Goal: Task Accomplishment & Management: Manage account settings

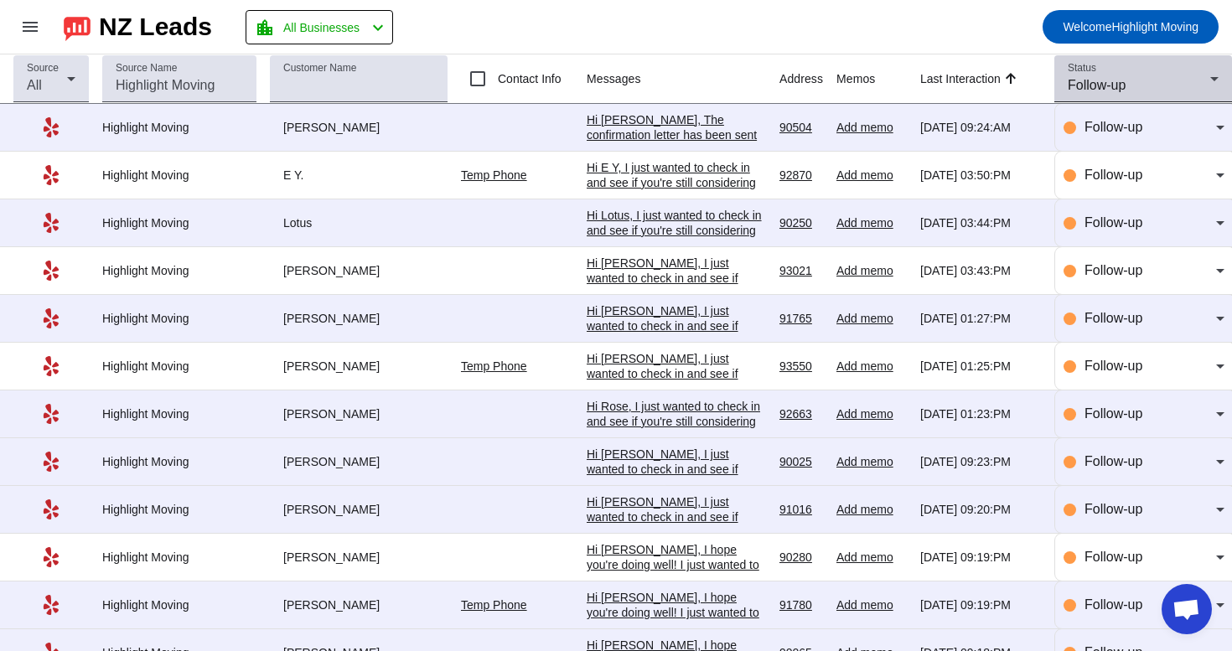
click at [1086, 86] on span "Follow-up" at bounding box center [1097, 85] width 58 height 14
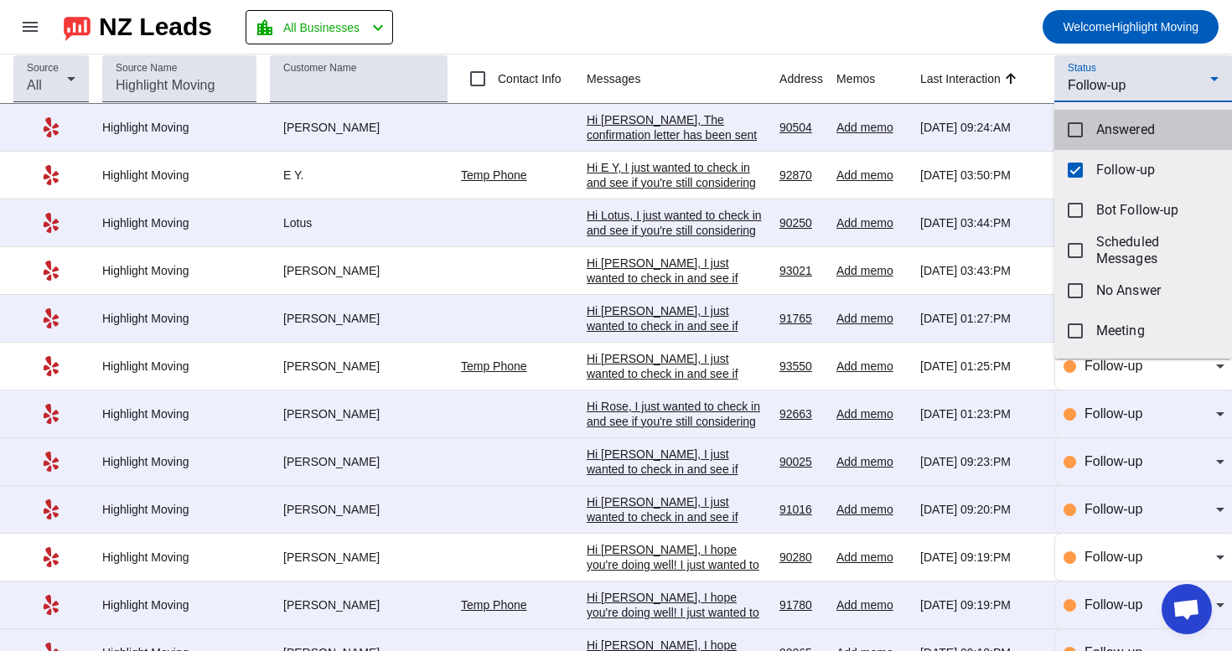
click at [1089, 146] on mat-option "Answered" at bounding box center [1144, 130] width 178 height 40
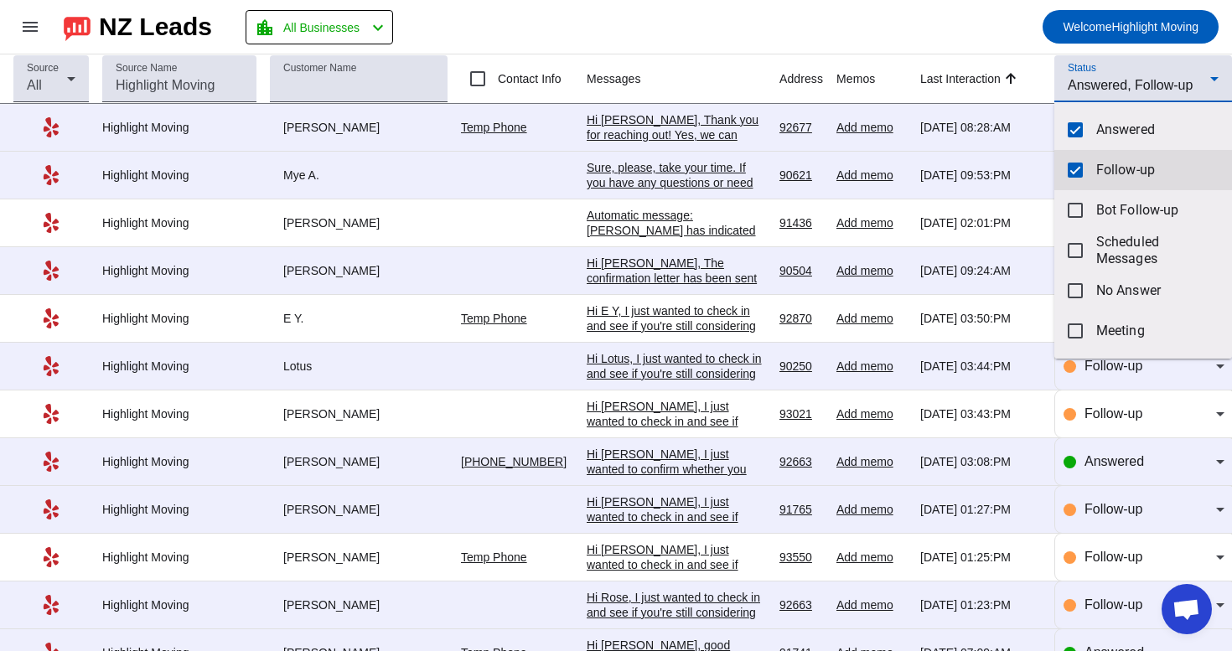
click at [1087, 160] on mat-option "Follow-up" at bounding box center [1144, 170] width 178 height 40
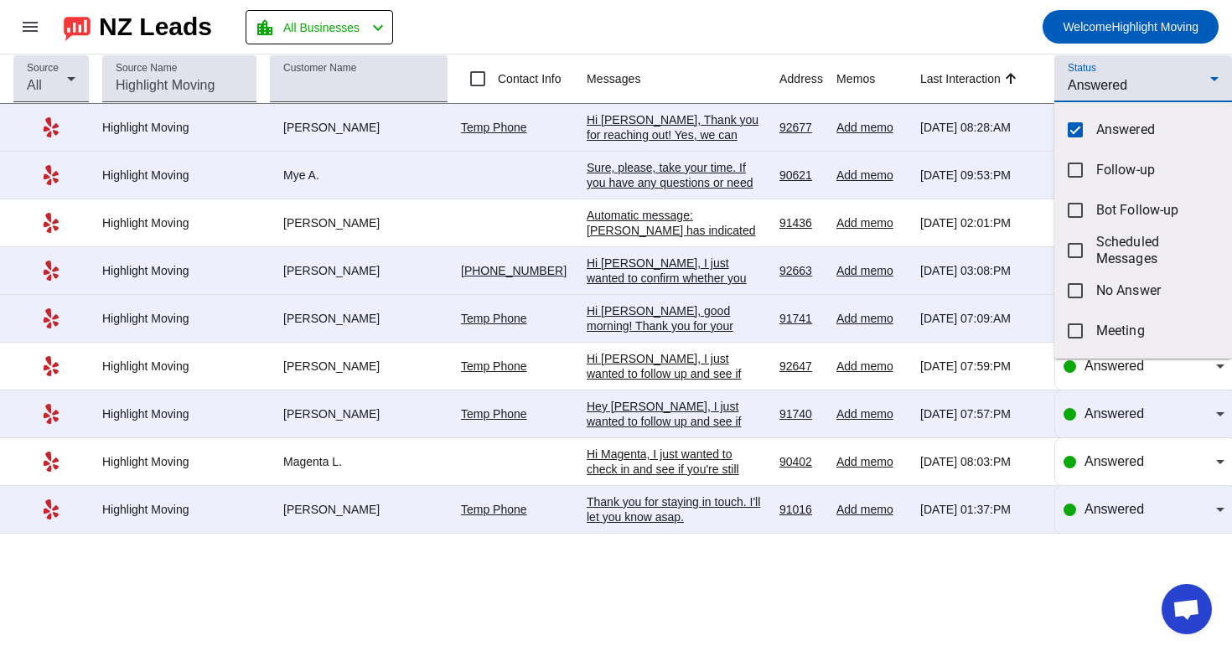
click at [924, 32] on div at bounding box center [616, 325] width 1232 height 651
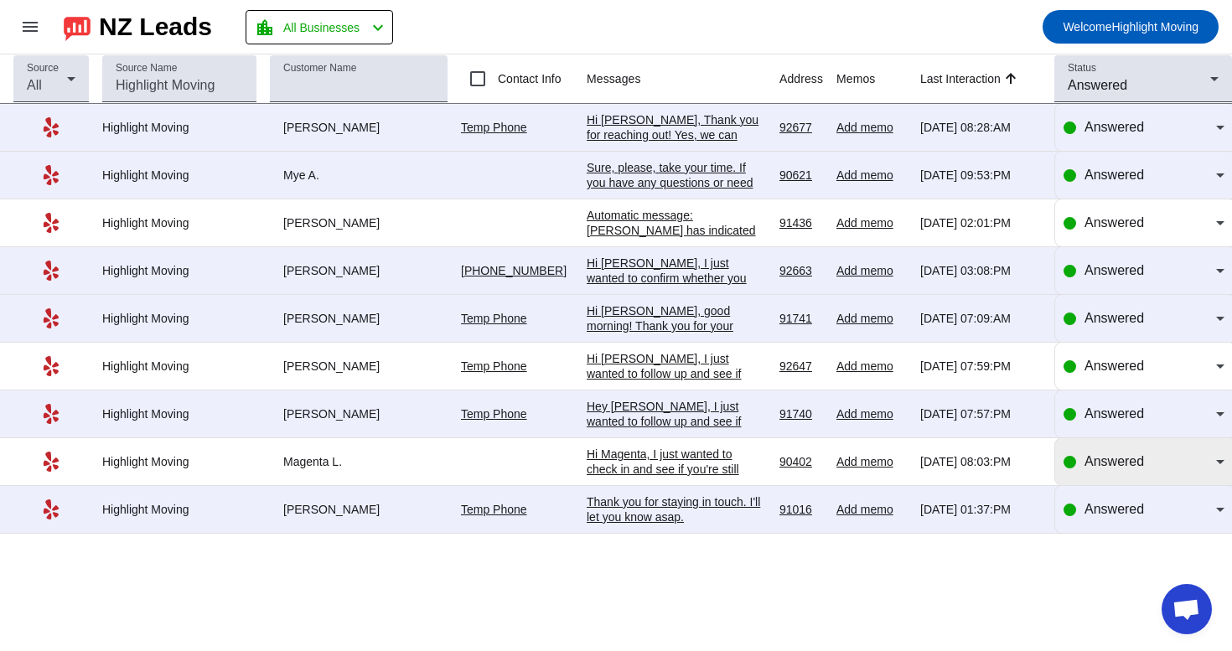
click at [1097, 467] on span "Answered" at bounding box center [1115, 461] width 60 height 14
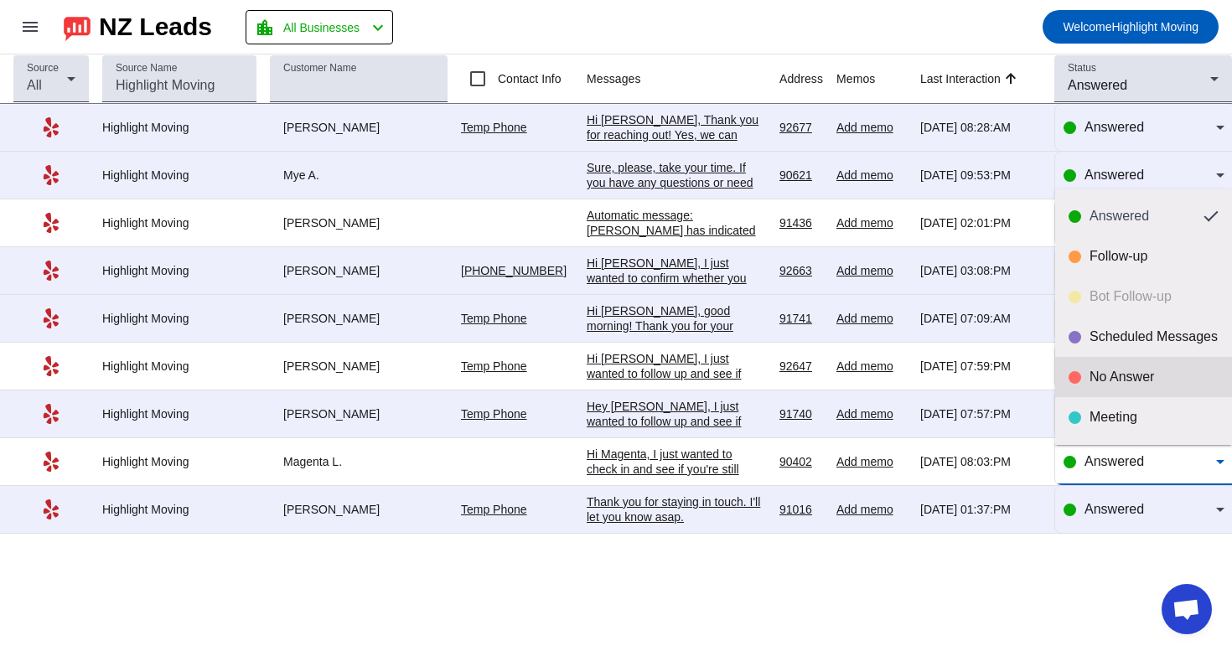
click at [1102, 381] on div "No Answer" at bounding box center [1154, 377] width 129 height 17
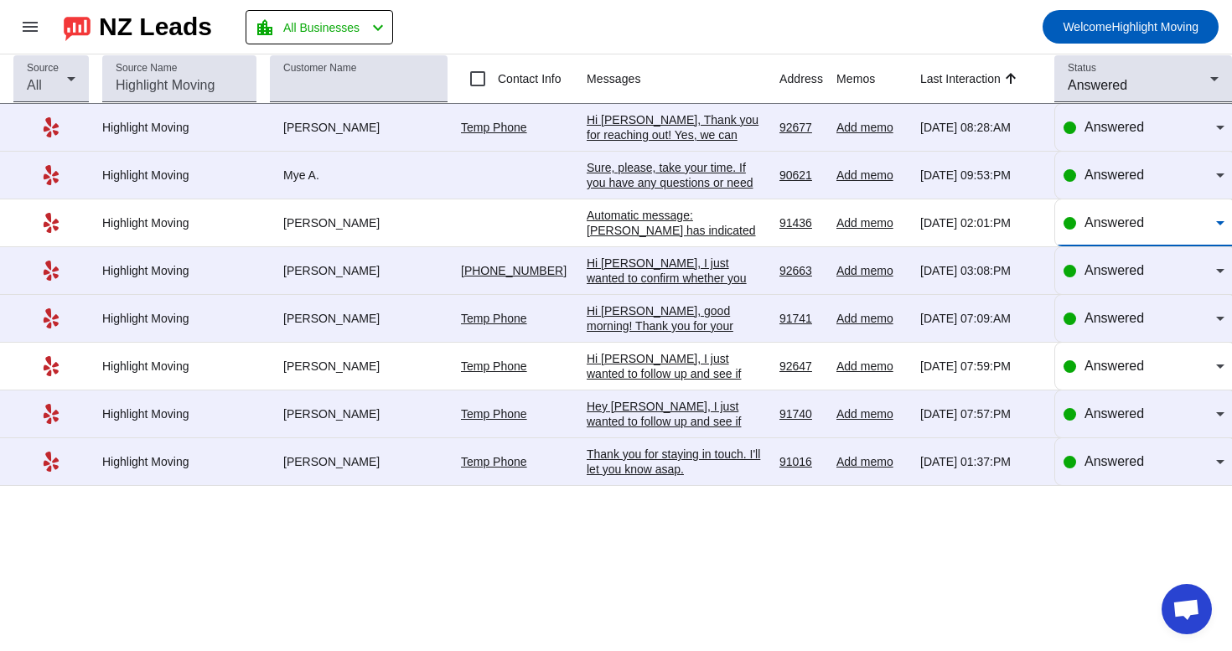
click at [1097, 215] on div "Answered" at bounding box center [1151, 223] width 132 height 20
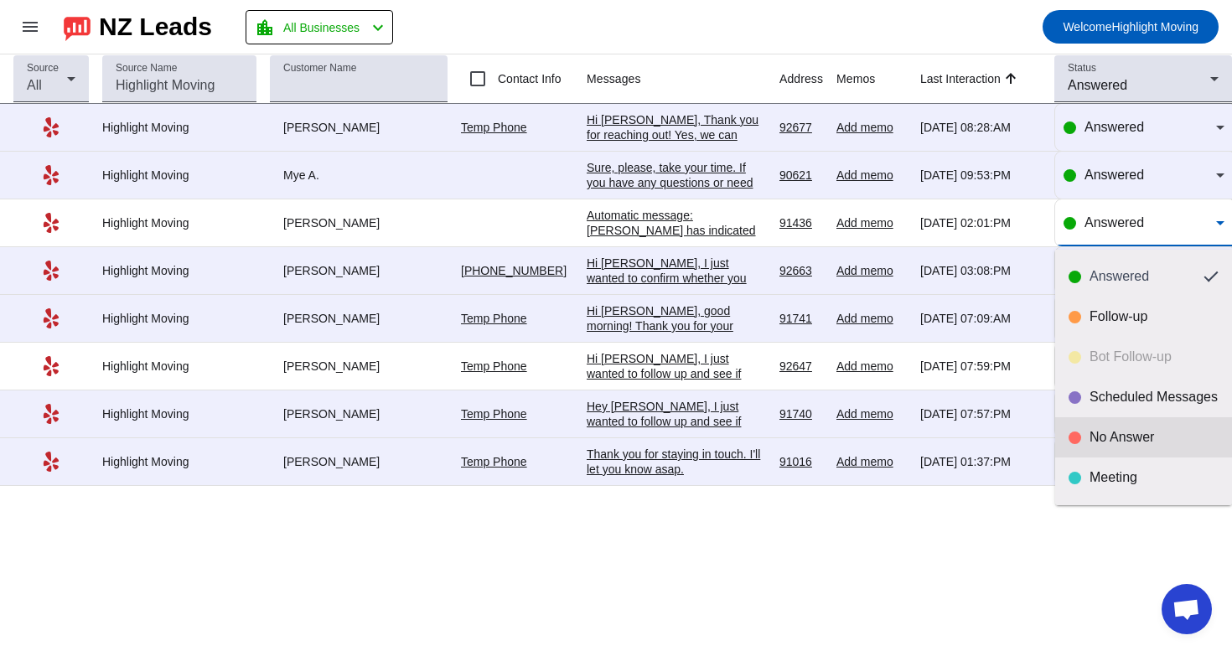
click at [1092, 432] on div "No Answer" at bounding box center [1154, 437] width 129 height 17
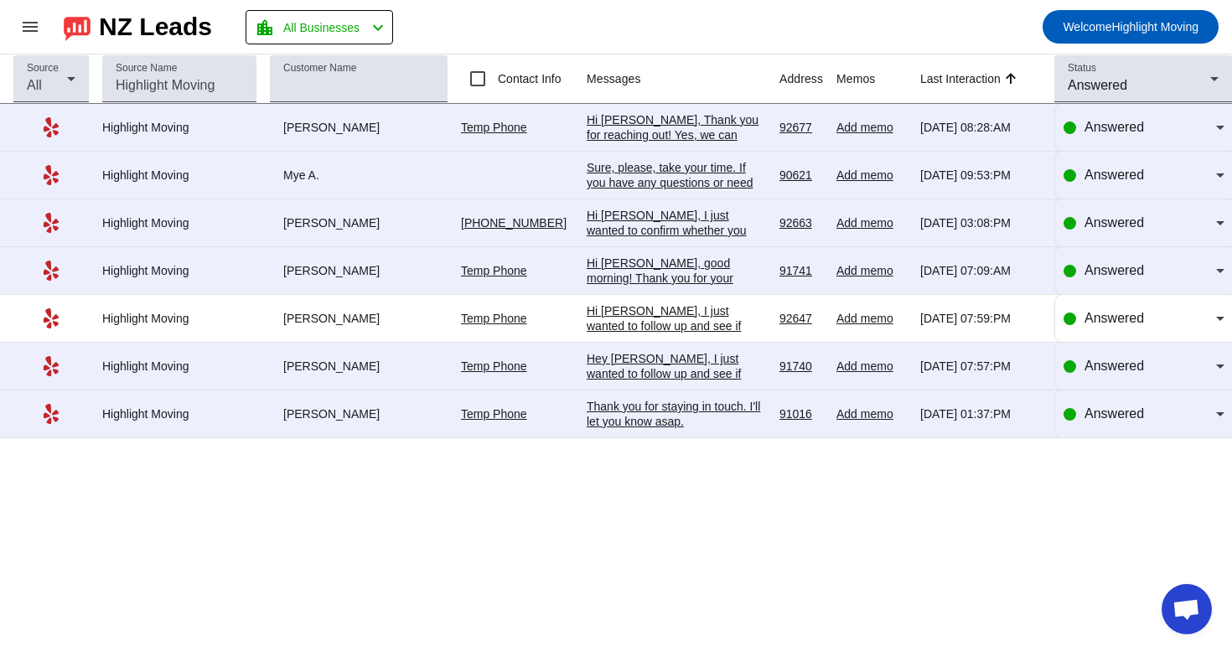
click at [680, 369] on div "Hey [PERSON_NAME], I just wanted to follow up and see if you're still consideri…" at bounding box center [676, 456] width 179 height 211
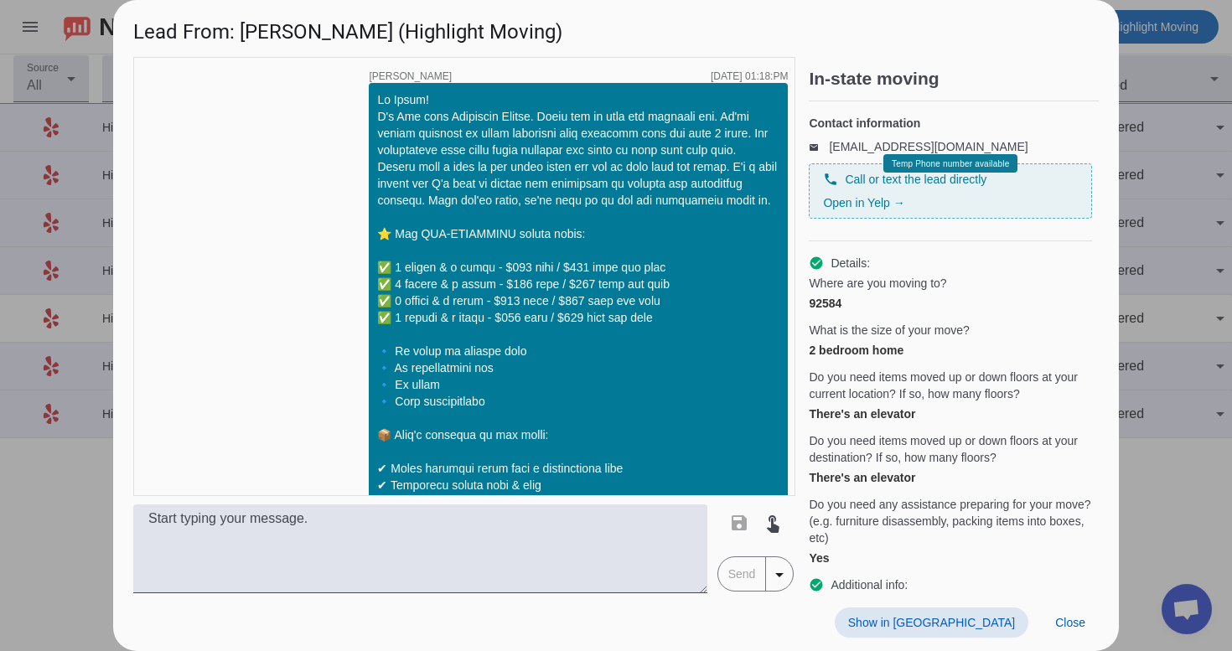
scroll to position [996, 0]
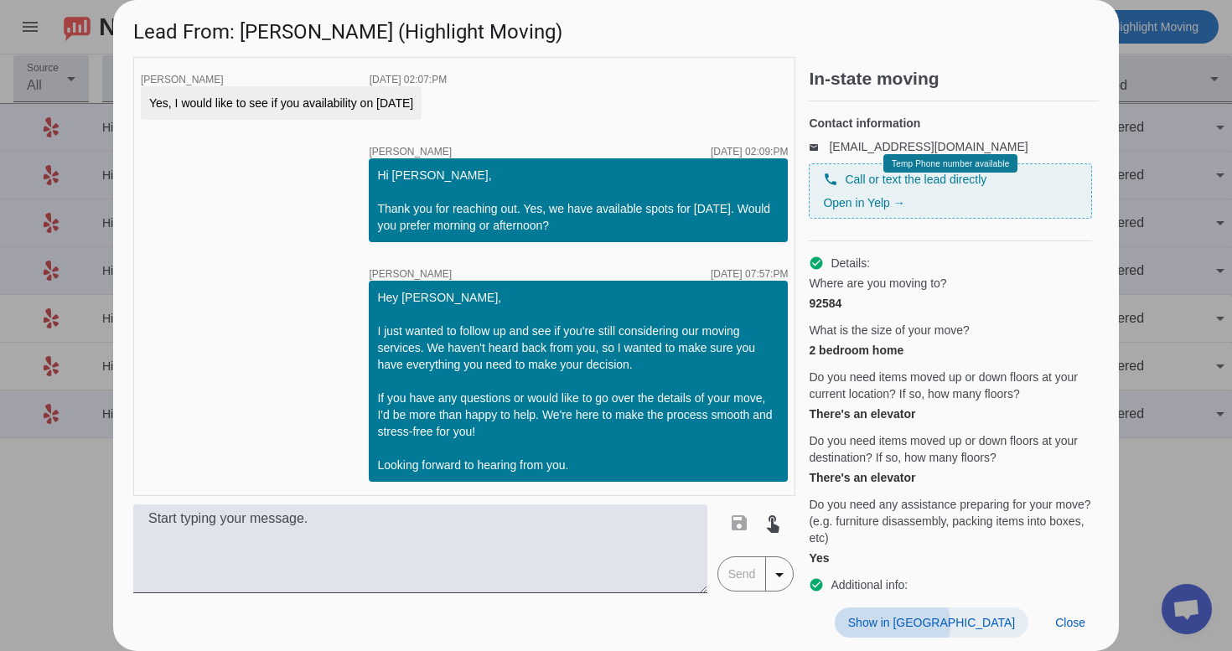
click at [988, 625] on span "Show in [GEOGRAPHIC_DATA]" at bounding box center [931, 622] width 167 height 13
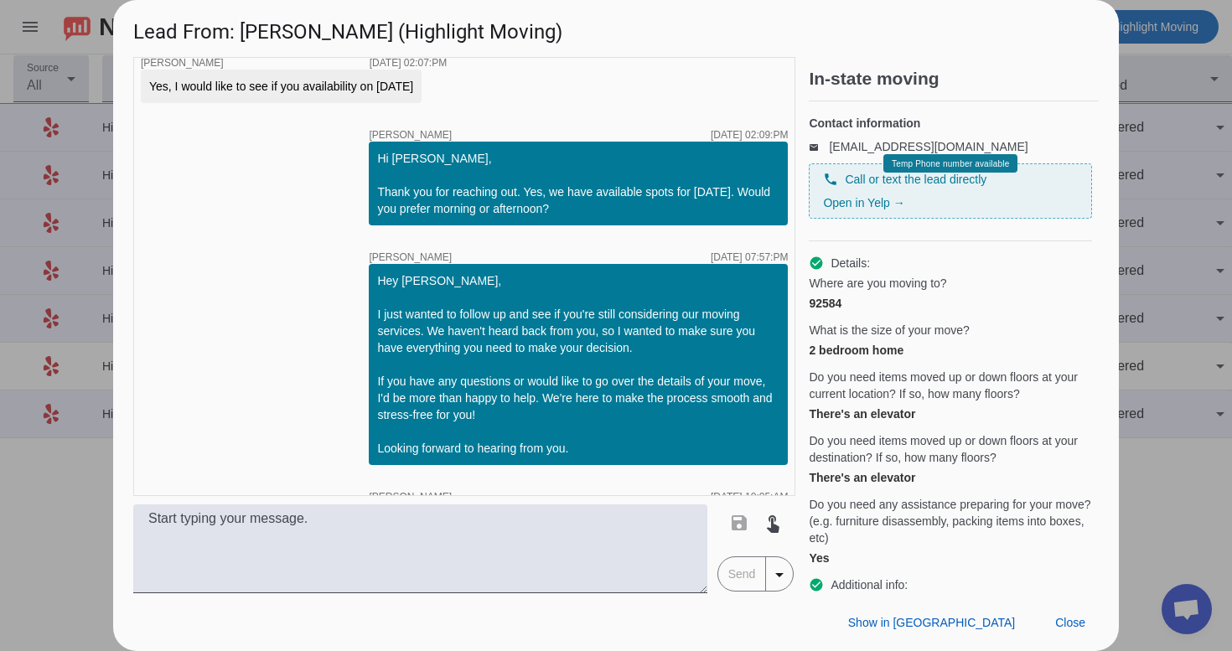
scroll to position [1135, 0]
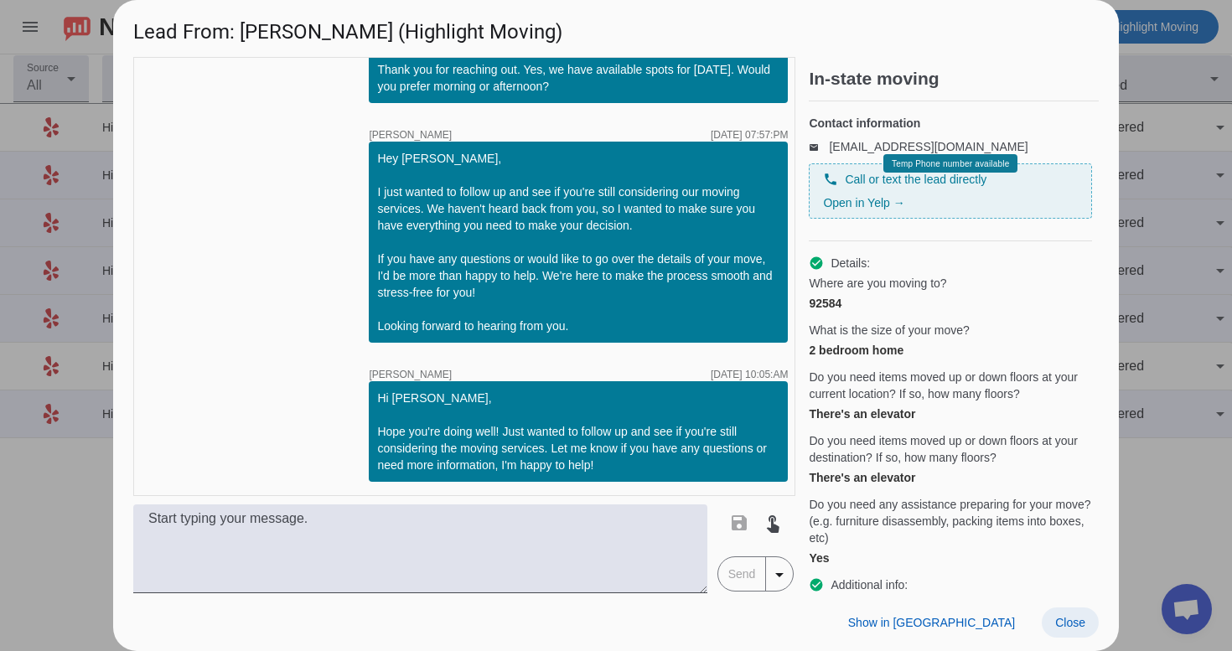
click at [1068, 621] on span "Close" at bounding box center [1071, 622] width 30 height 13
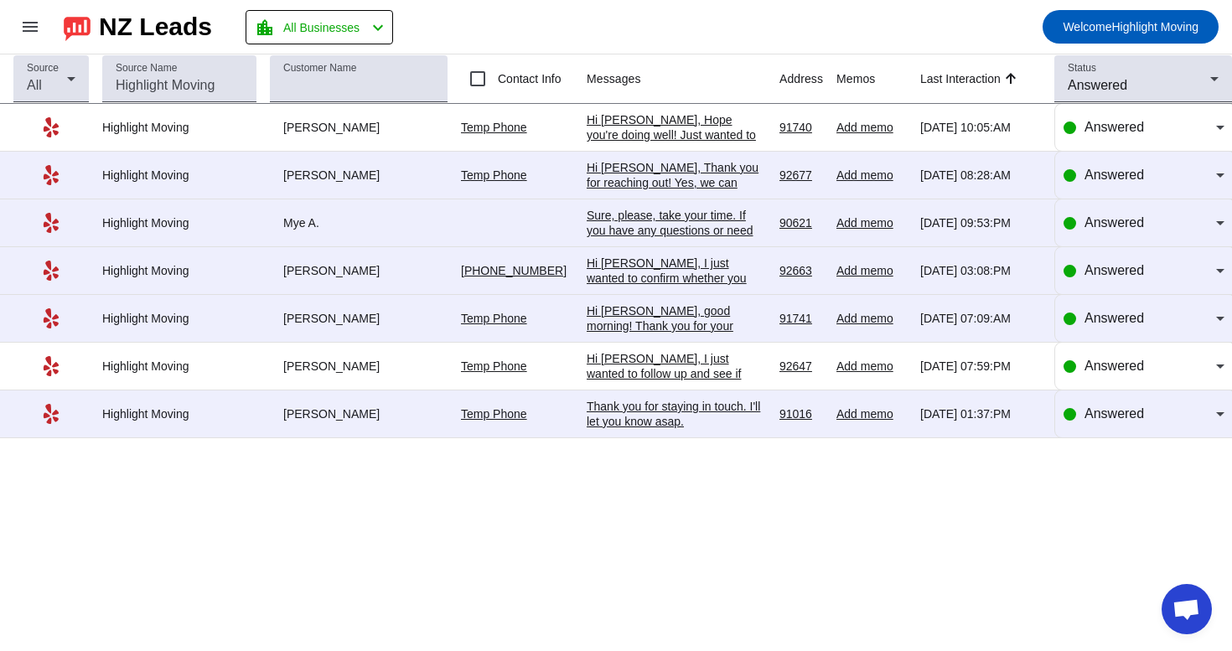
click at [637, 378] on div "Hi [PERSON_NAME], I just wanted to follow up and see if you're still considerin…" at bounding box center [676, 441] width 179 height 181
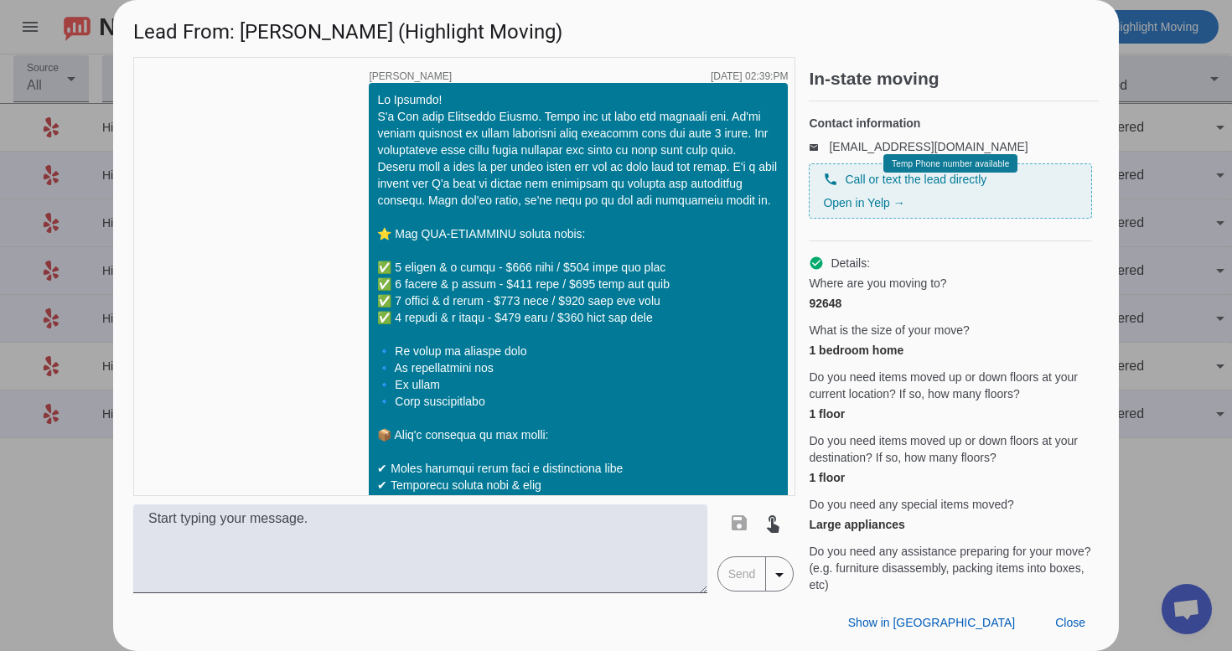
scroll to position [1281, 0]
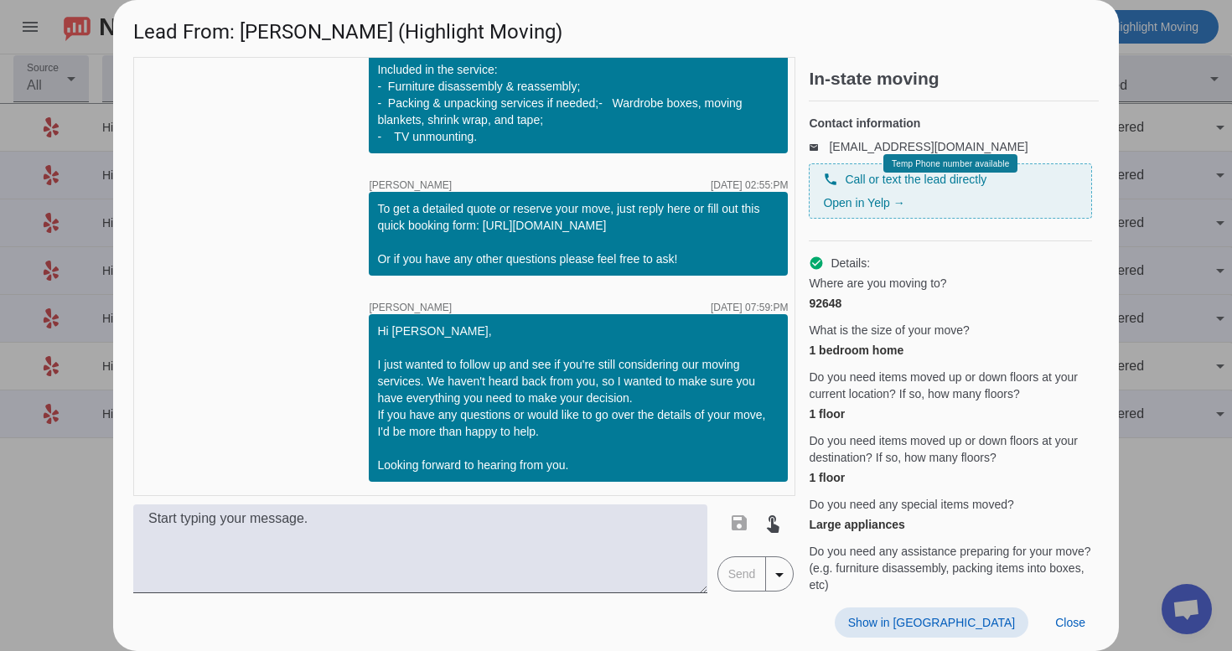
click at [994, 629] on span "Show in [GEOGRAPHIC_DATA]" at bounding box center [931, 622] width 167 height 13
click at [1083, 628] on span "Close" at bounding box center [1071, 622] width 30 height 13
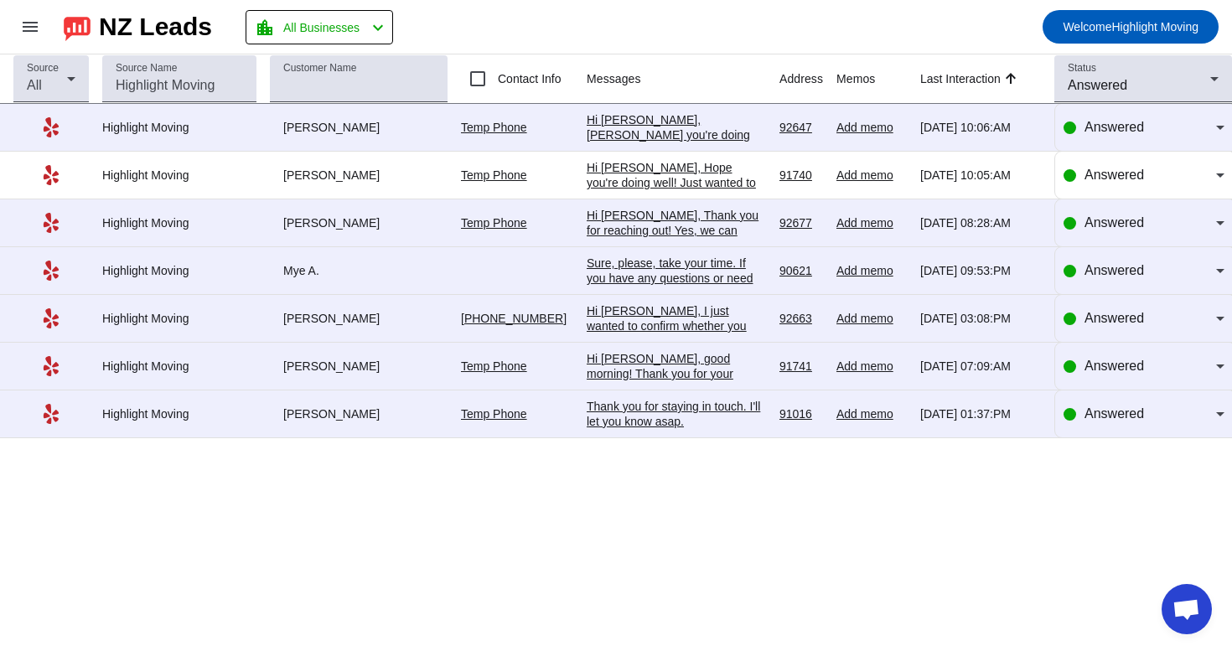
click at [734, 383] on div "Hi [PERSON_NAME], good morning! Thank you for your question! 2 movers will work…" at bounding box center [676, 464] width 179 height 226
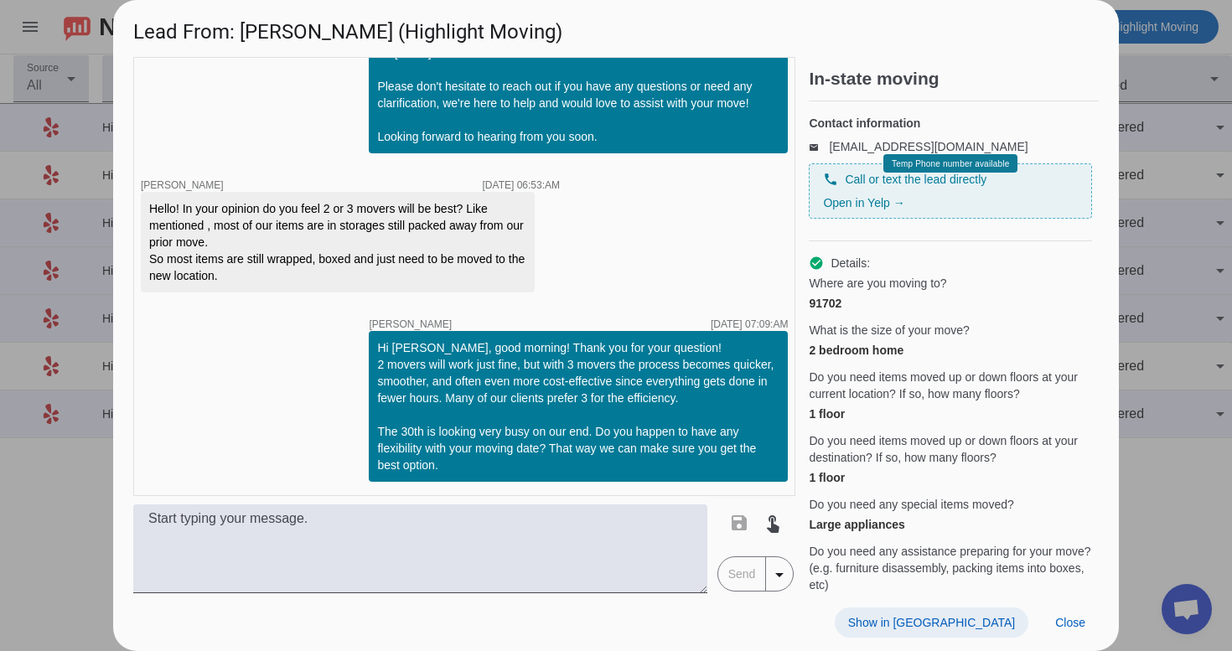
click at [956, 630] on span at bounding box center [932, 623] width 194 height 30
click at [1076, 629] on span "Close" at bounding box center [1071, 622] width 30 height 13
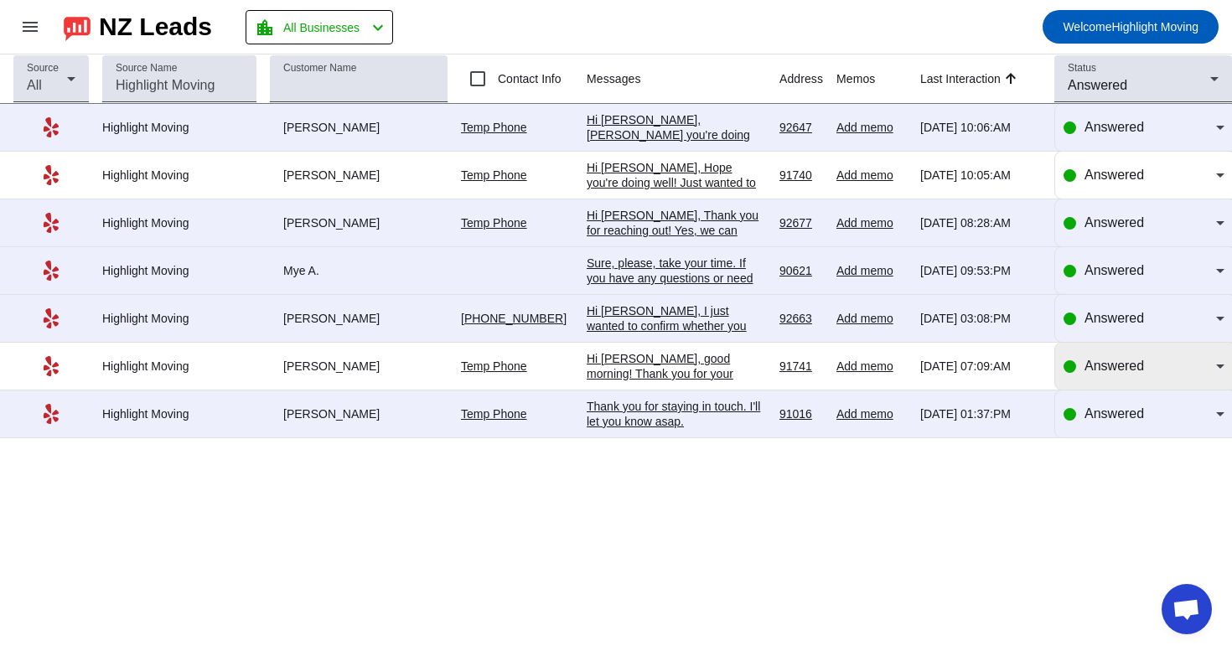
click at [1083, 366] on div "Answered" at bounding box center [1144, 366] width 161 height 20
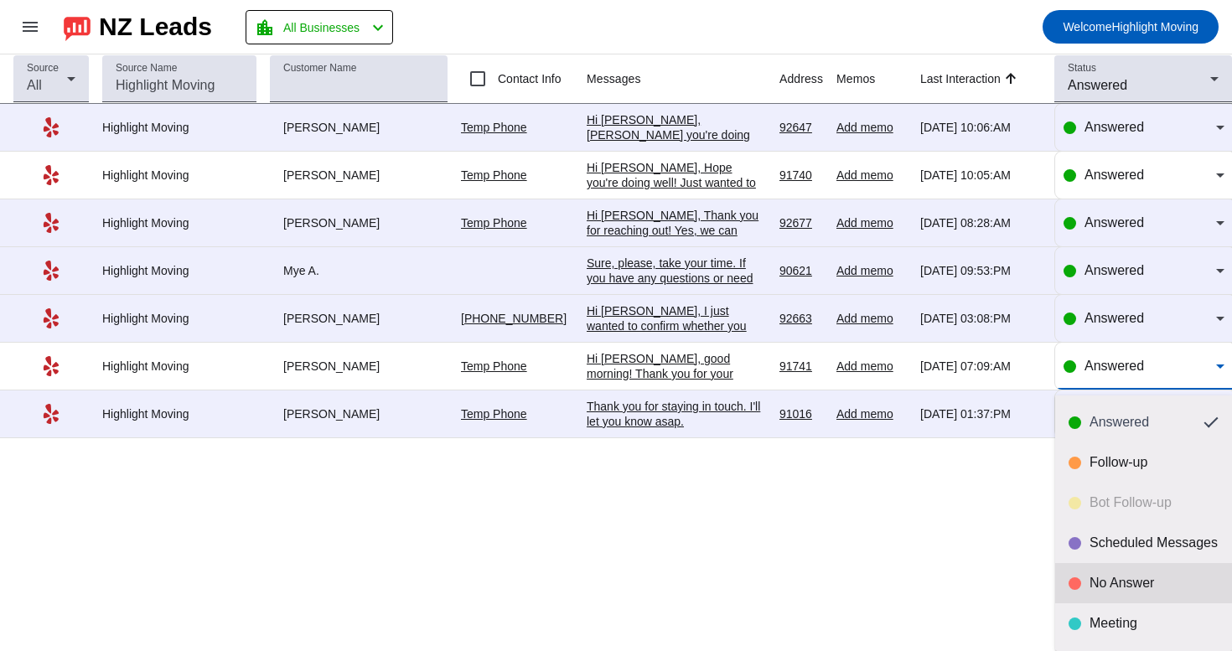
click at [1143, 571] on mat-option "No Answer" at bounding box center [1144, 583] width 177 height 40
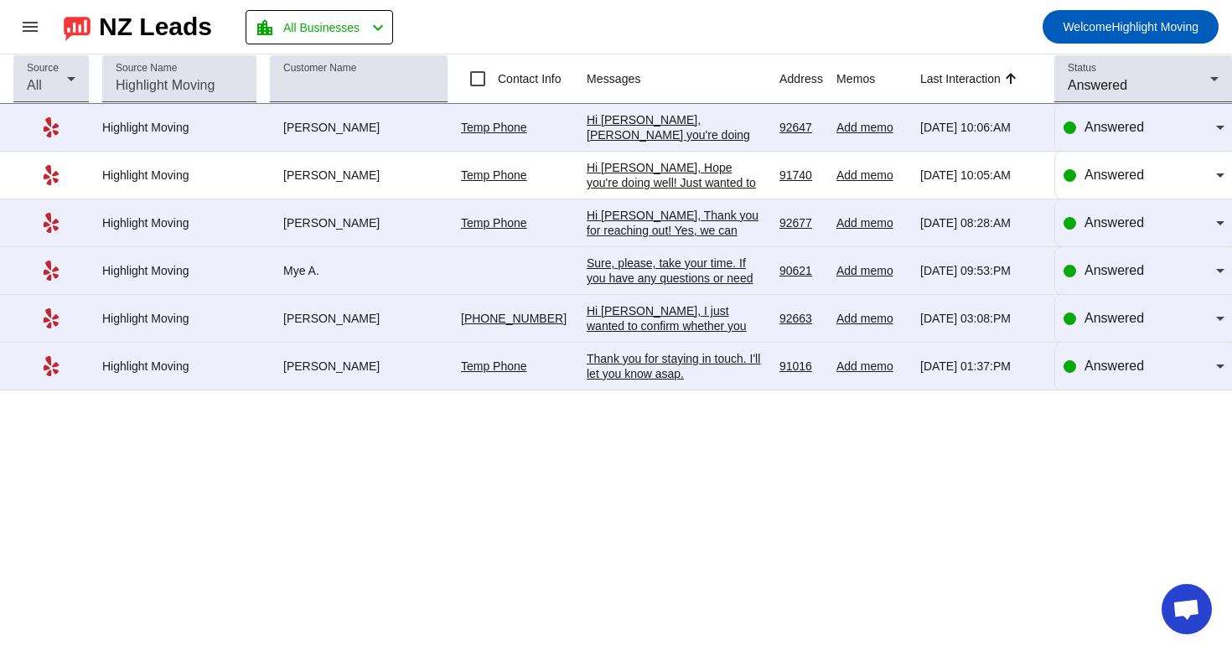
click at [706, 236] on div "Hi [PERSON_NAME], Thank you for reaching out! Yes, we can provide labor-only se…" at bounding box center [676, 283] width 179 height 151
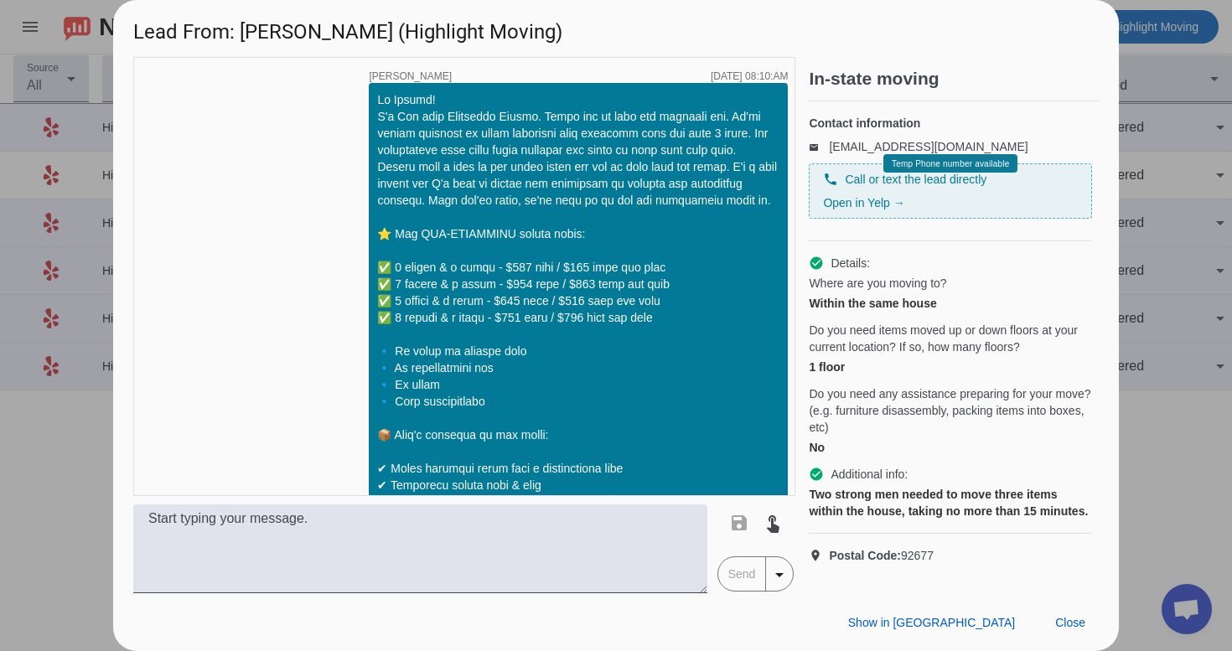
scroll to position [785, 0]
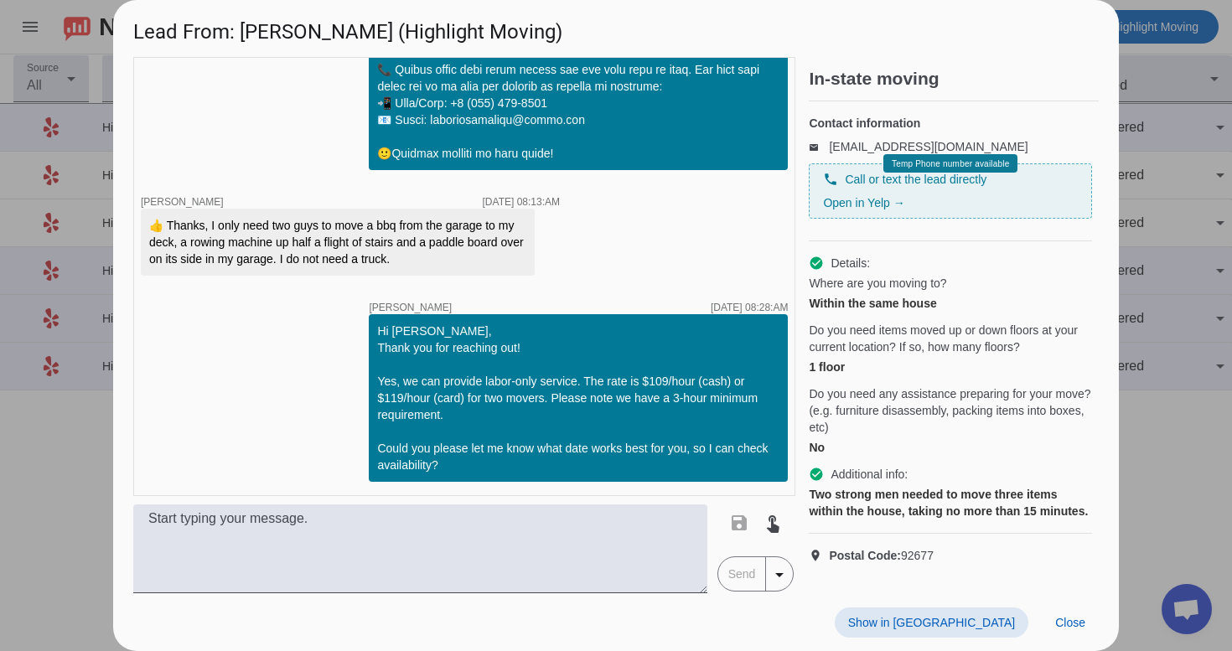
click at [979, 622] on span "Show in [GEOGRAPHIC_DATA]" at bounding box center [931, 622] width 167 height 13
click at [1088, 623] on span at bounding box center [1070, 623] width 57 height 30
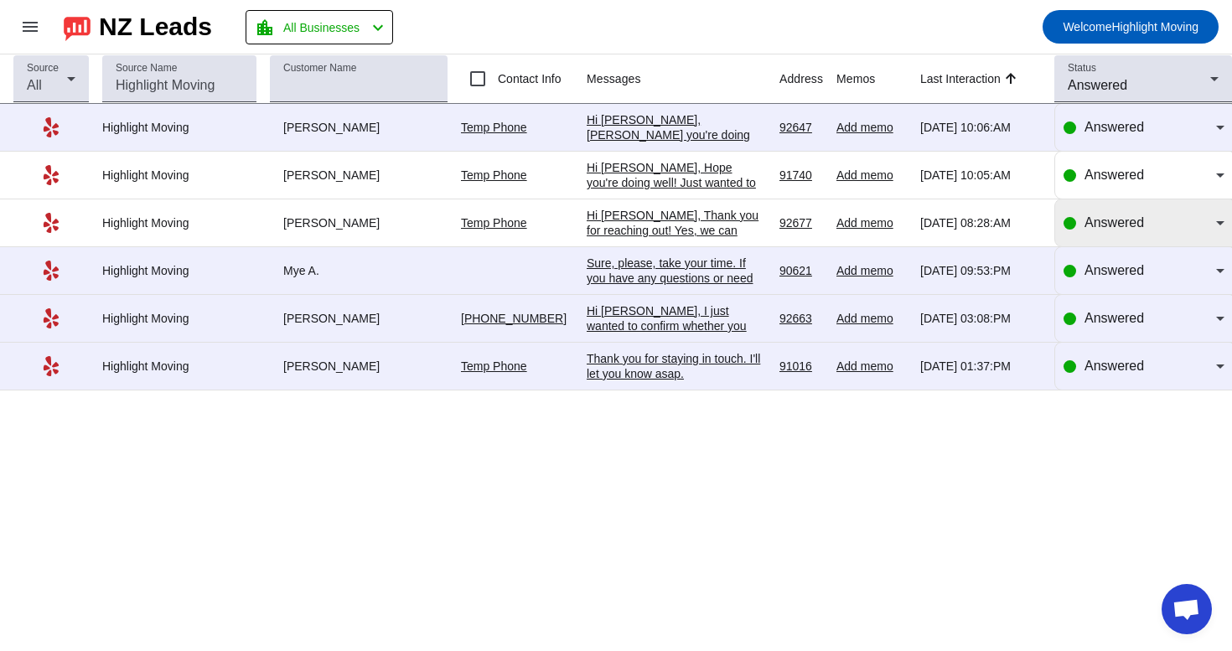
click at [1096, 217] on div "Answered" at bounding box center [1151, 223] width 132 height 20
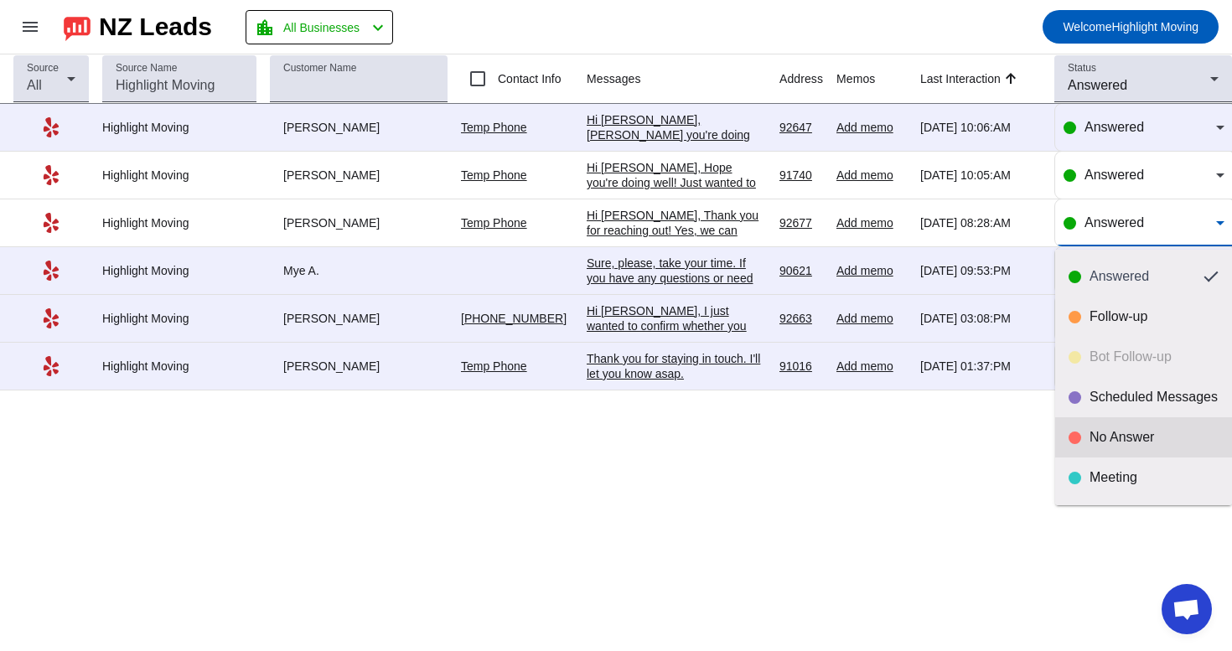
click at [1081, 433] on div "No Answer" at bounding box center [1144, 437] width 150 height 17
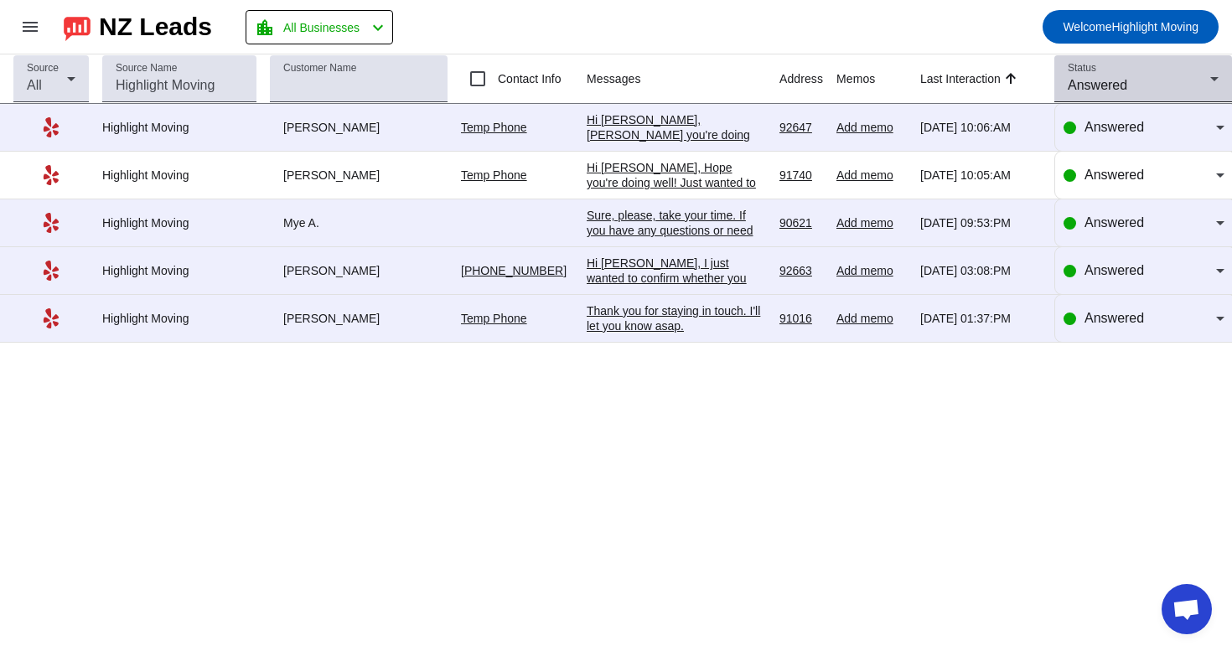
click at [1077, 78] on span "Answered" at bounding box center [1098, 85] width 60 height 14
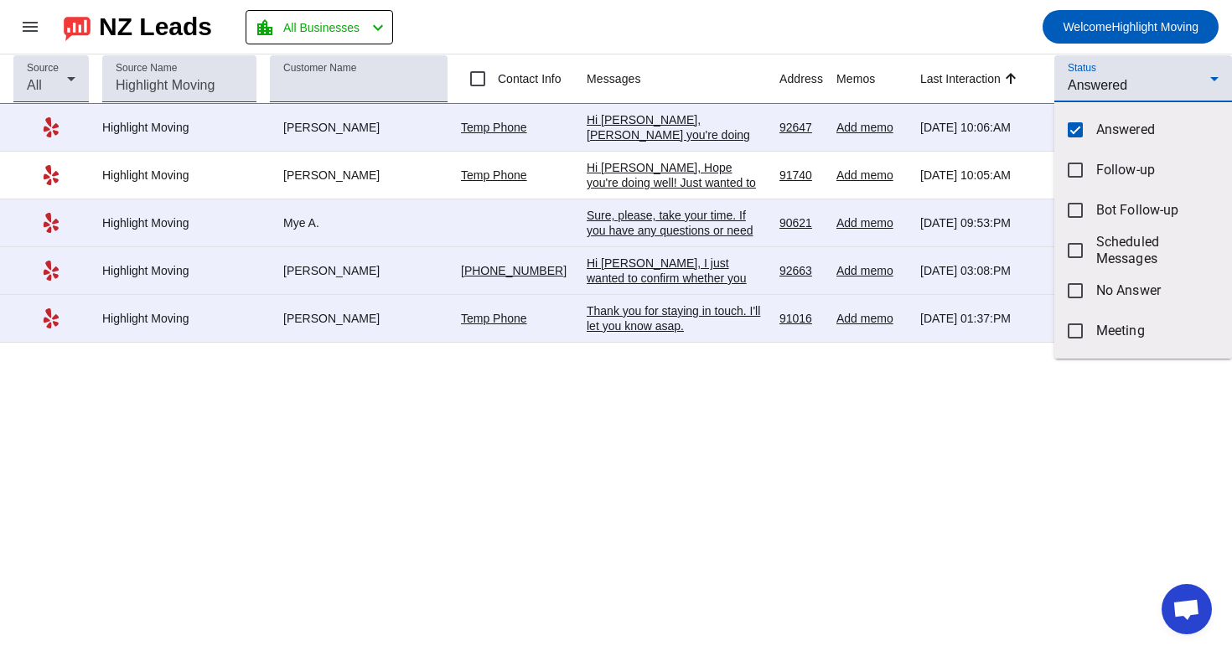
click at [888, 358] on div at bounding box center [616, 325] width 1232 height 651
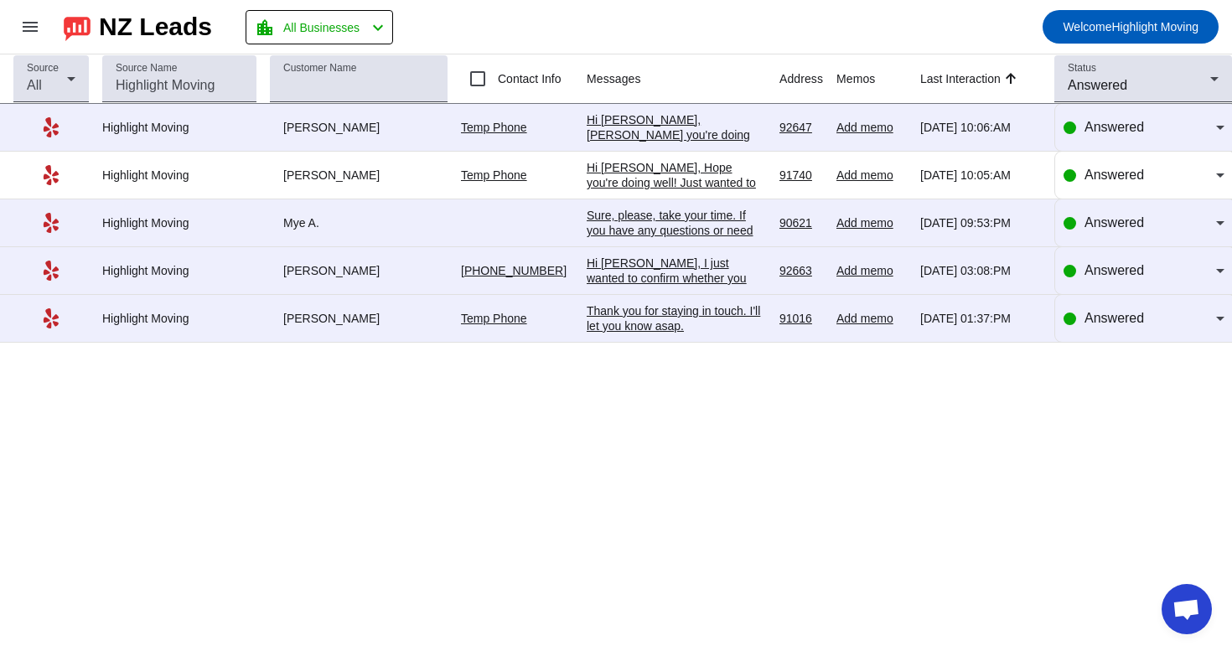
click at [652, 330] on div "Thank you for staying in touch. I'll let you know asap." at bounding box center [676, 319] width 179 height 30
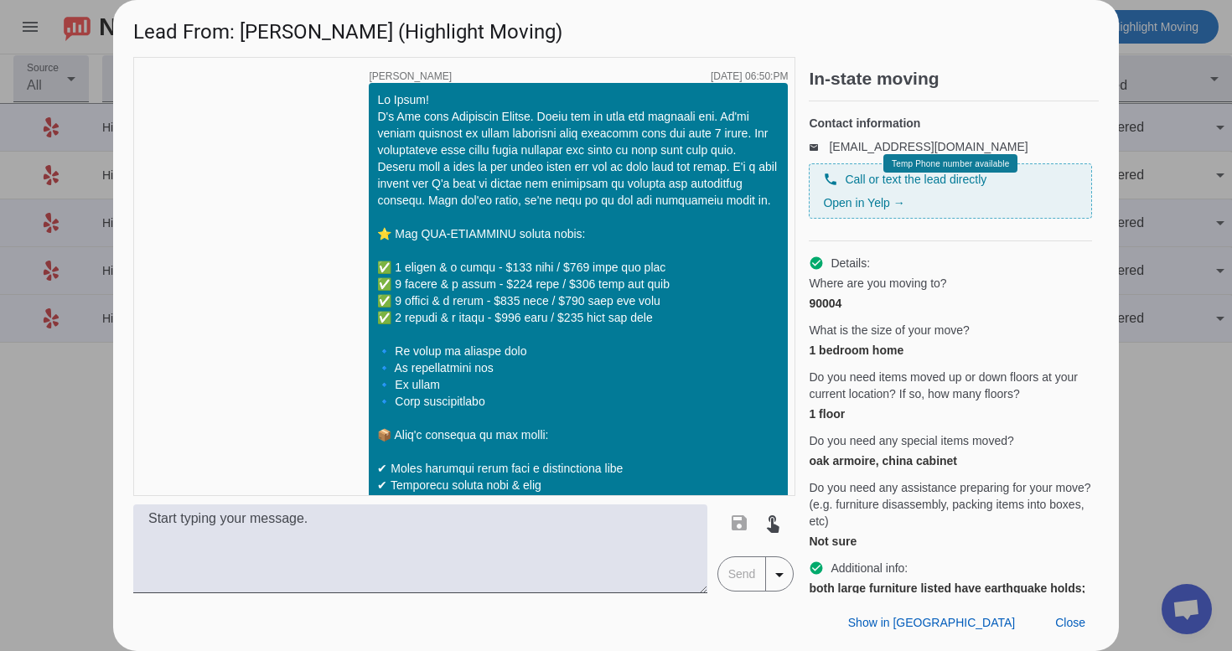
scroll to position [2611, 0]
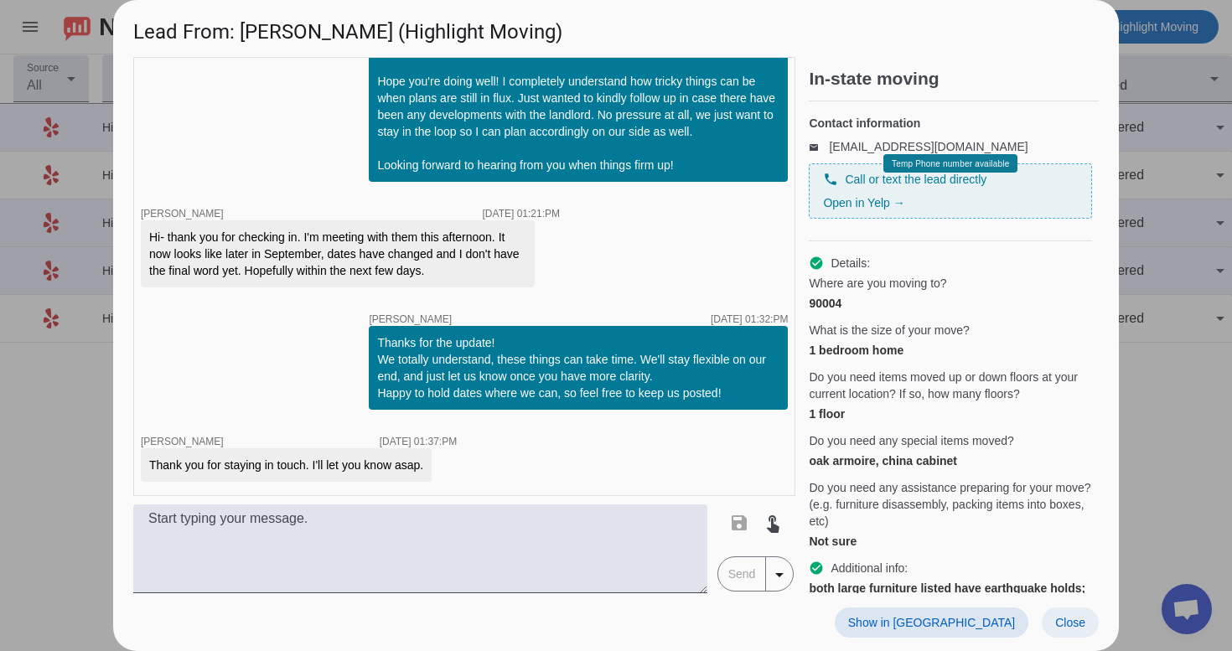
click at [1086, 621] on span at bounding box center [1070, 623] width 57 height 30
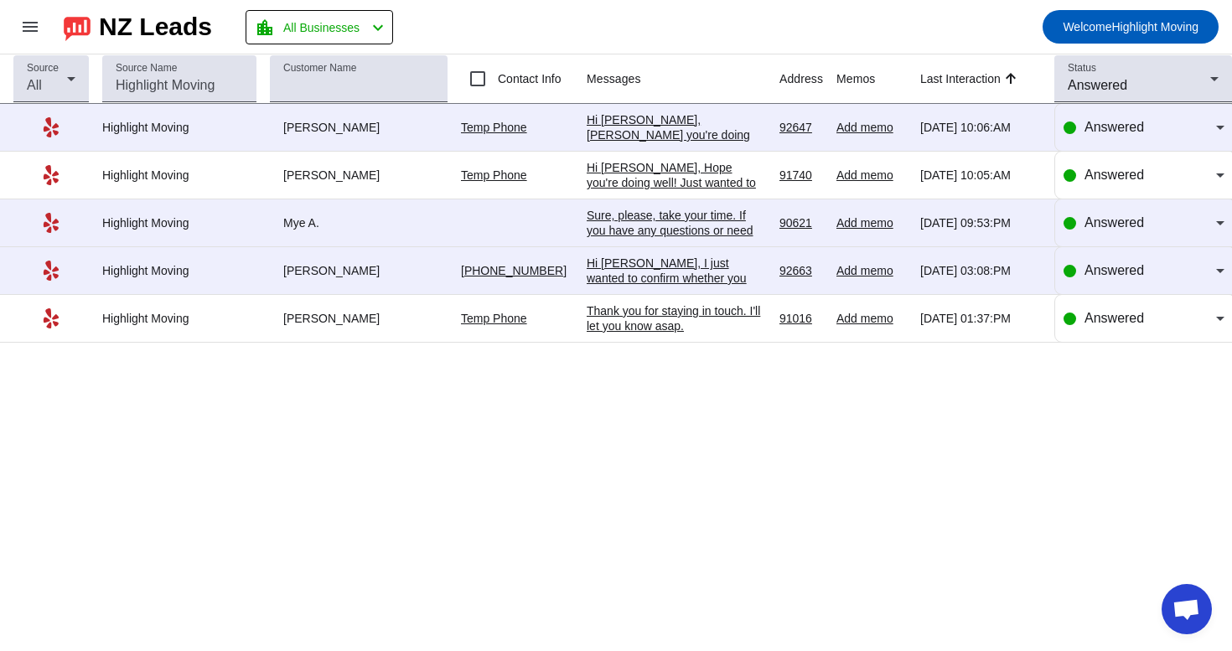
click at [627, 315] on div "Thank you for staying in touch. I'll let you know asap." at bounding box center [676, 319] width 179 height 30
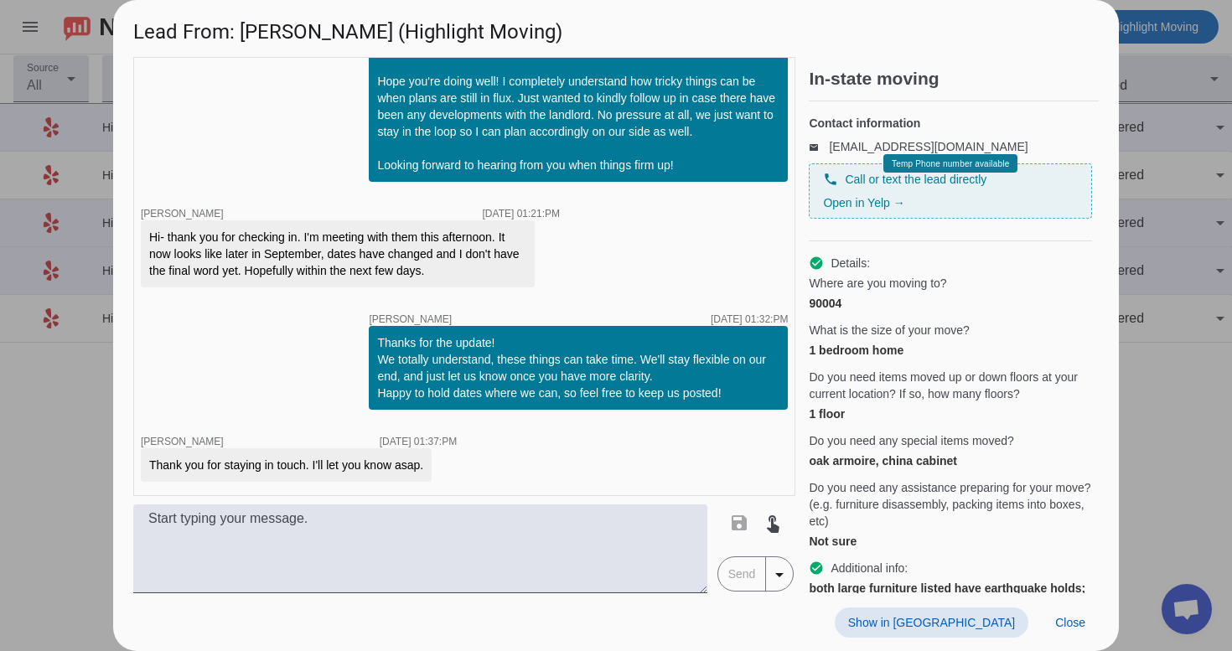
click at [956, 611] on span at bounding box center [932, 623] width 194 height 30
click at [1067, 615] on span at bounding box center [1070, 623] width 57 height 30
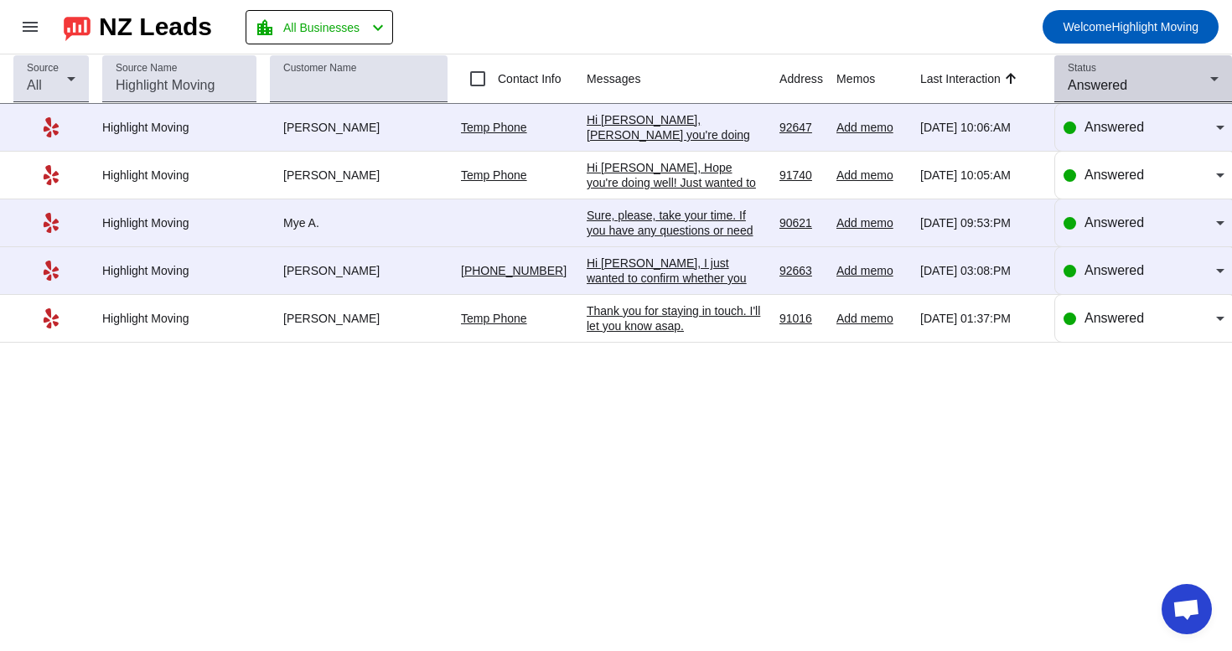
click at [1104, 96] on div "Status Answered" at bounding box center [1143, 78] width 151 height 47
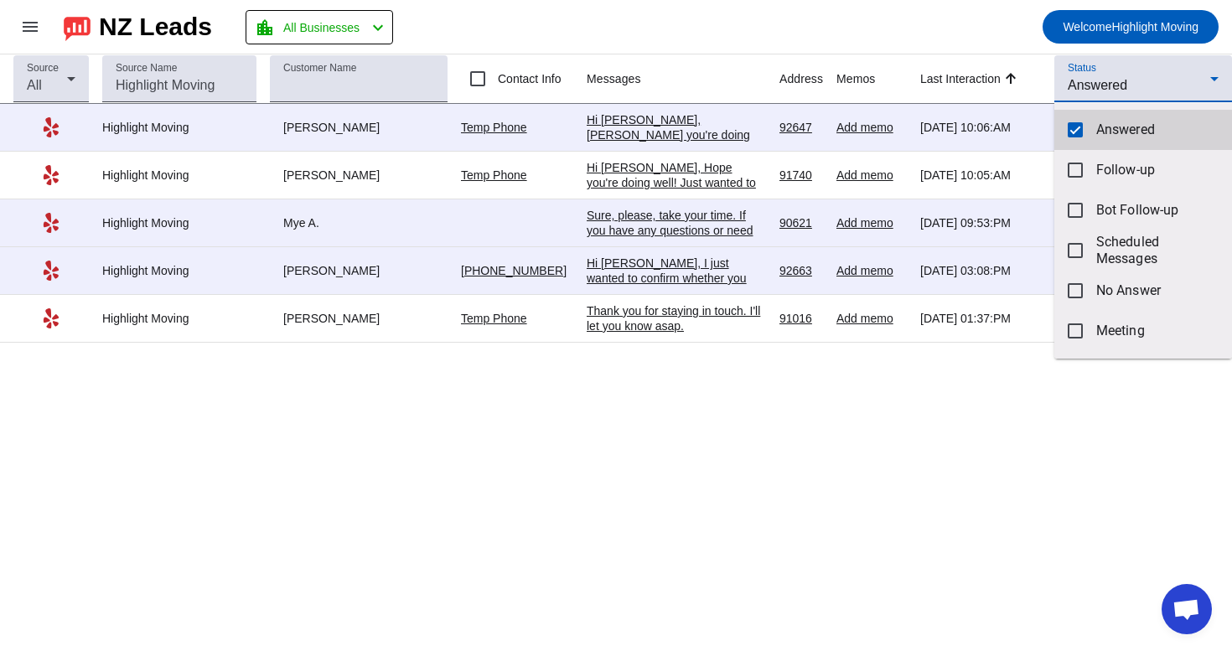
click at [1087, 123] on mat-option "Answered" at bounding box center [1144, 130] width 178 height 40
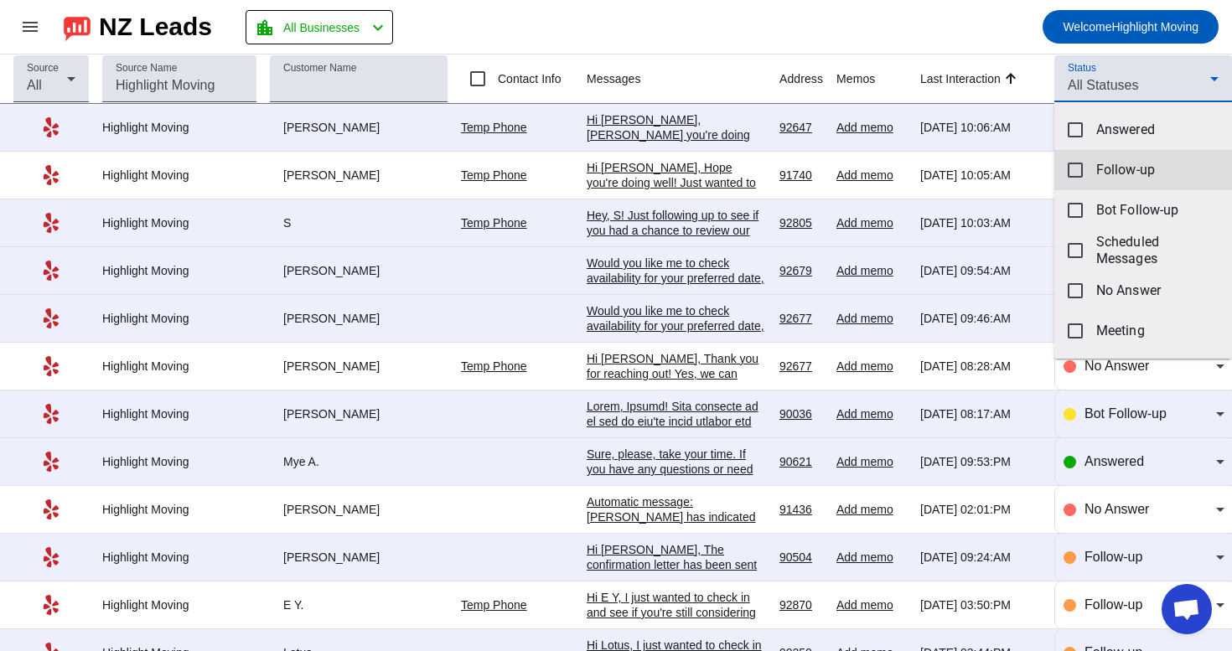
click at [1069, 176] on mat-pseudo-checkbox at bounding box center [1075, 170] width 15 height 15
click at [954, 8] on div at bounding box center [616, 325] width 1232 height 651
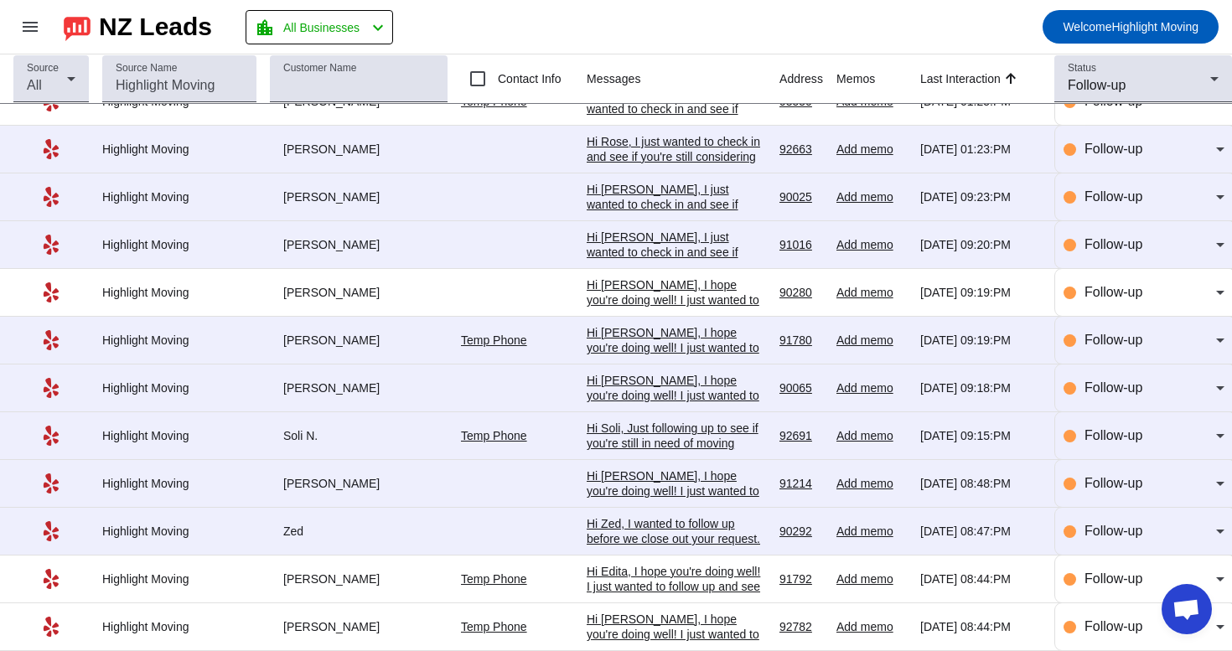
scroll to position [280, 0]
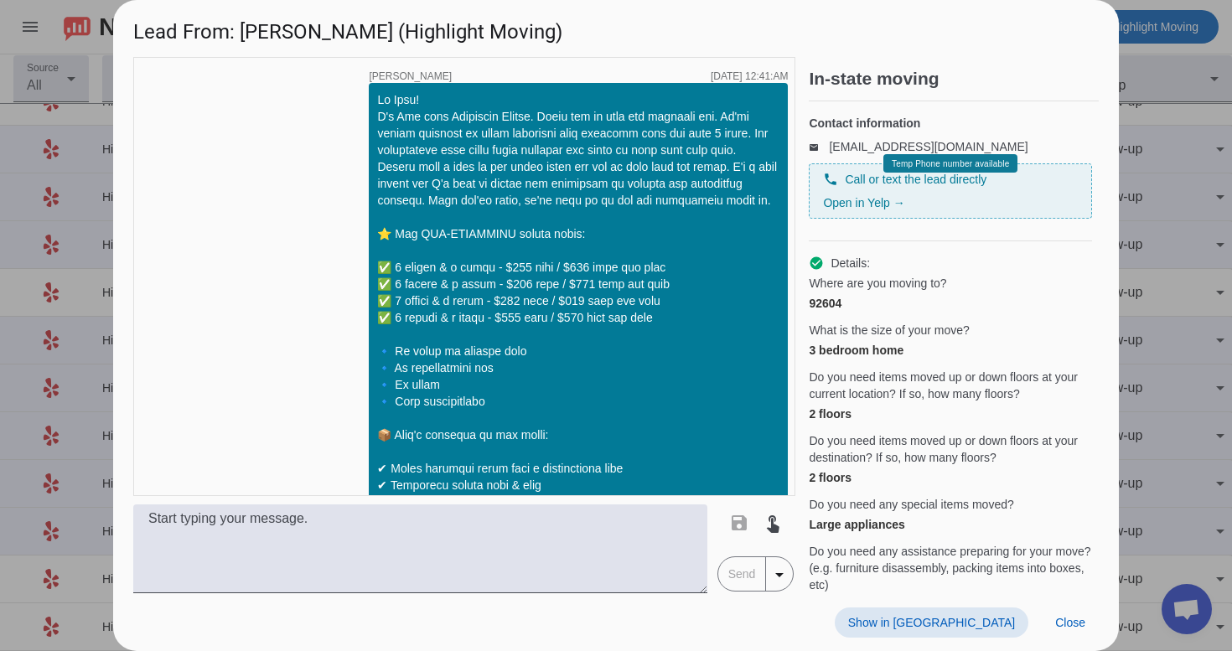
scroll to position [1828, 0]
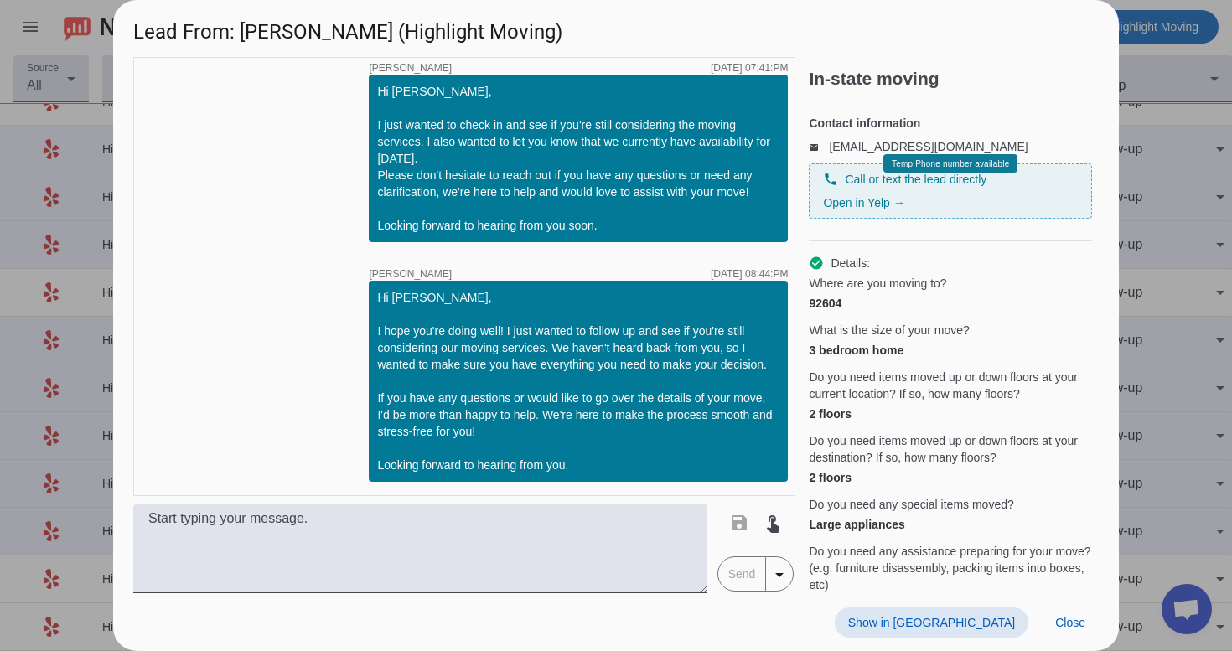
click at [984, 618] on span "Show in [GEOGRAPHIC_DATA]" at bounding box center [931, 622] width 167 height 13
click at [1082, 621] on span "Close" at bounding box center [1071, 622] width 30 height 13
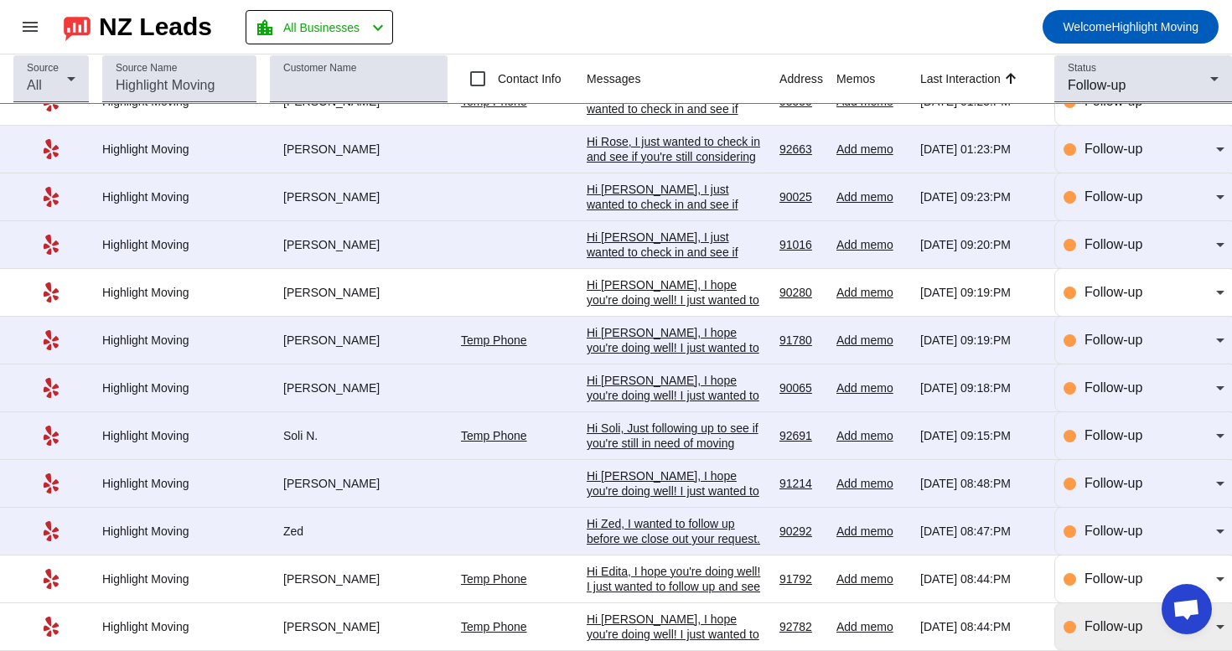
click at [1087, 622] on span "Follow-up" at bounding box center [1114, 627] width 58 height 14
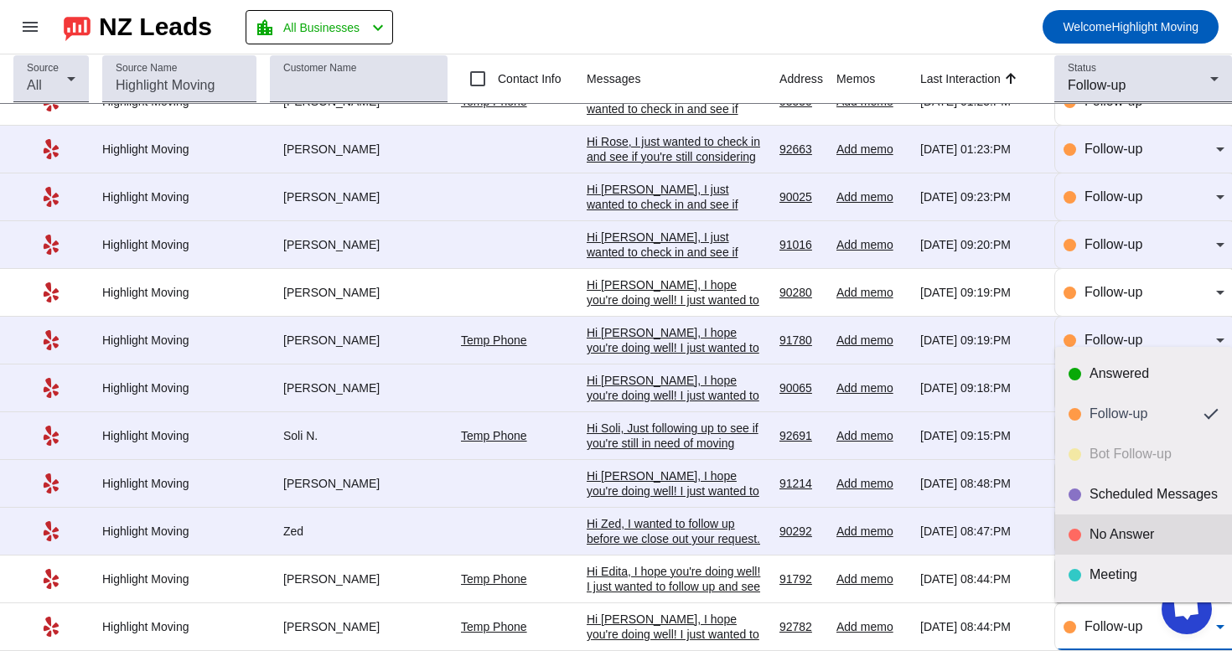
click at [1125, 522] on mat-option "No Answer" at bounding box center [1144, 535] width 177 height 40
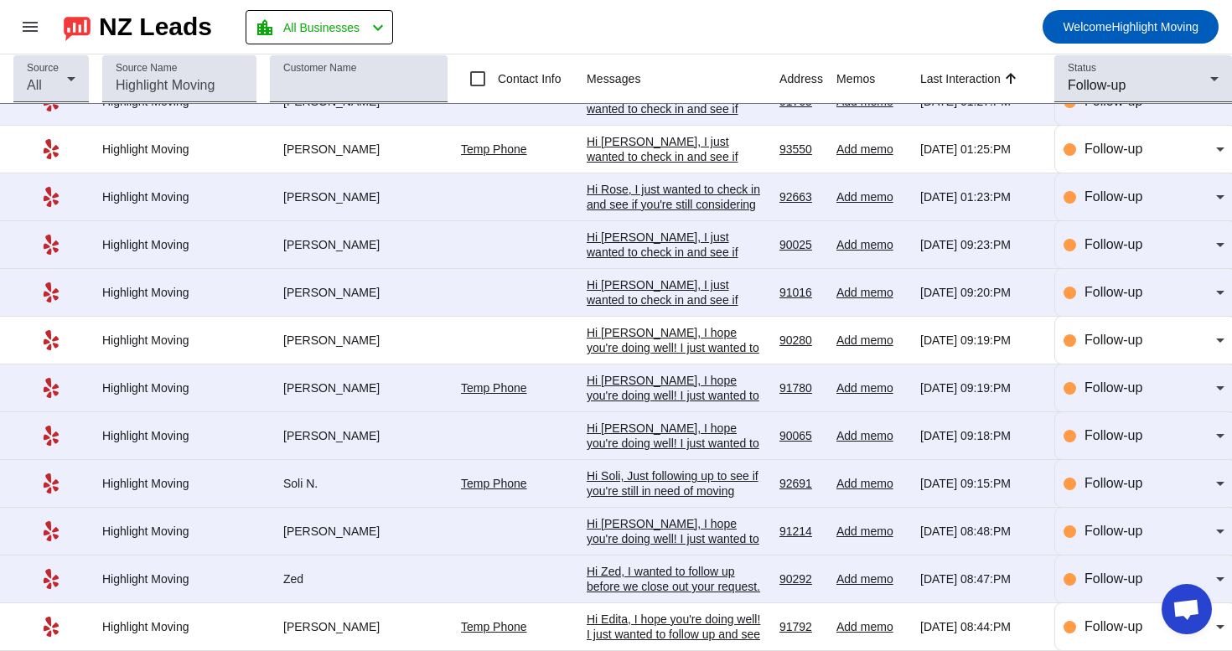
scroll to position [231, 0]
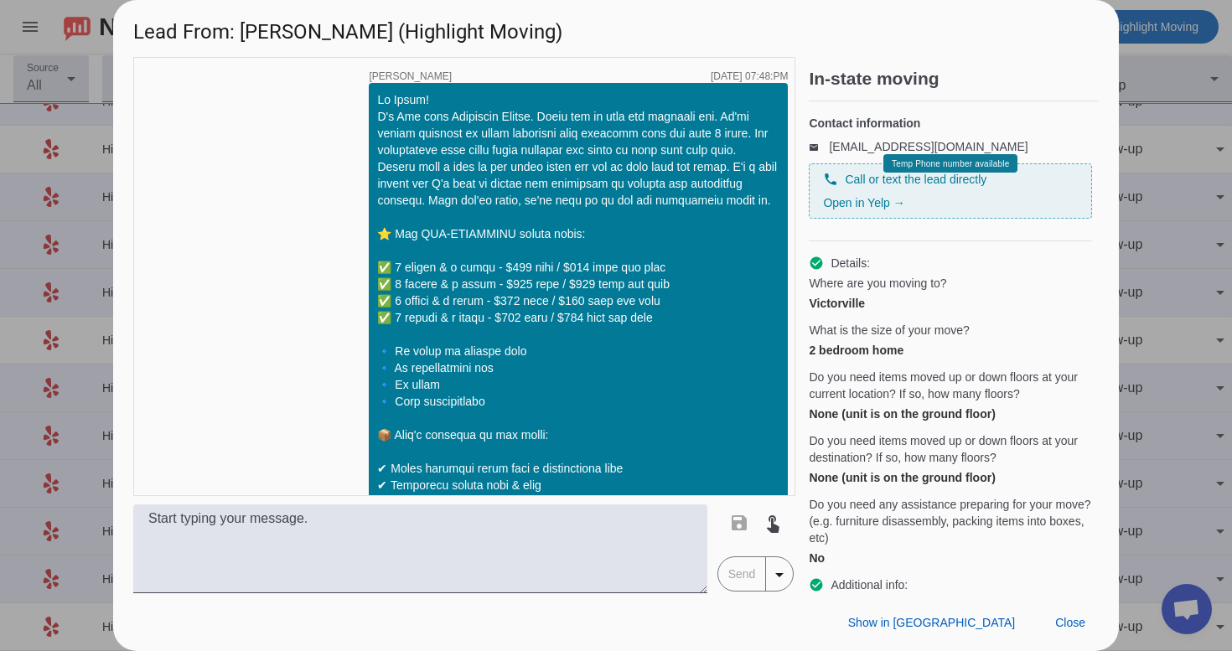
scroll to position [1398, 0]
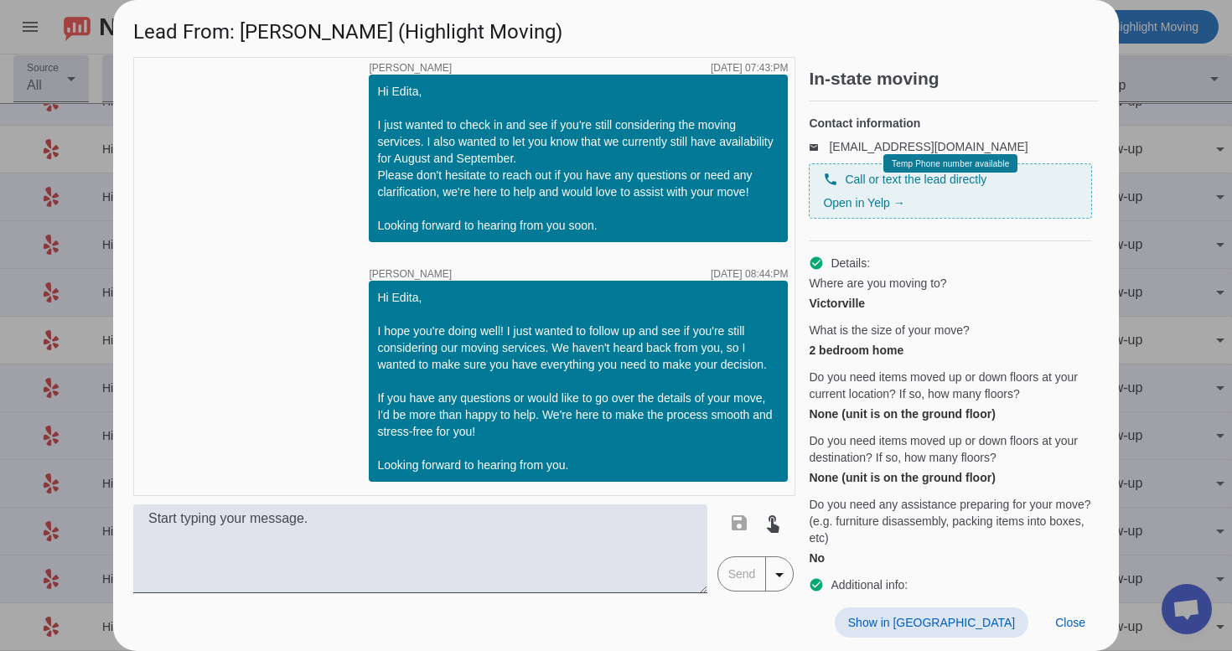
click at [977, 623] on span "Show in [GEOGRAPHIC_DATA]" at bounding box center [931, 622] width 167 height 13
click at [1066, 614] on span at bounding box center [1070, 623] width 57 height 30
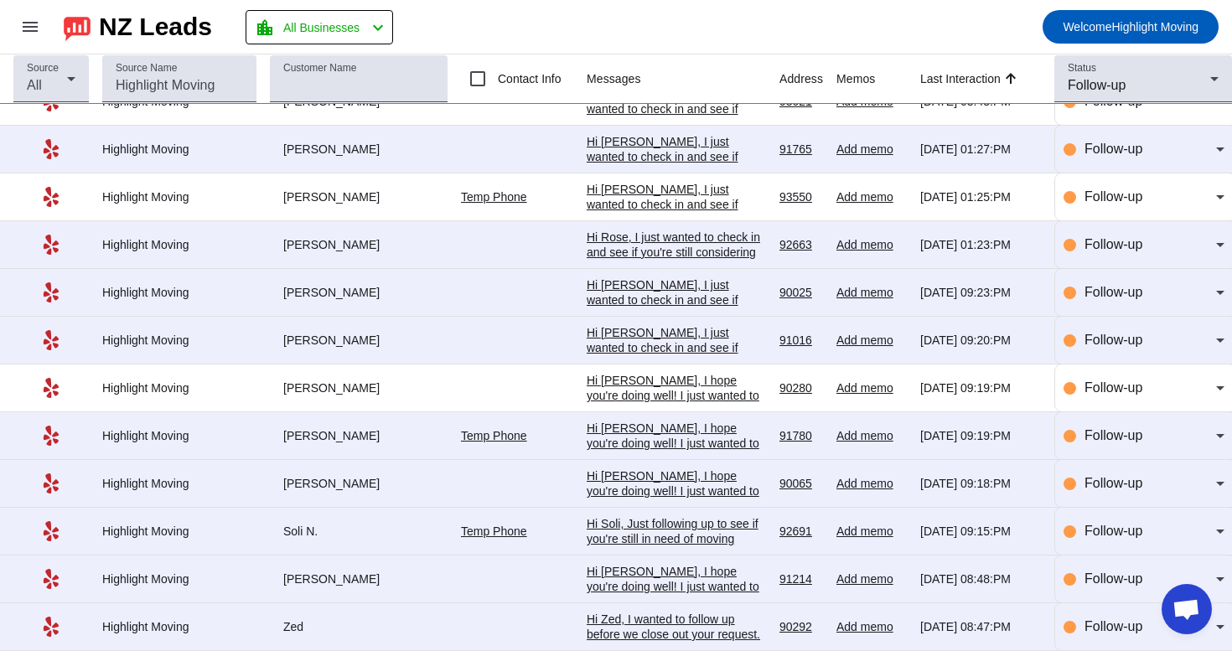
scroll to position [231, 0]
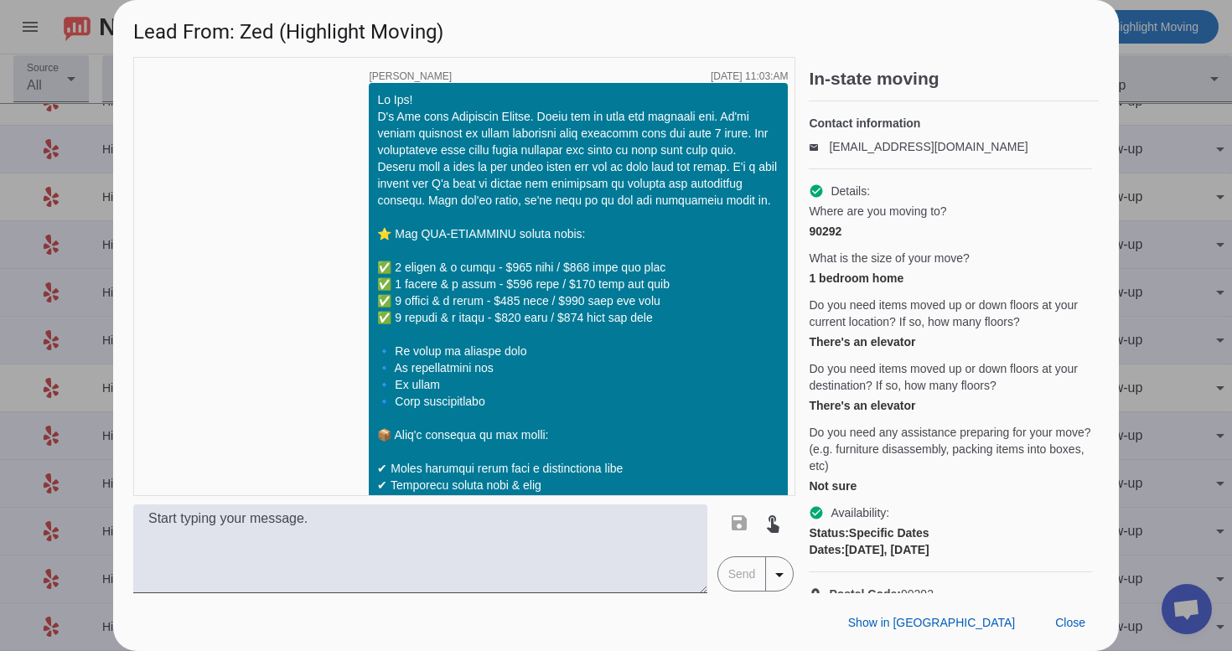
scroll to position [3551, 0]
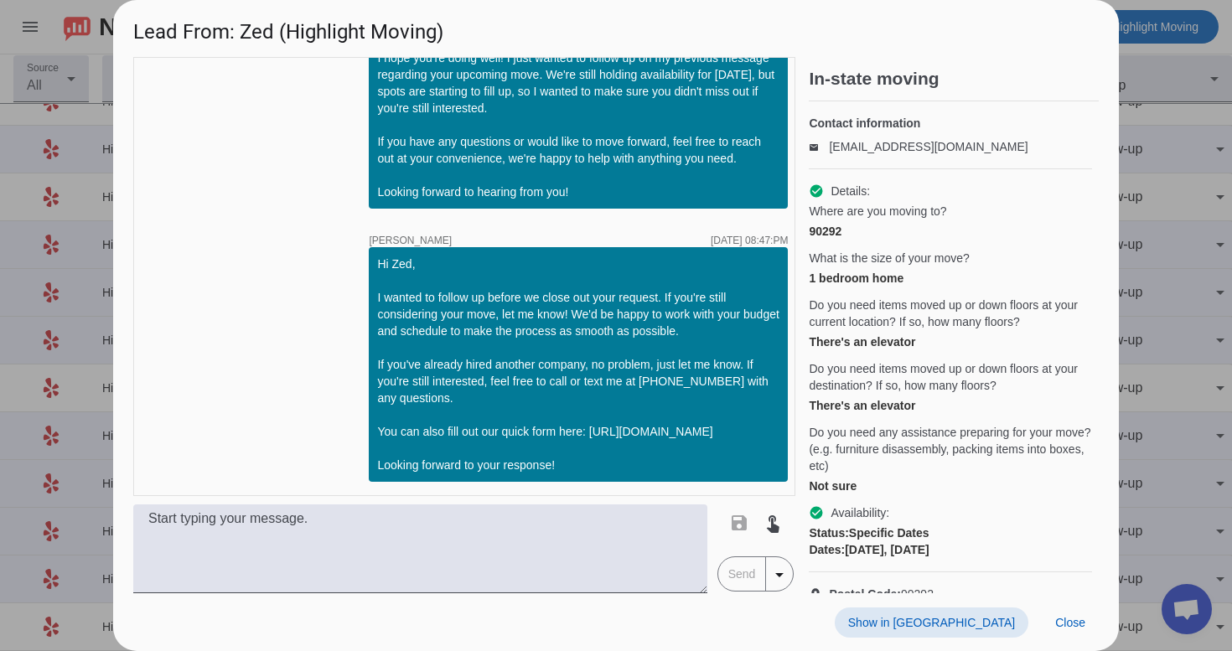
click at [950, 621] on span "Show in [GEOGRAPHIC_DATA]" at bounding box center [931, 622] width 167 height 13
click at [1061, 620] on span "Close" at bounding box center [1071, 622] width 30 height 13
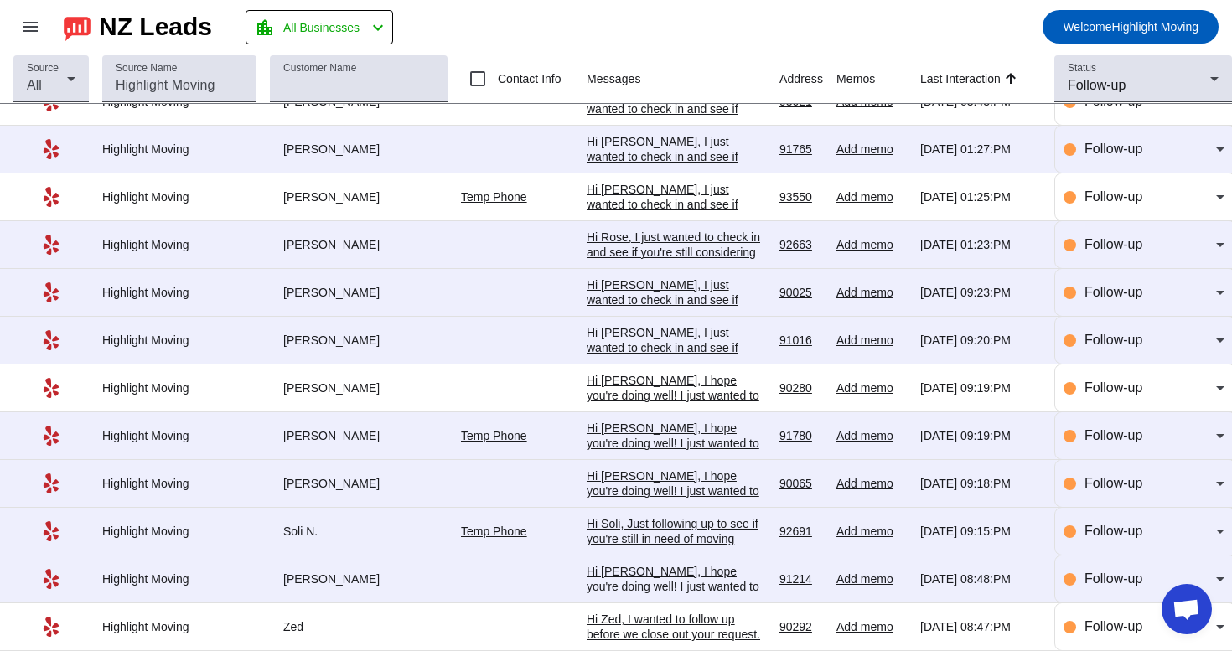
scroll to position [231, 0]
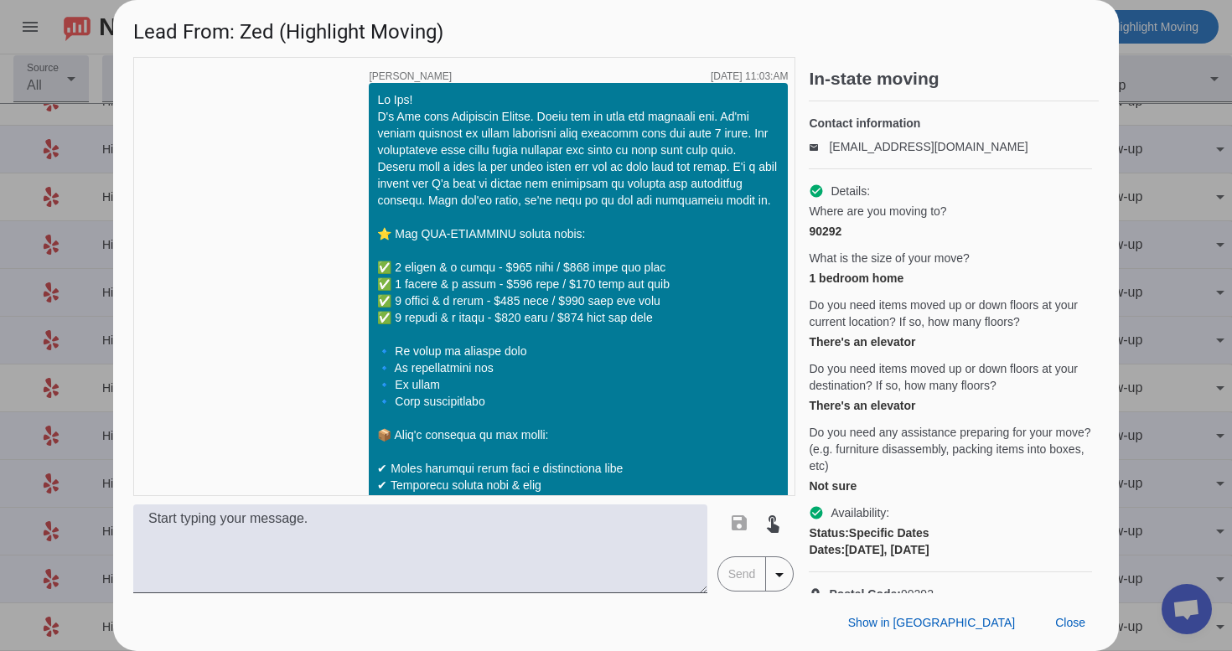
scroll to position [3551, 0]
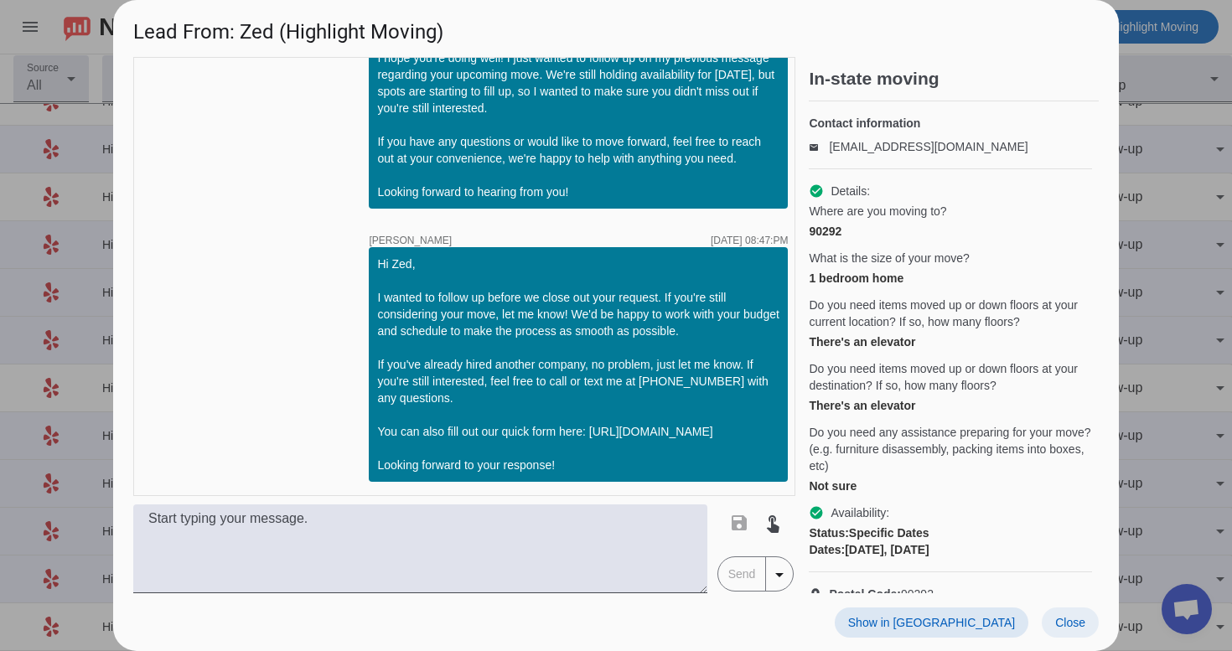
click at [1065, 626] on span "Close" at bounding box center [1071, 622] width 30 height 13
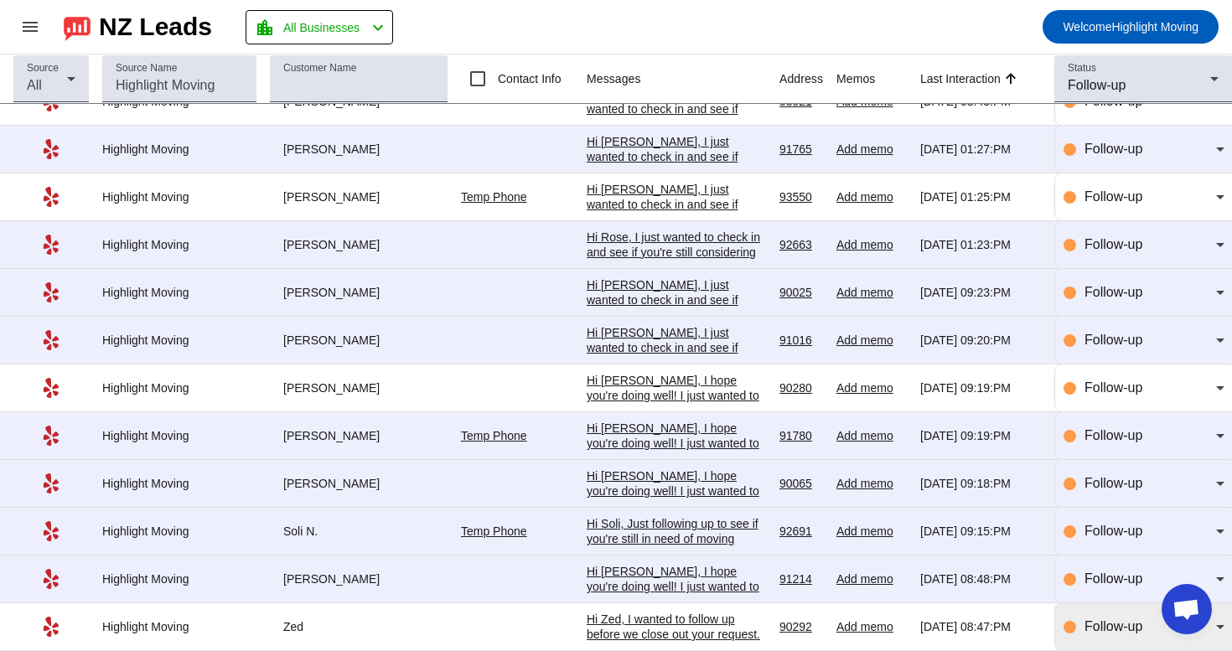
scroll to position [0, 0]
click at [1073, 635] on div "Follow-up" at bounding box center [1144, 627] width 161 height 20
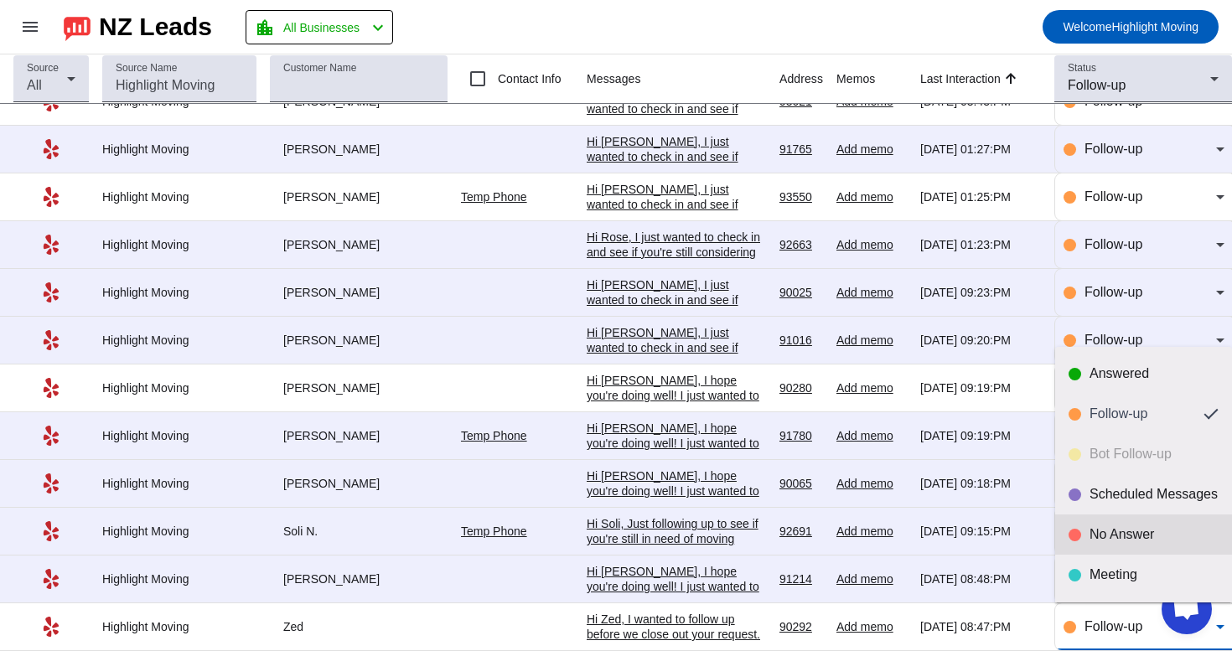
click at [1108, 530] on div "No Answer" at bounding box center [1154, 535] width 129 height 17
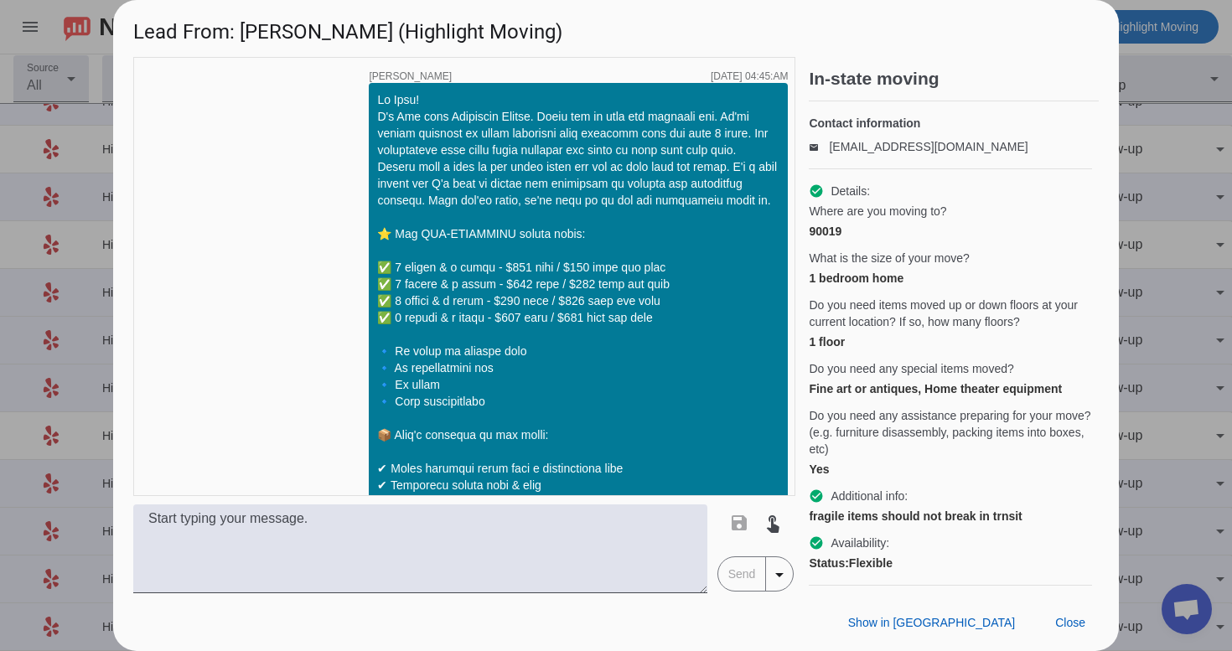
scroll to position [3156, 0]
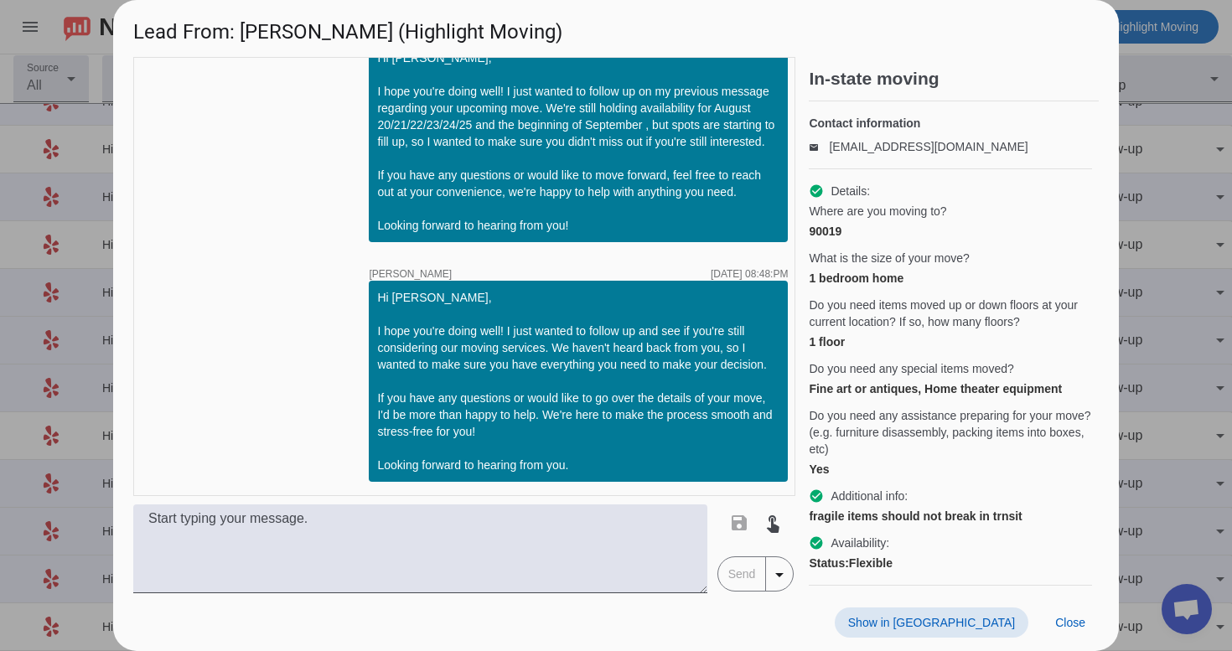
click at [952, 619] on span "Show in [GEOGRAPHIC_DATA]" at bounding box center [931, 622] width 167 height 13
click at [1060, 611] on span at bounding box center [1070, 623] width 57 height 30
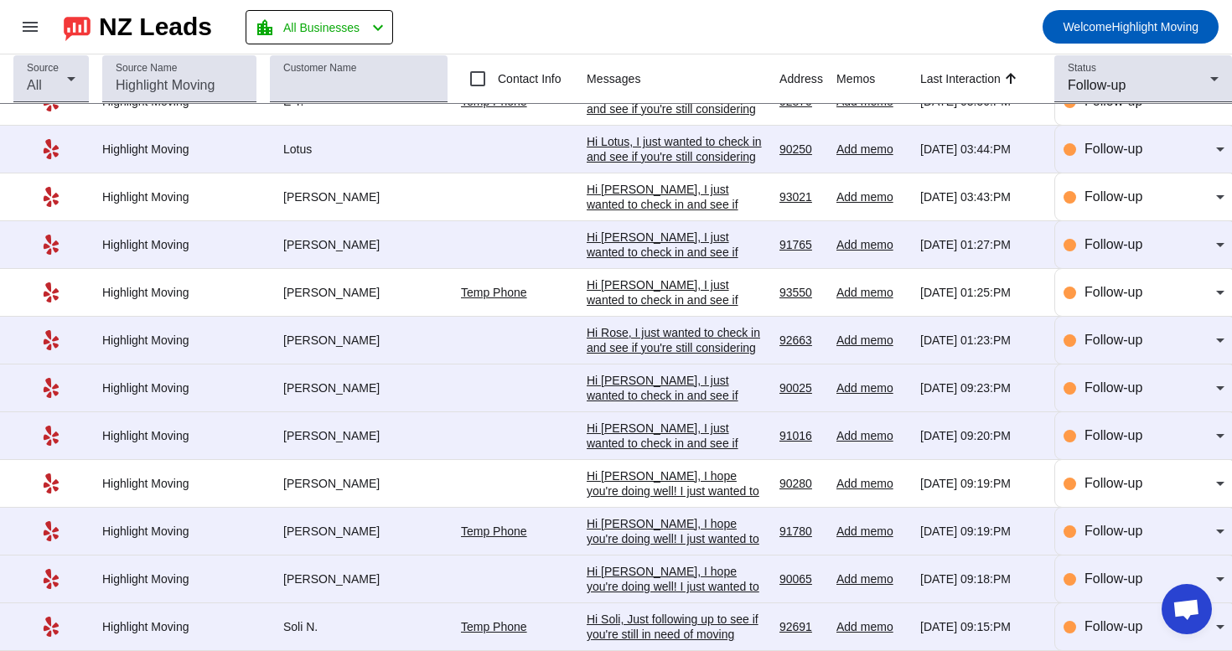
scroll to position [183, 0]
click at [684, 616] on div "Hi Soli, Just following up to see if you're still in need of moving services? P…" at bounding box center [676, 642] width 179 height 60
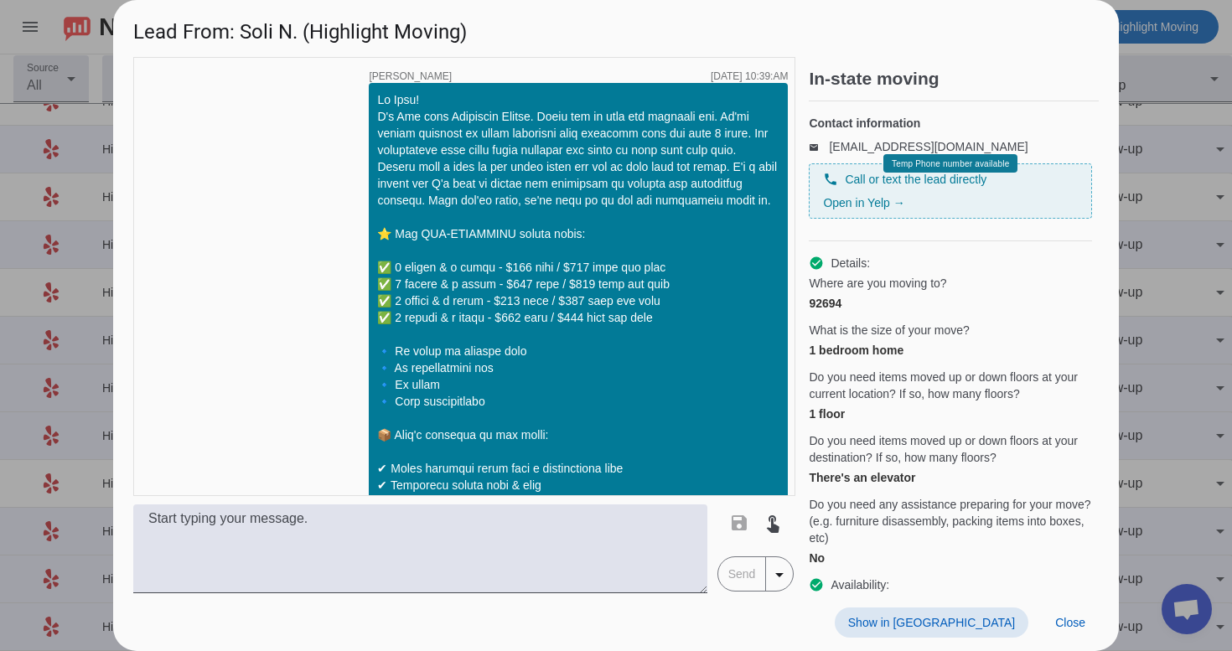
scroll to position [3005, 0]
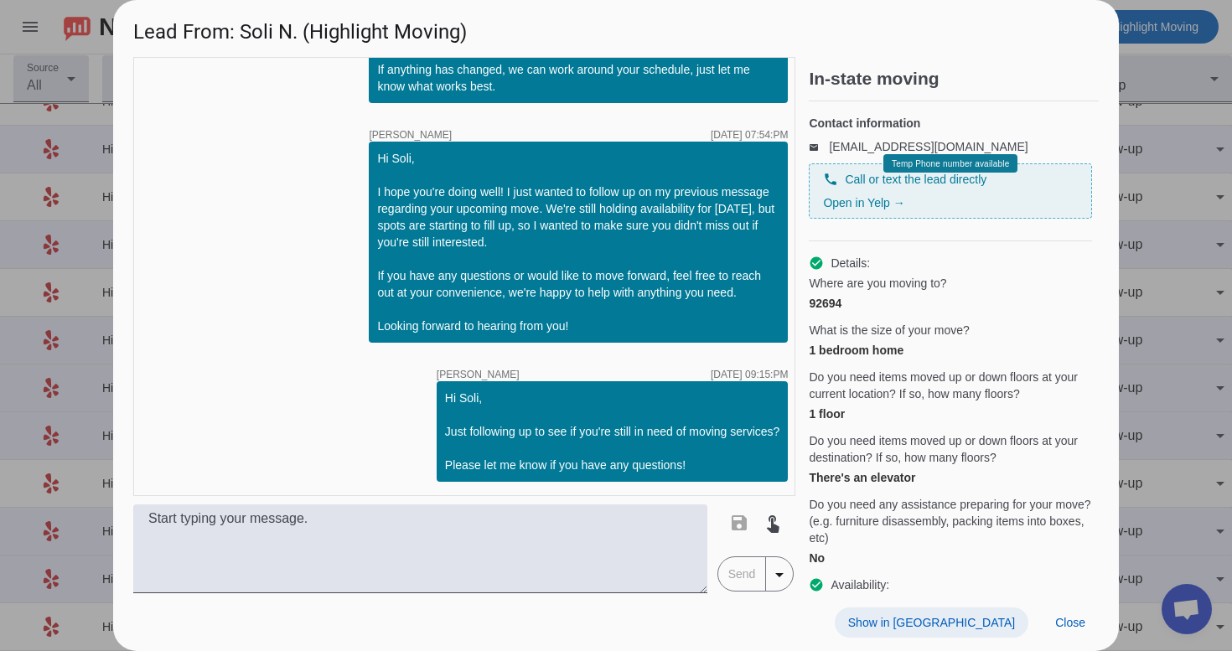
click at [1004, 624] on span "Show in [GEOGRAPHIC_DATA]" at bounding box center [931, 622] width 167 height 13
click at [1058, 620] on span "Close" at bounding box center [1071, 622] width 30 height 13
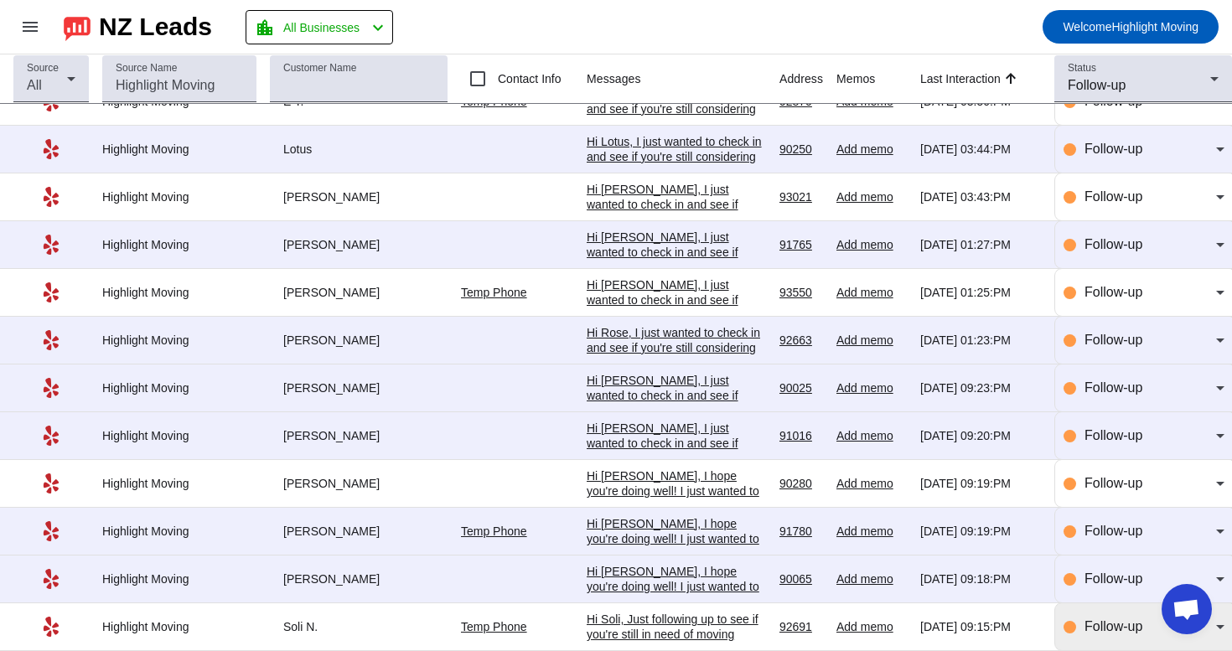
click at [1100, 627] on span "Follow-up" at bounding box center [1114, 627] width 58 height 14
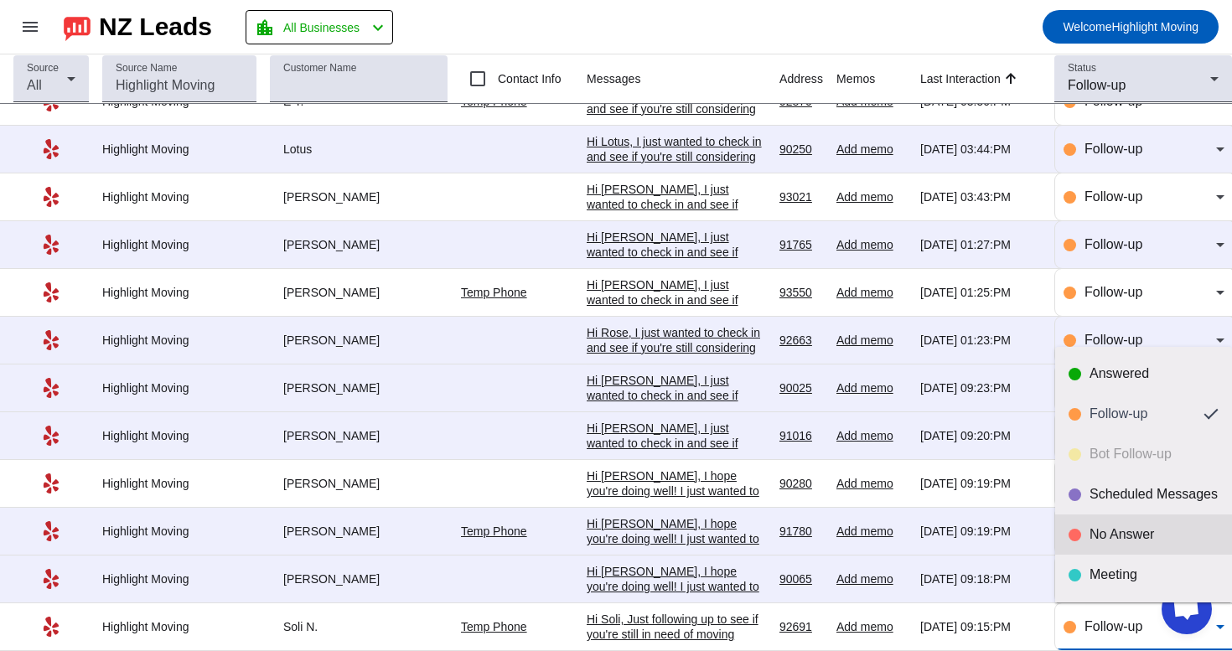
click at [1118, 533] on div "No Answer" at bounding box center [1154, 535] width 129 height 17
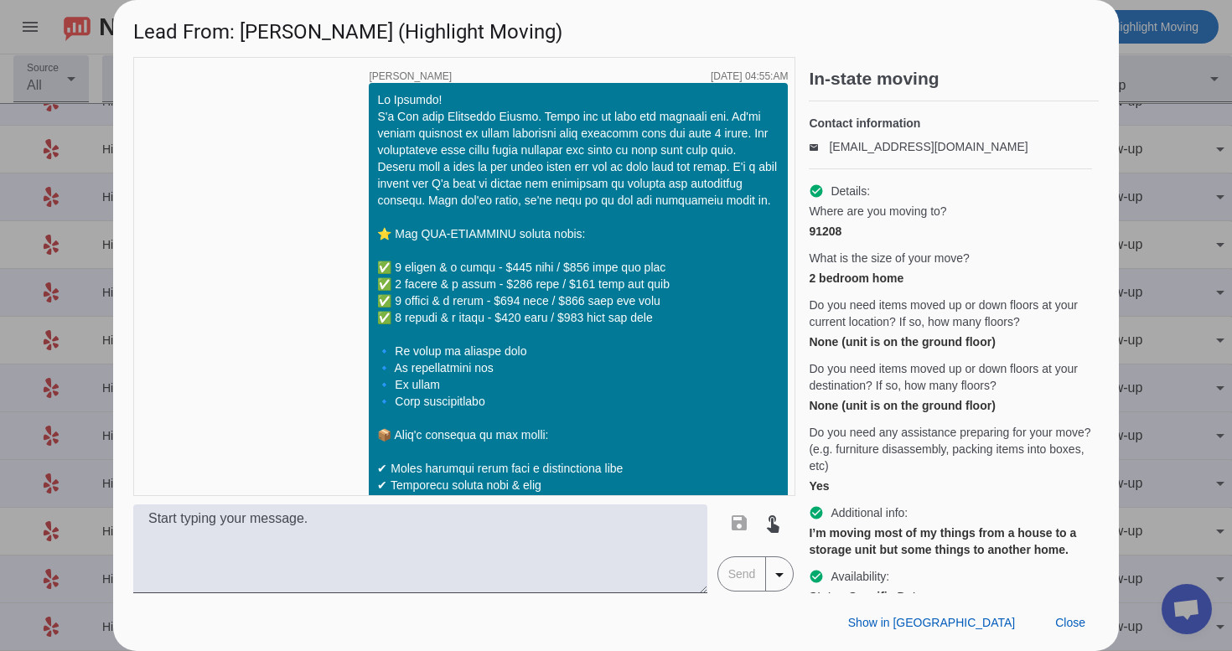
scroll to position [3089, 0]
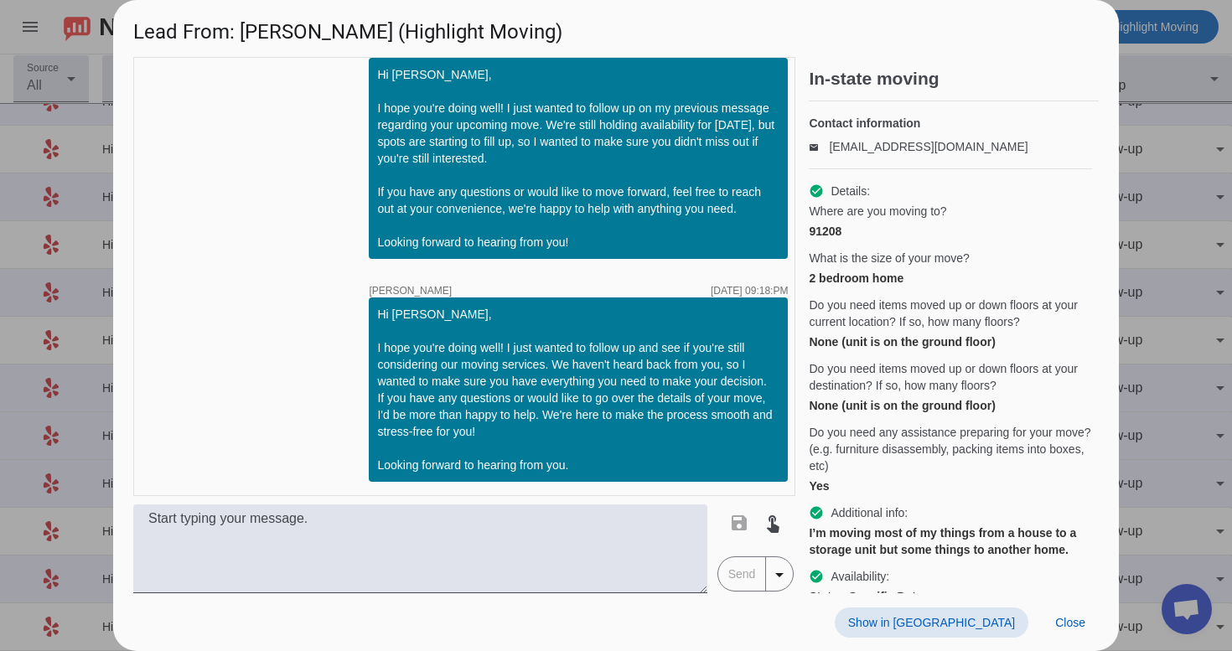
click at [965, 623] on span "Show in [GEOGRAPHIC_DATA]" at bounding box center [931, 622] width 167 height 13
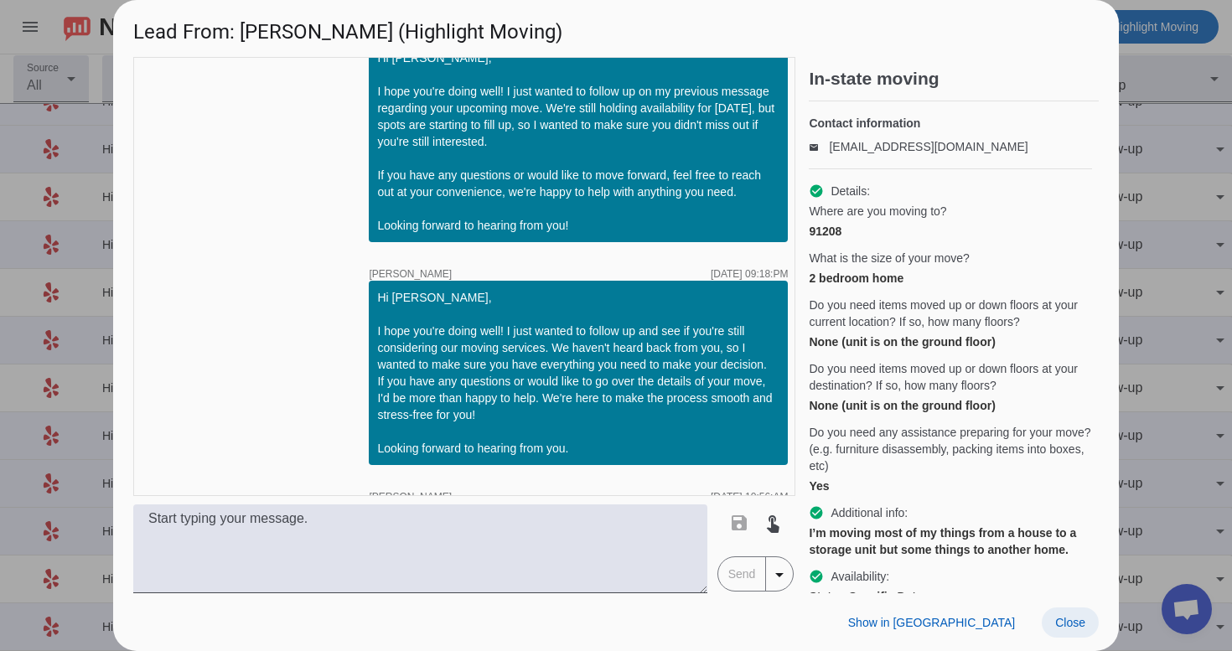
click at [1075, 613] on span at bounding box center [1070, 623] width 57 height 30
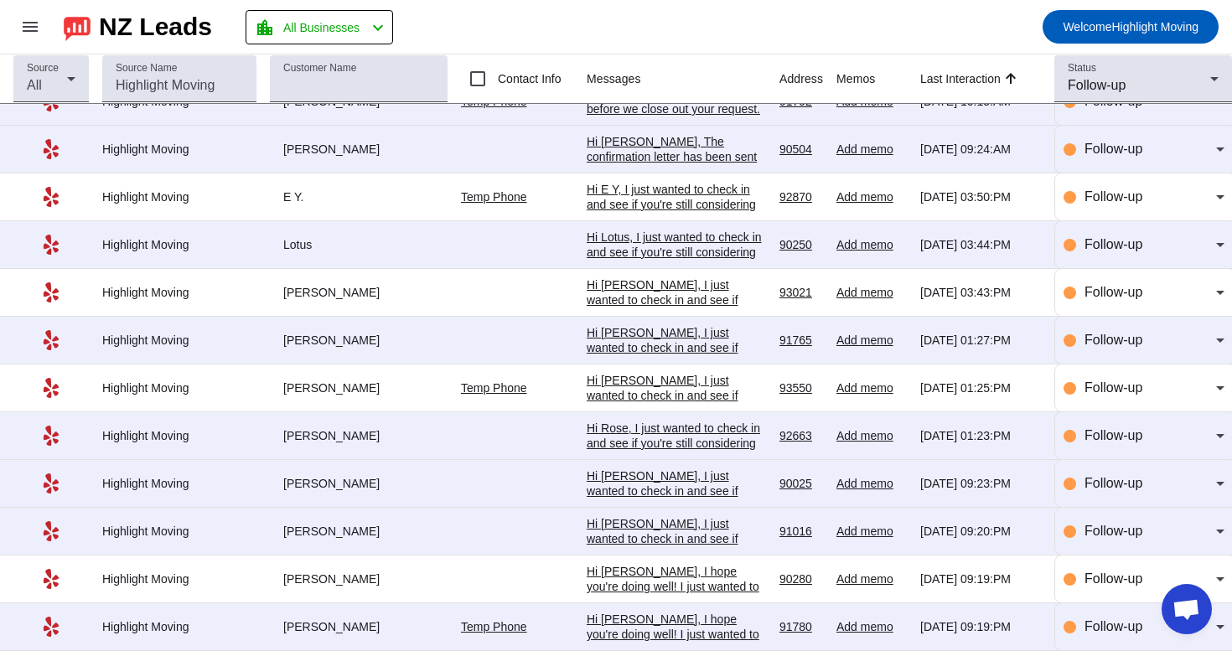
scroll to position [134, 0]
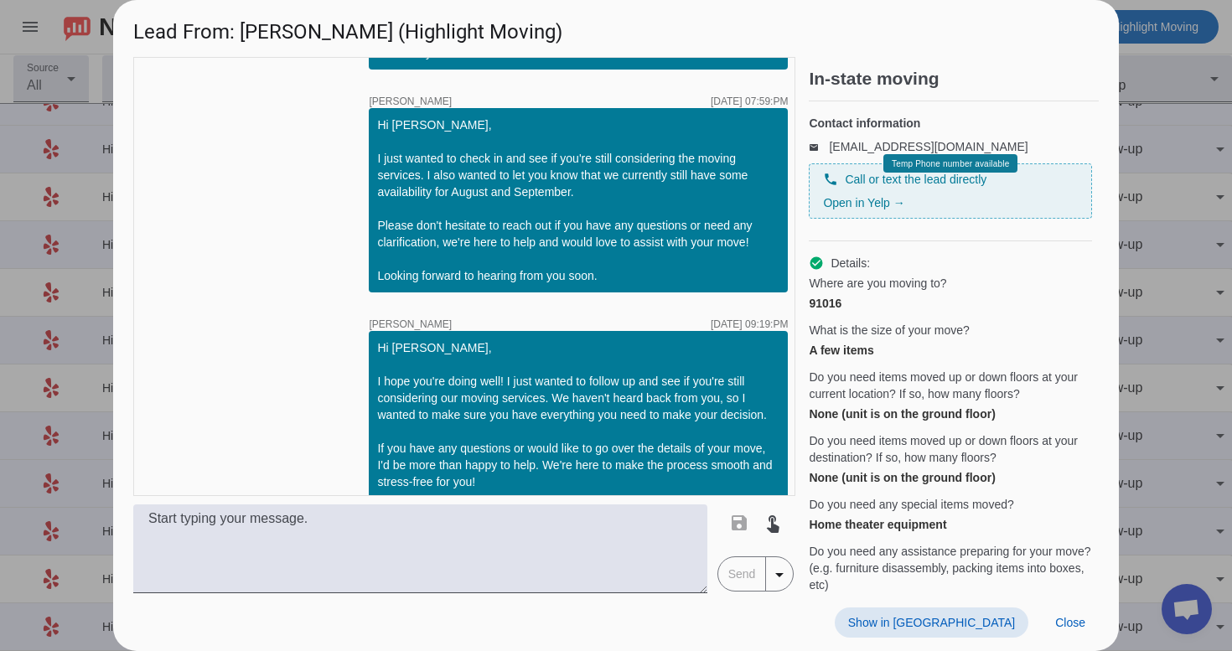
scroll to position [2074, 0]
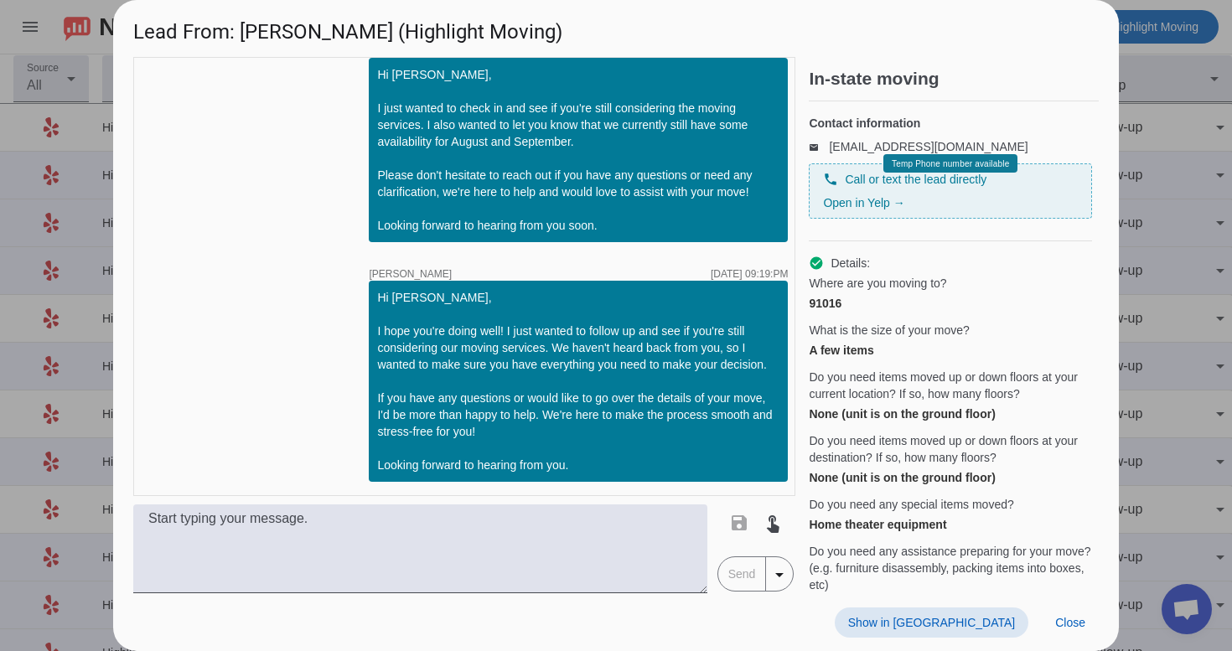
click at [983, 631] on span at bounding box center [932, 623] width 194 height 30
click at [1056, 610] on span at bounding box center [1070, 623] width 57 height 30
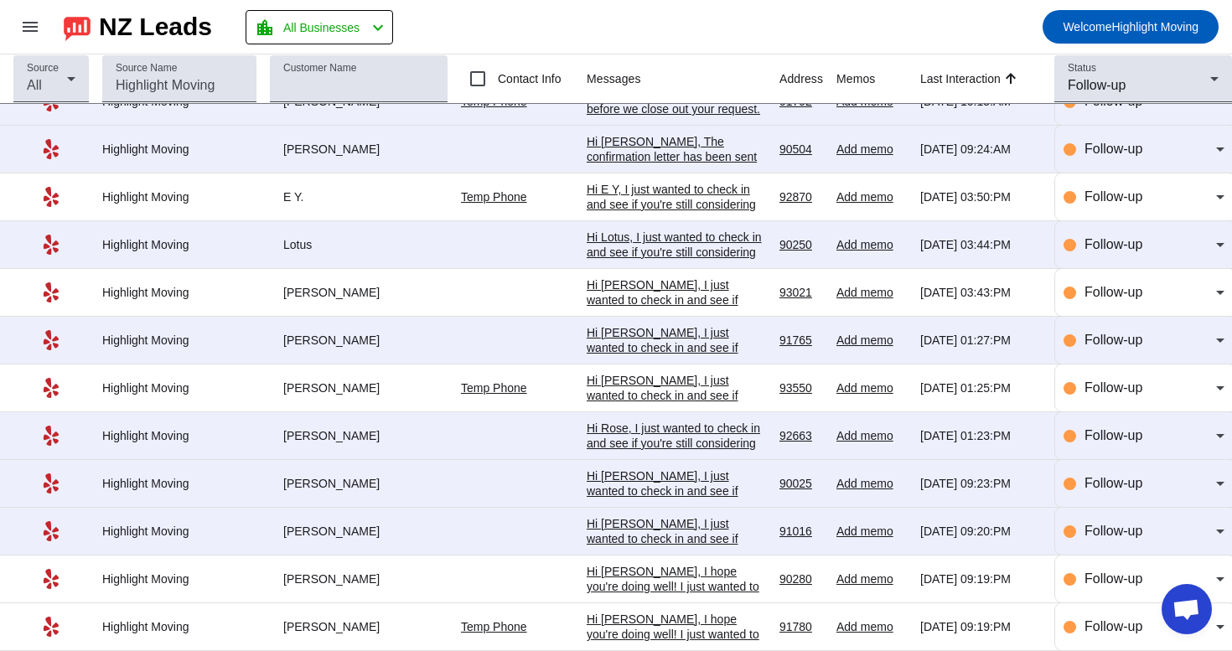
scroll to position [0, 0]
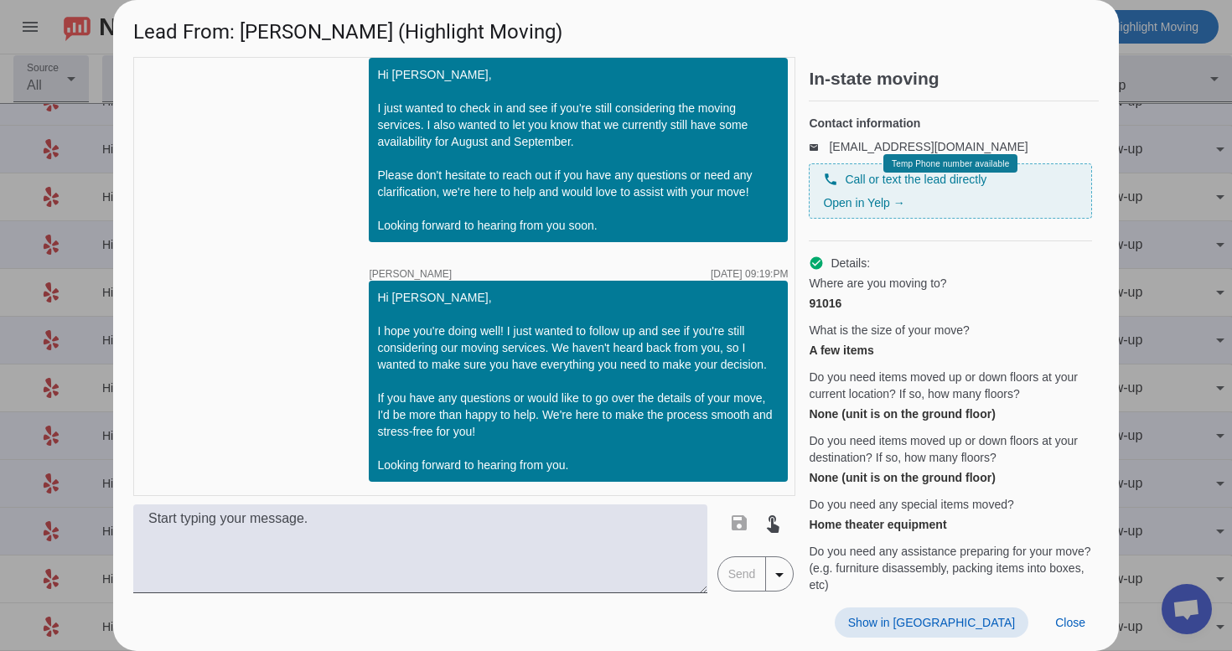
click at [1000, 620] on span "Show in [GEOGRAPHIC_DATA]" at bounding box center [931, 622] width 167 height 13
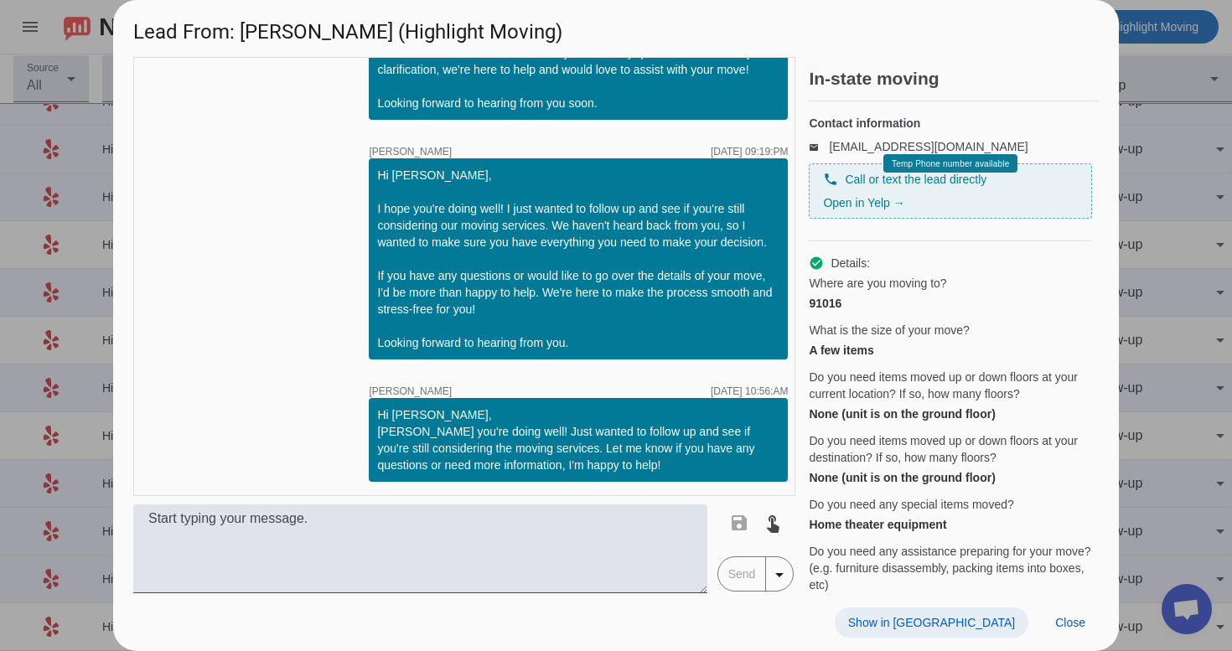
scroll to position [2197, 0]
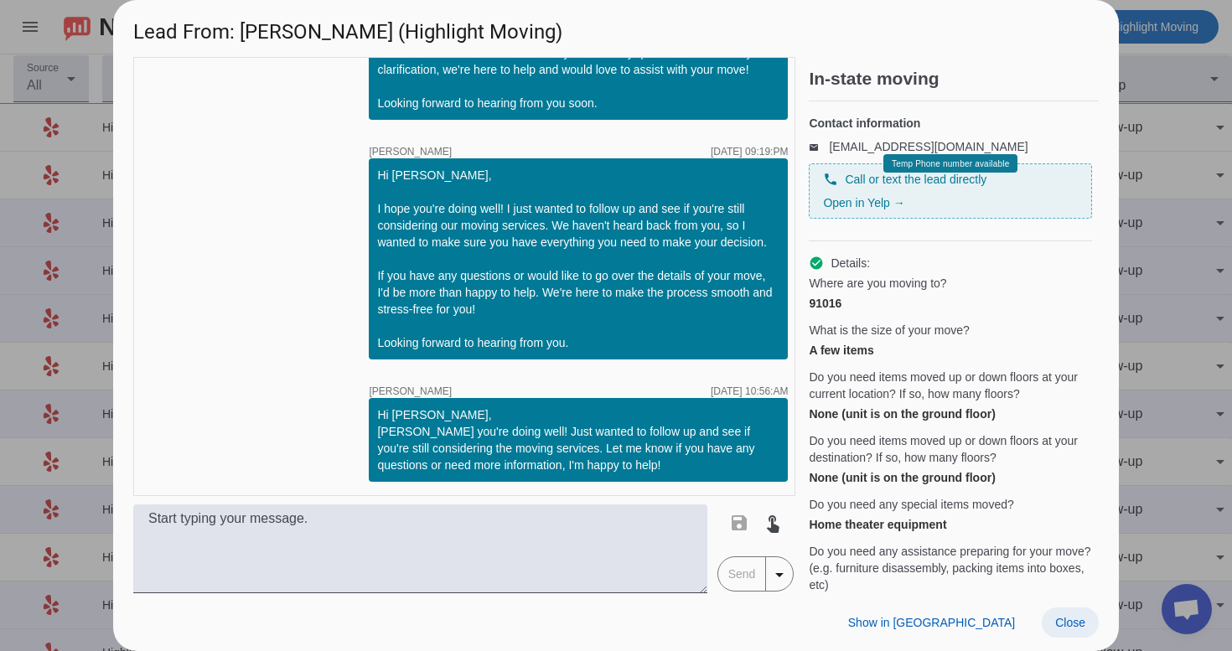
click at [1068, 609] on span at bounding box center [1070, 623] width 57 height 30
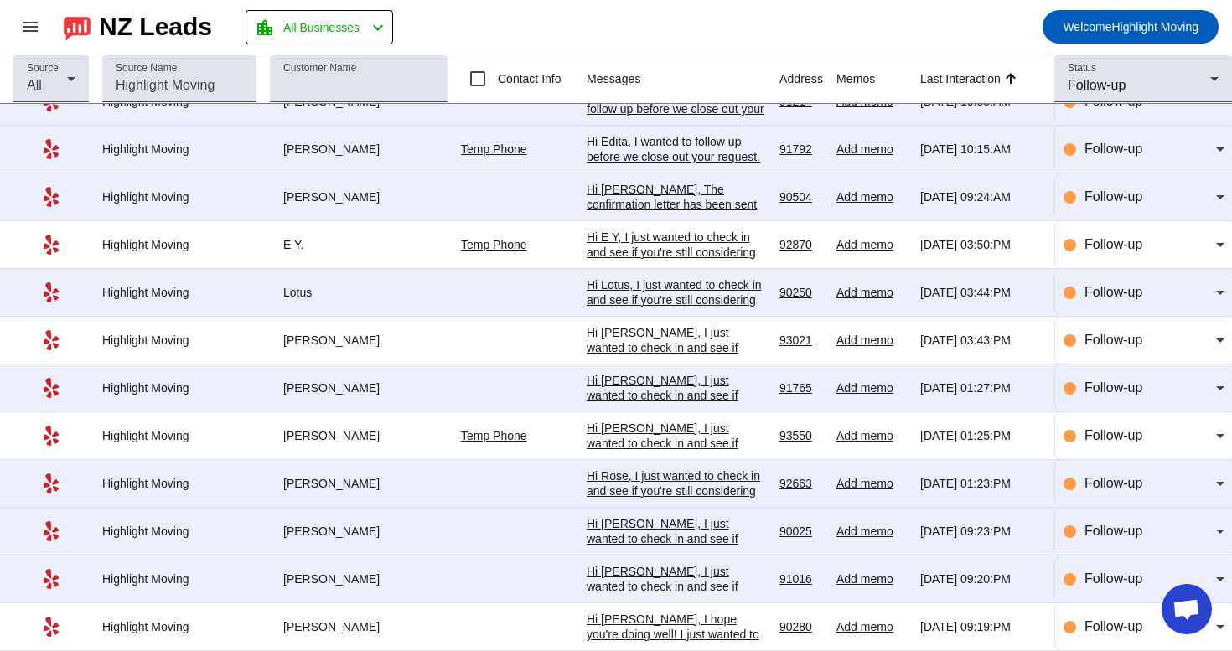
scroll to position [134, 0]
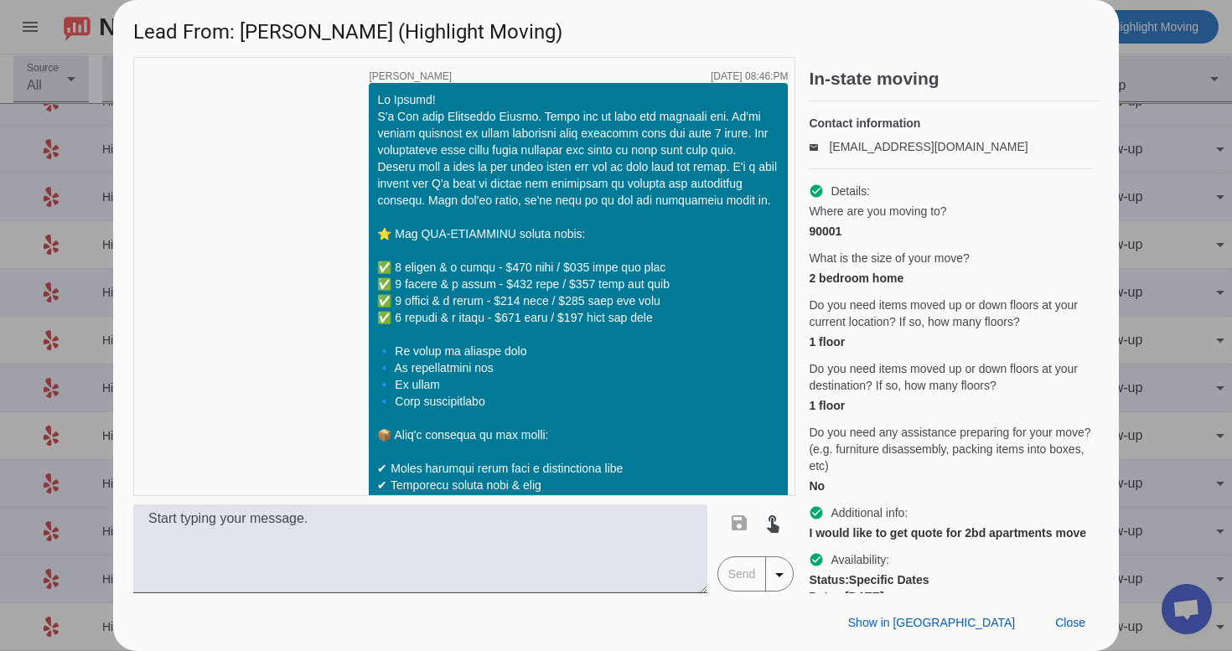
scroll to position [1432, 0]
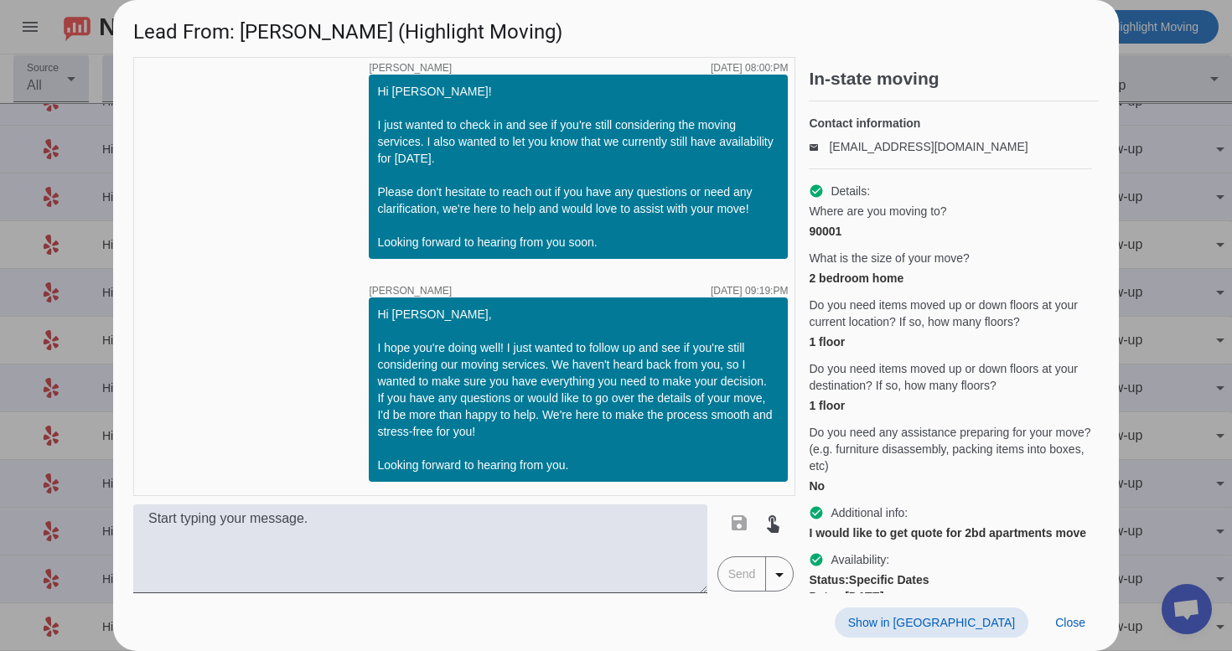
click at [985, 617] on span "Show in [GEOGRAPHIC_DATA]" at bounding box center [931, 622] width 167 height 13
click at [1074, 622] on span "Close" at bounding box center [1071, 622] width 30 height 13
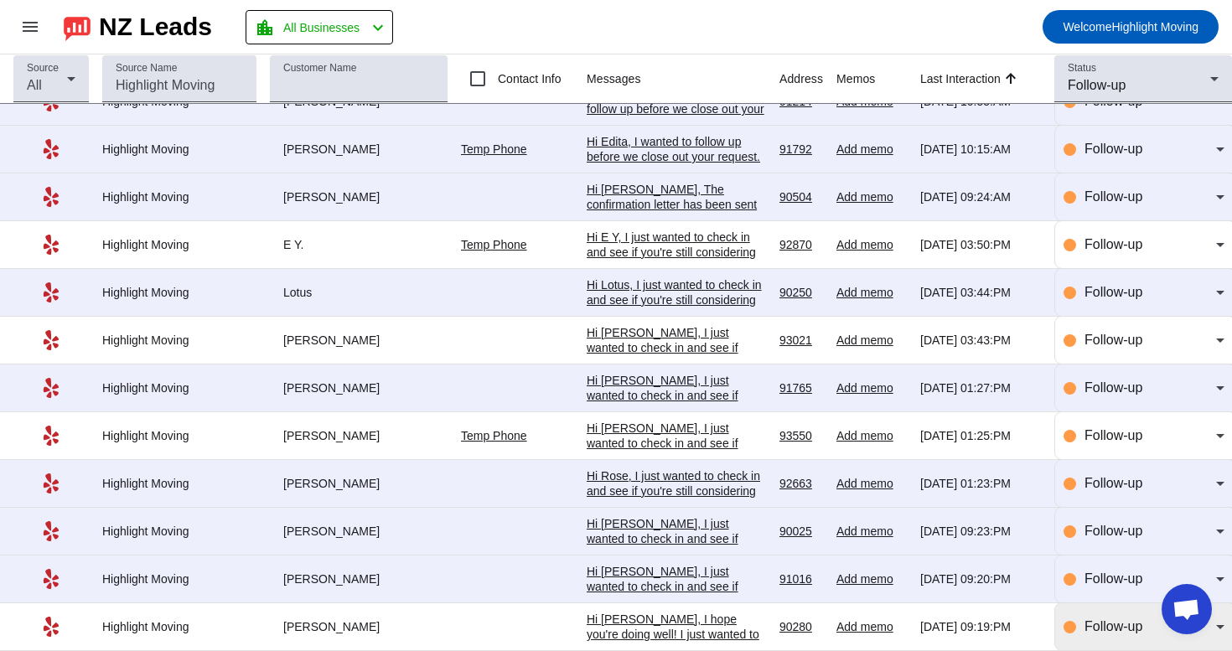
click at [1102, 625] on span "Follow-up" at bounding box center [1114, 627] width 58 height 14
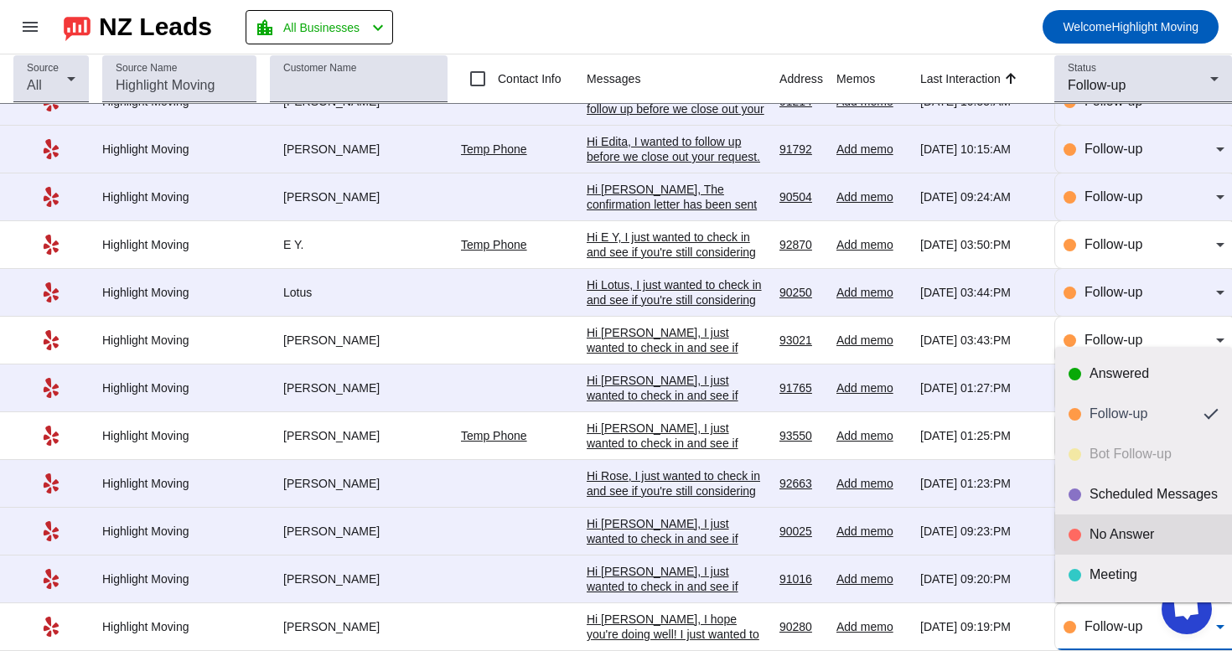
click at [1133, 531] on div "No Answer" at bounding box center [1154, 535] width 129 height 17
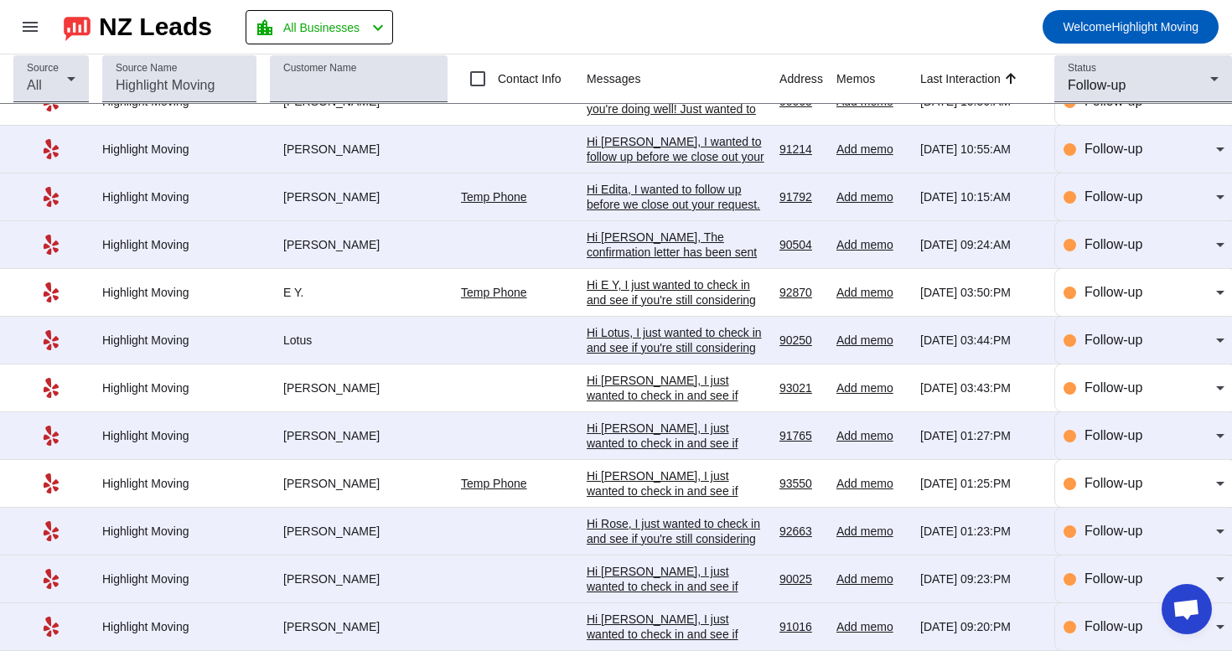
scroll to position [0, 0]
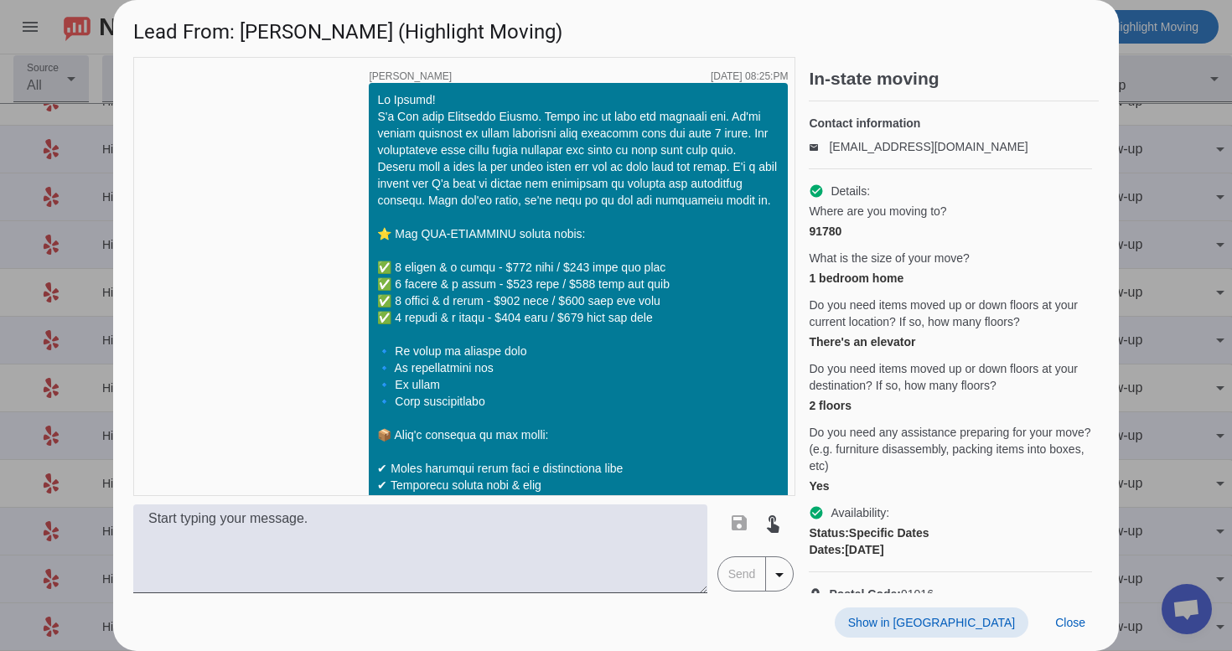
scroll to position [1209, 0]
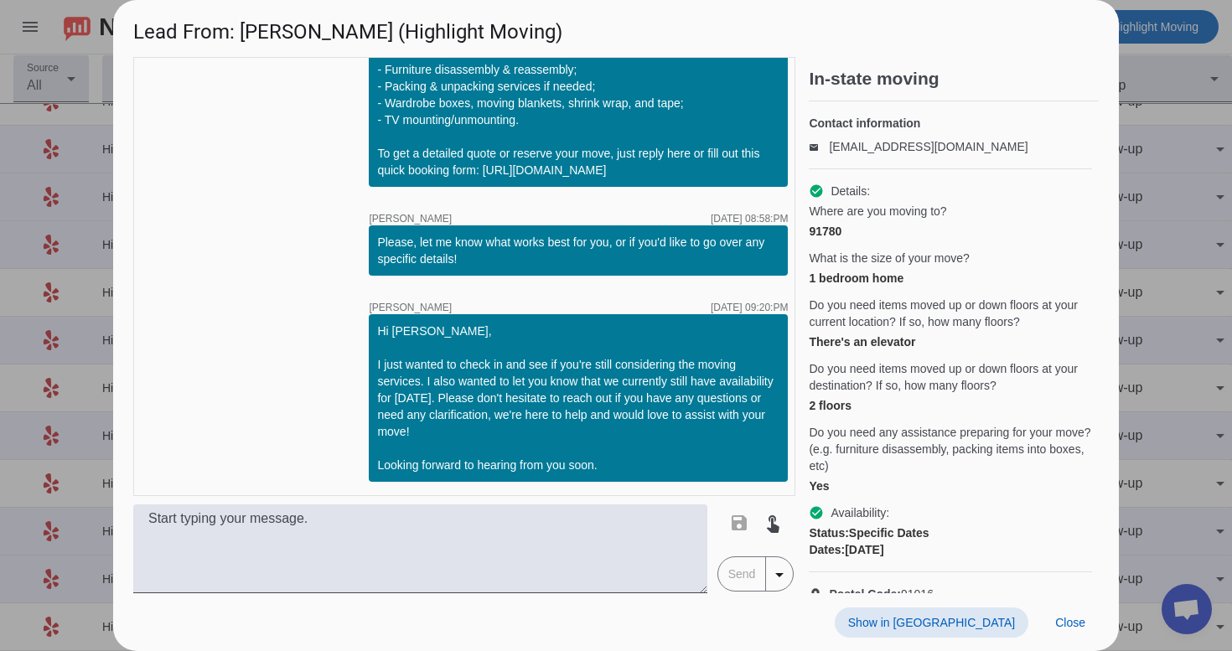
click at [981, 619] on span "Show in [GEOGRAPHIC_DATA]" at bounding box center [931, 622] width 167 height 13
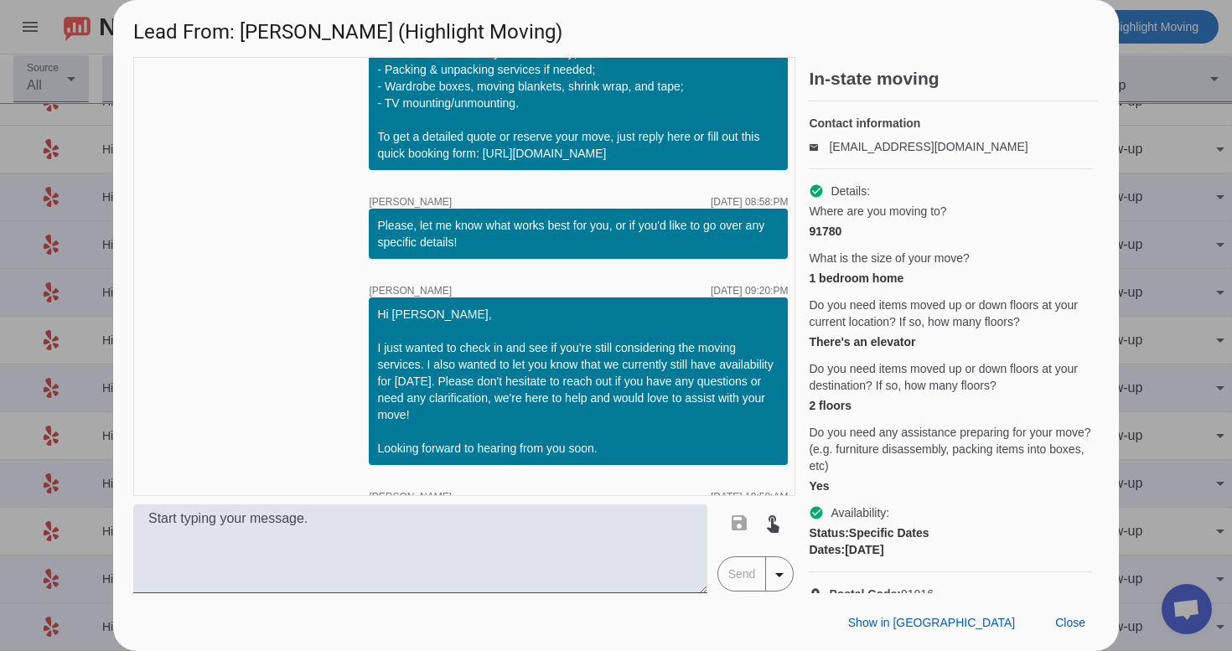
scroll to position [1331, 0]
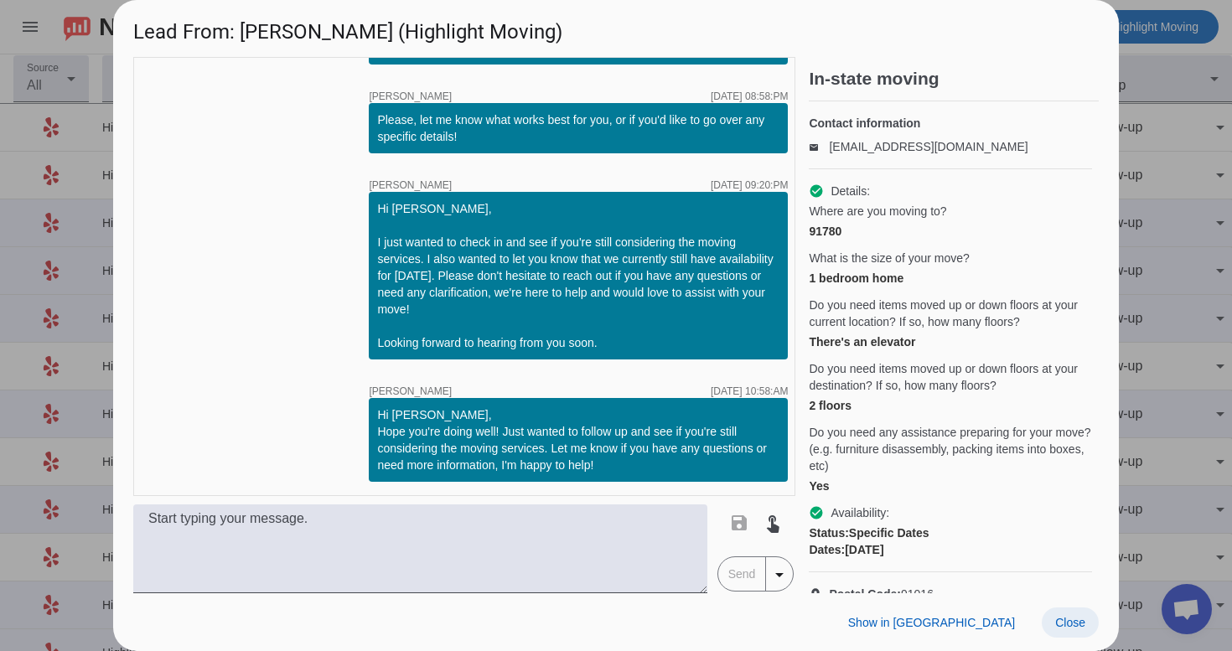
click at [1064, 612] on span at bounding box center [1070, 623] width 57 height 30
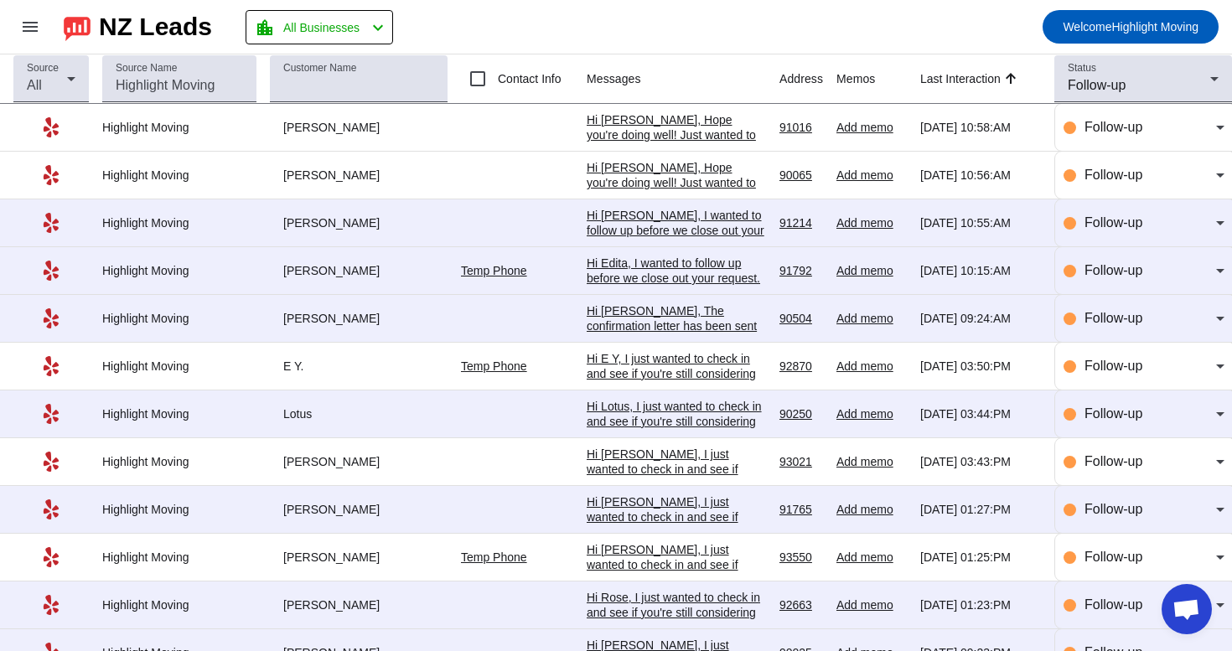
scroll to position [0, 0]
click at [1094, 80] on span "Follow-up" at bounding box center [1097, 85] width 58 height 14
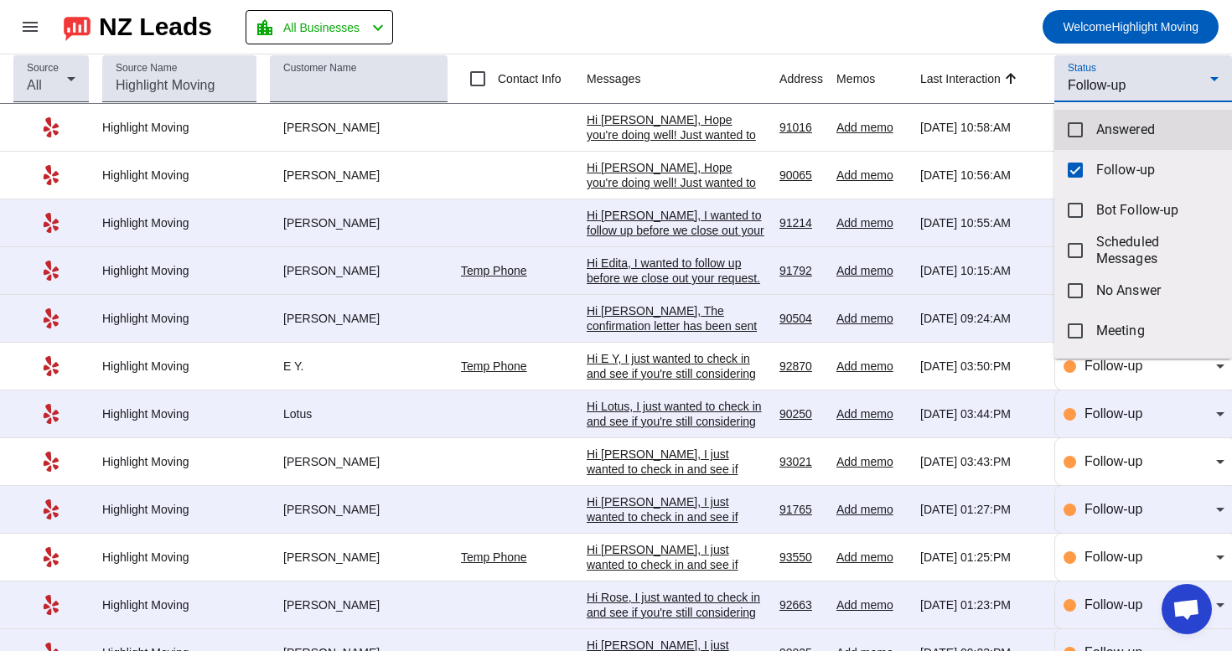
click at [1097, 138] on mat-option "Answered" at bounding box center [1144, 130] width 178 height 40
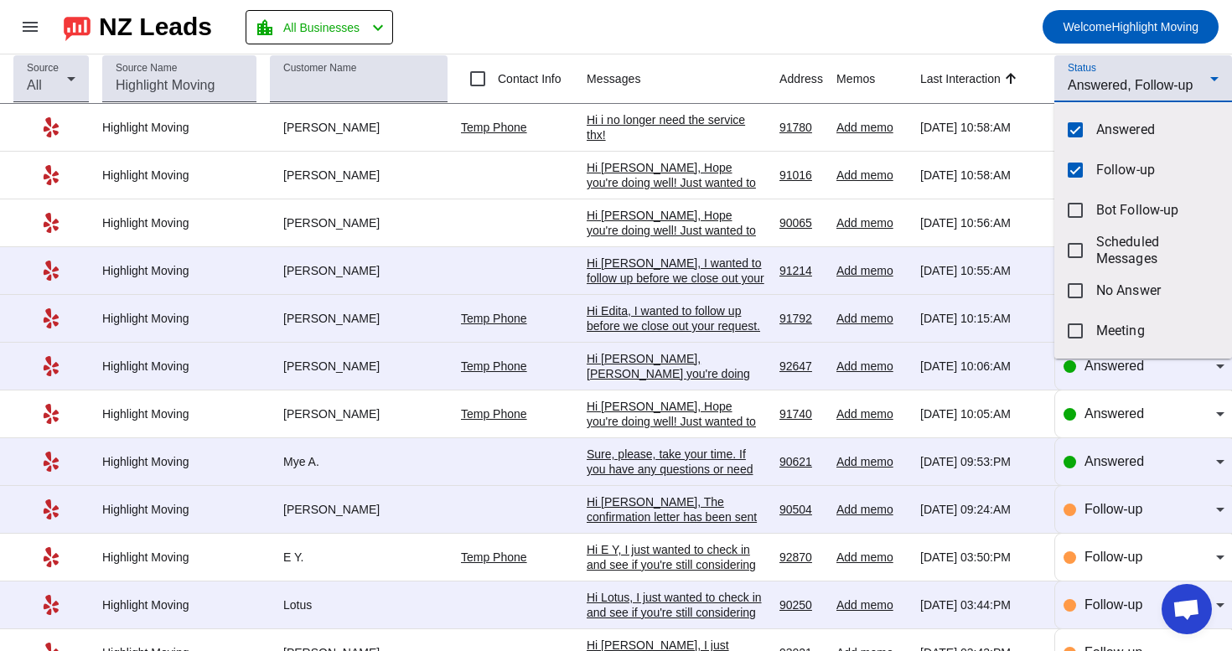
click at [1075, 87] on div at bounding box center [616, 325] width 1232 height 651
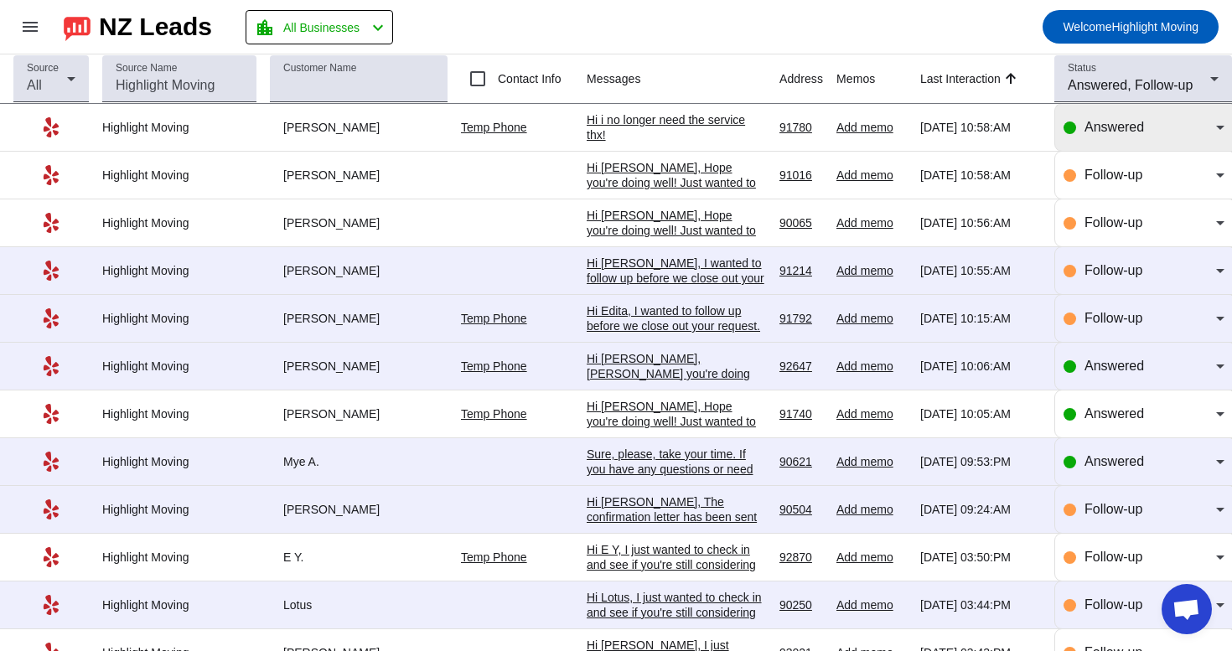
click at [1098, 137] on div "Answered" at bounding box center [1151, 127] width 132 height 20
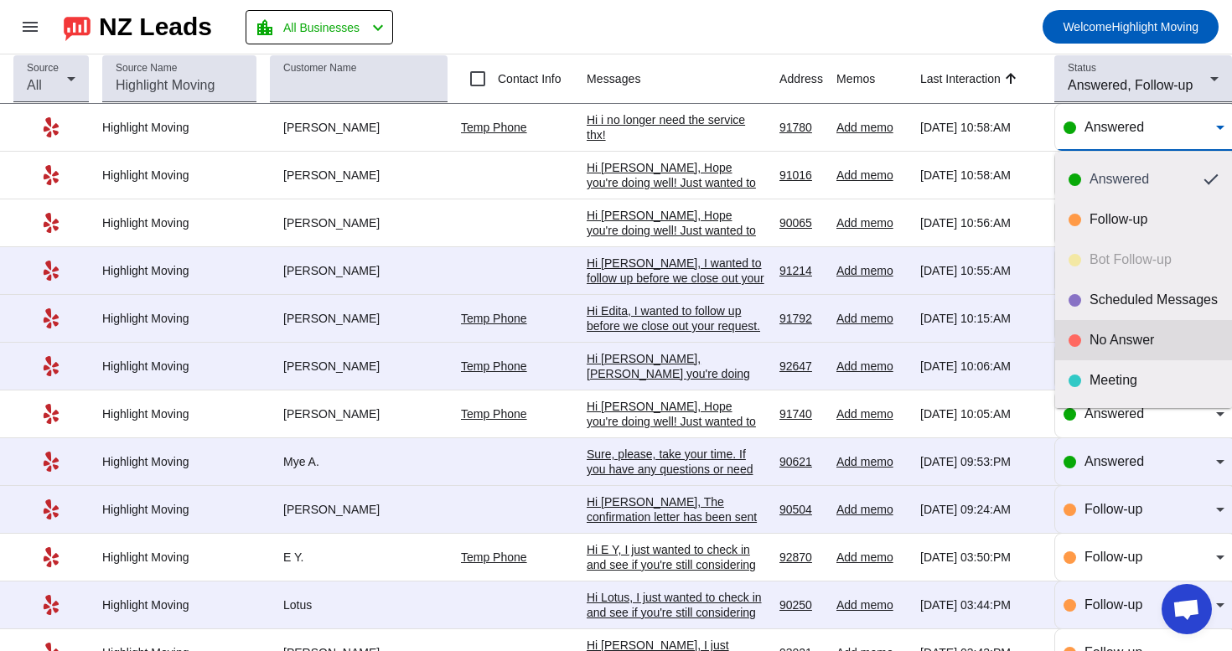
click at [1134, 348] on div "No Answer" at bounding box center [1154, 340] width 129 height 17
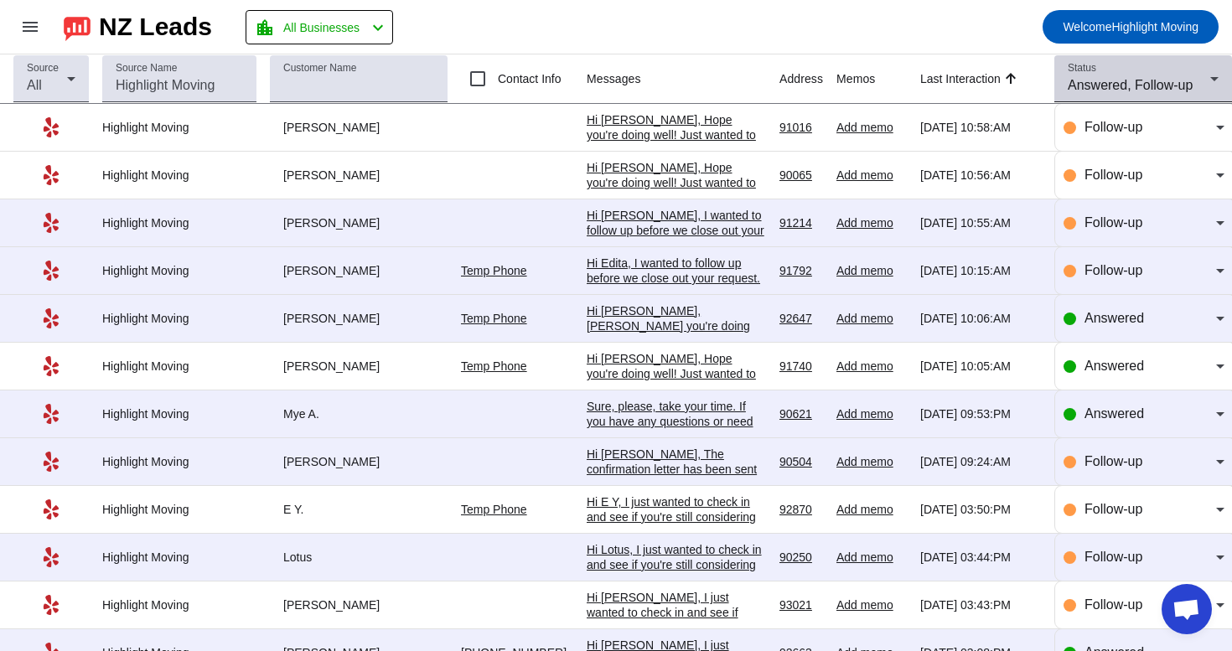
click at [1106, 96] on mat-select "Answered, Follow-up" at bounding box center [1143, 85] width 151 height 20
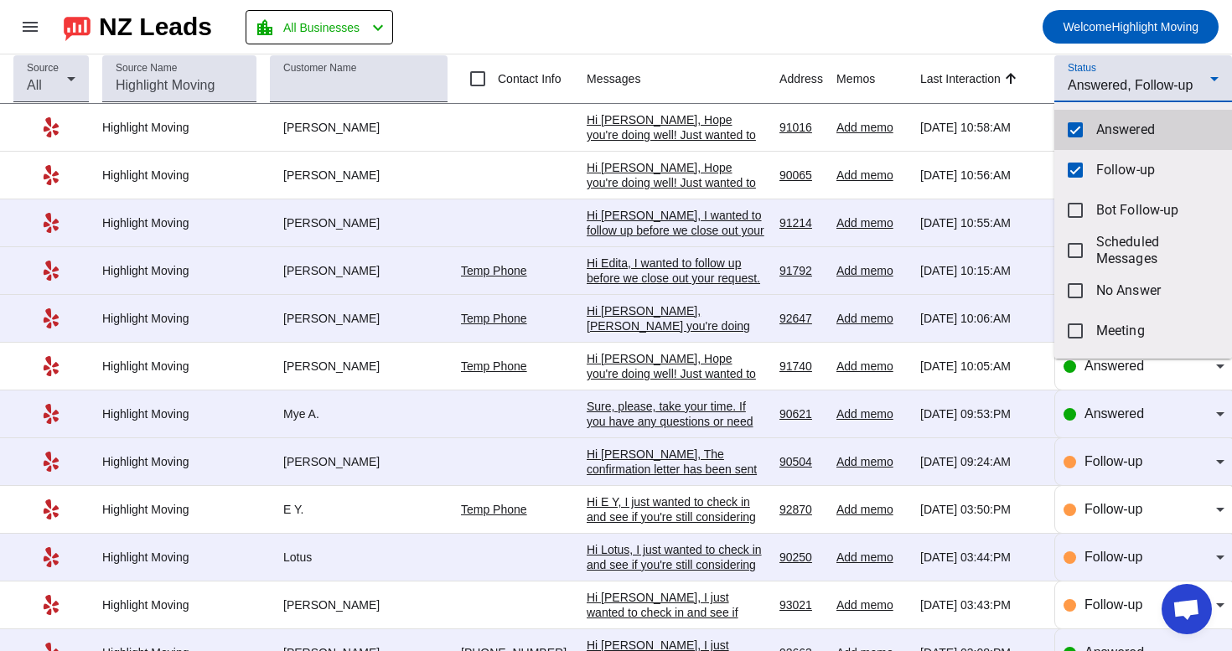
click at [1101, 126] on span "Answered" at bounding box center [1158, 130] width 122 height 17
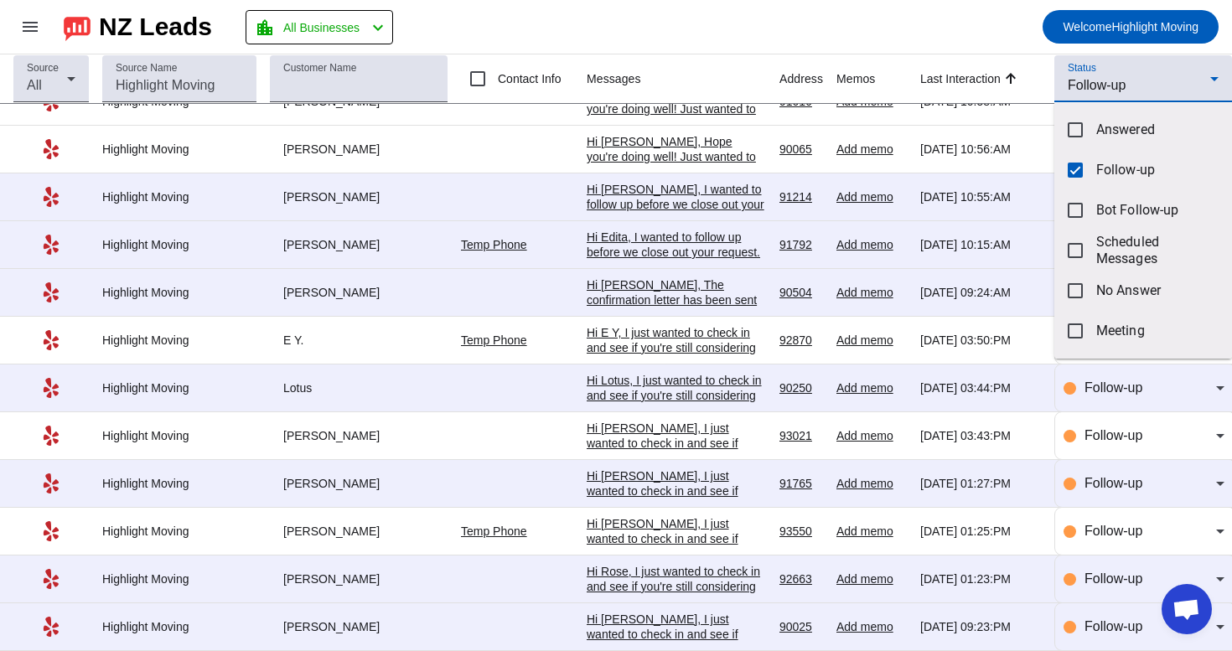
click at [718, 632] on div at bounding box center [616, 325] width 1232 height 651
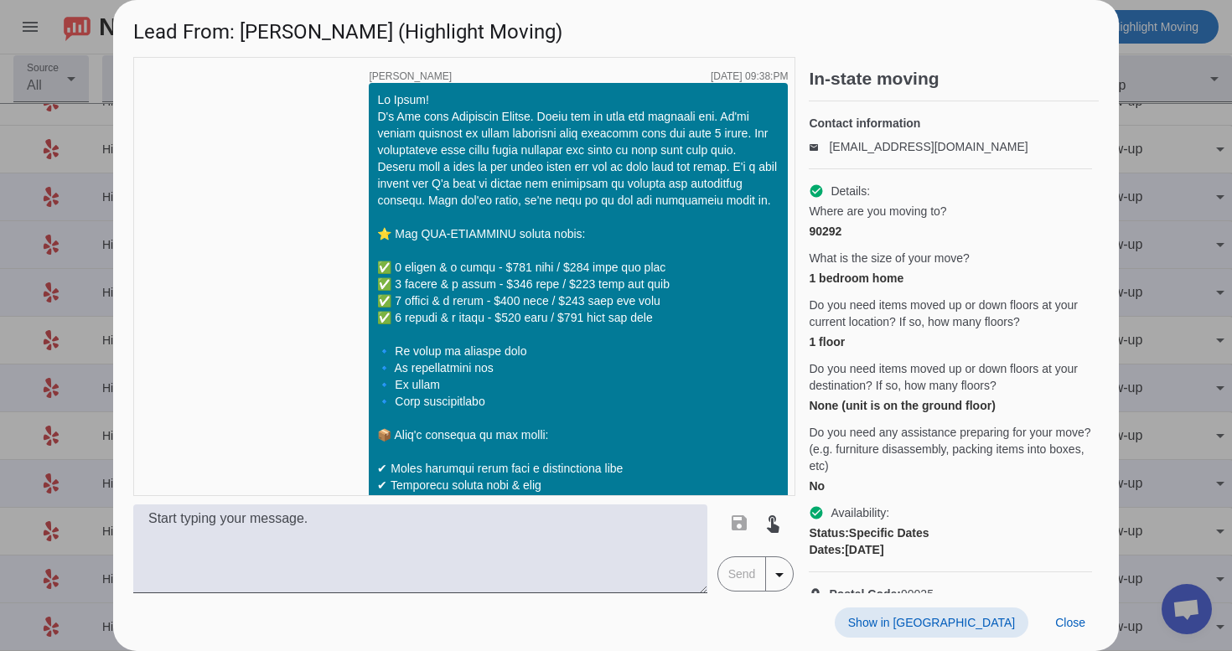
scroll to position [1226, 0]
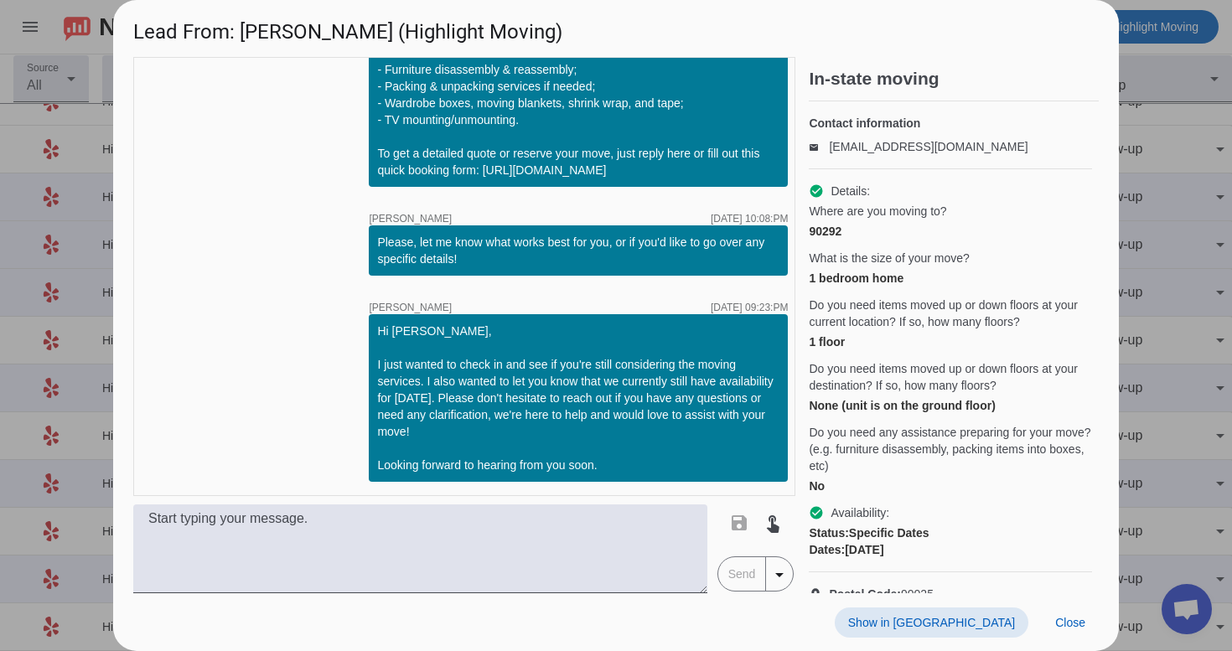
click at [988, 615] on span at bounding box center [932, 623] width 194 height 30
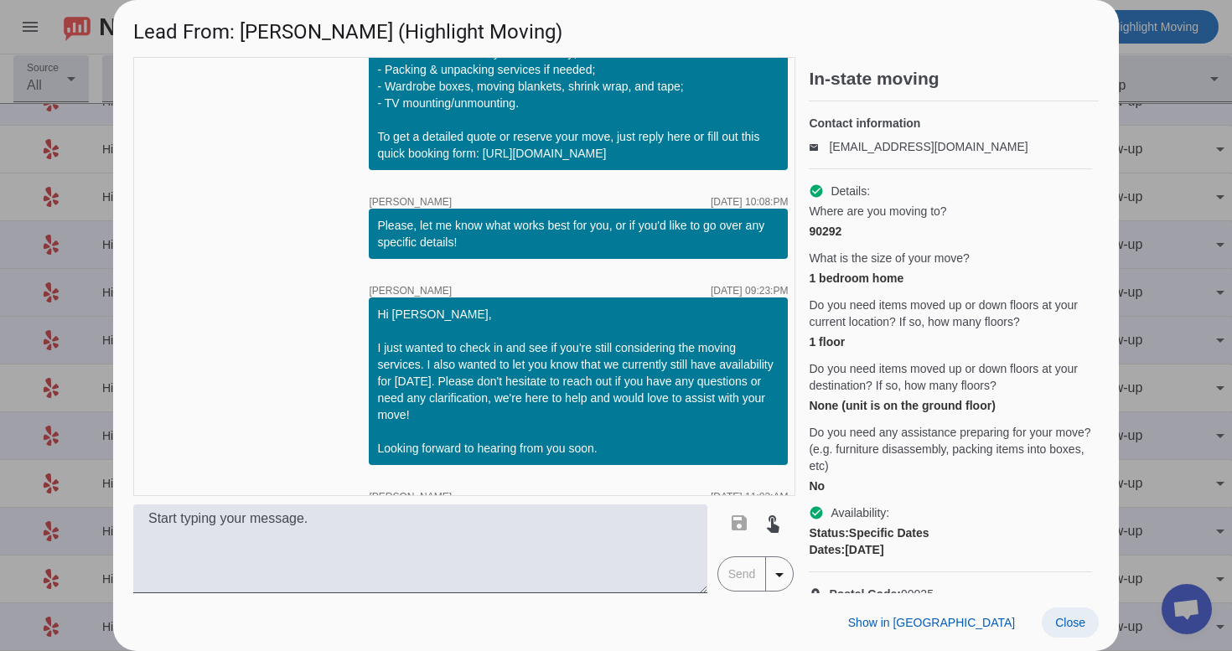
scroll to position [1365, 0]
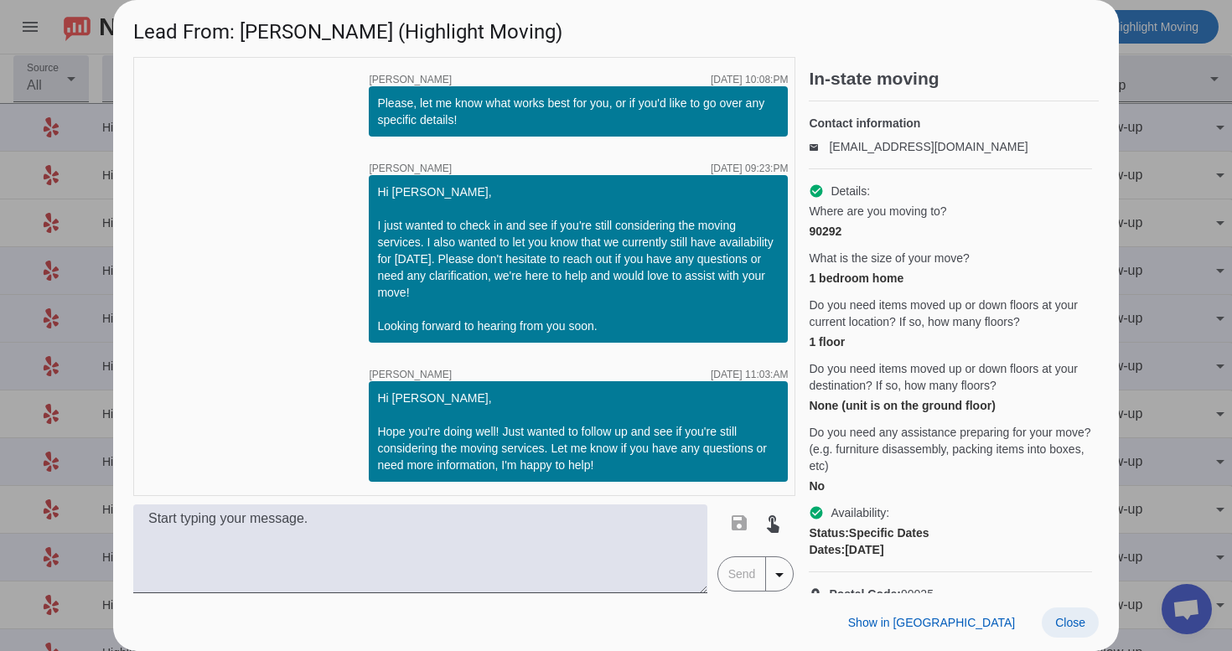
click at [1076, 620] on span "Close" at bounding box center [1071, 622] width 30 height 13
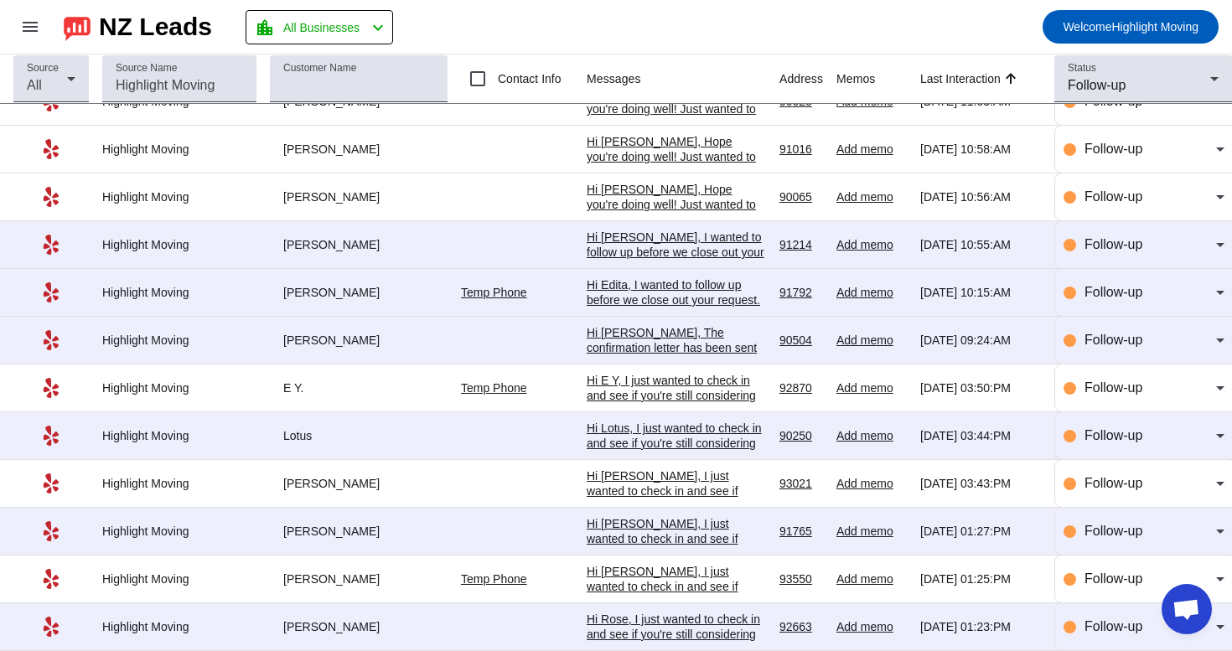
scroll to position [37, 0]
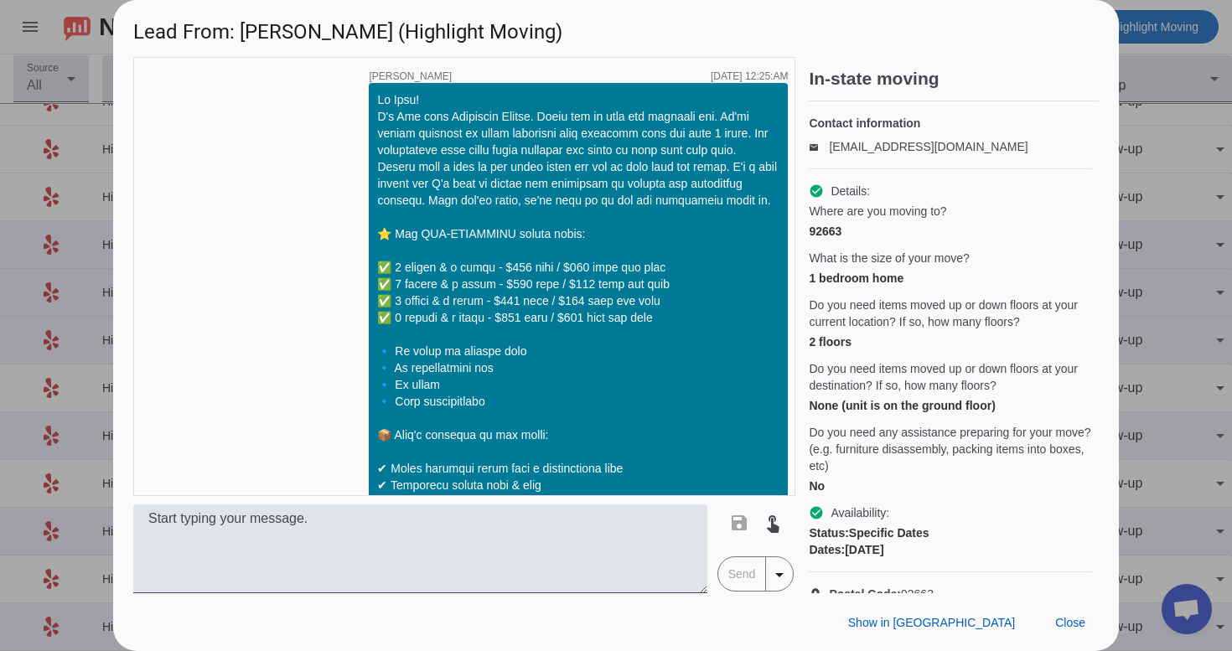
scroll to position [1878, 0]
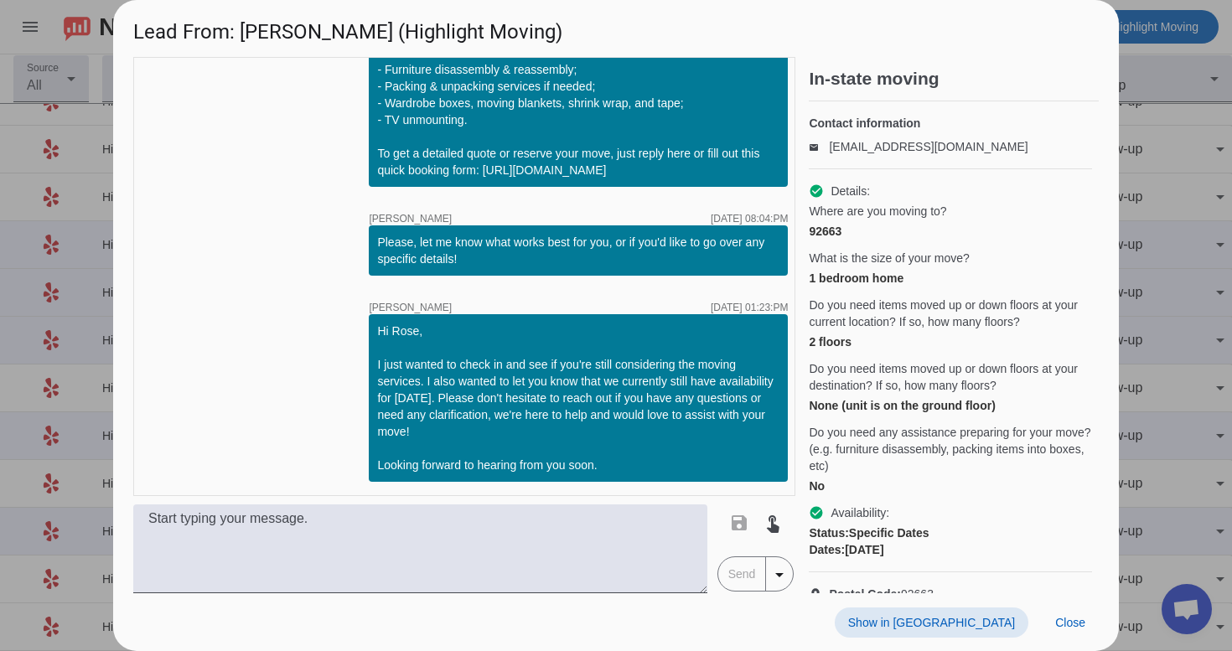
click at [998, 631] on span at bounding box center [932, 623] width 194 height 30
click at [1087, 621] on span at bounding box center [1070, 623] width 57 height 30
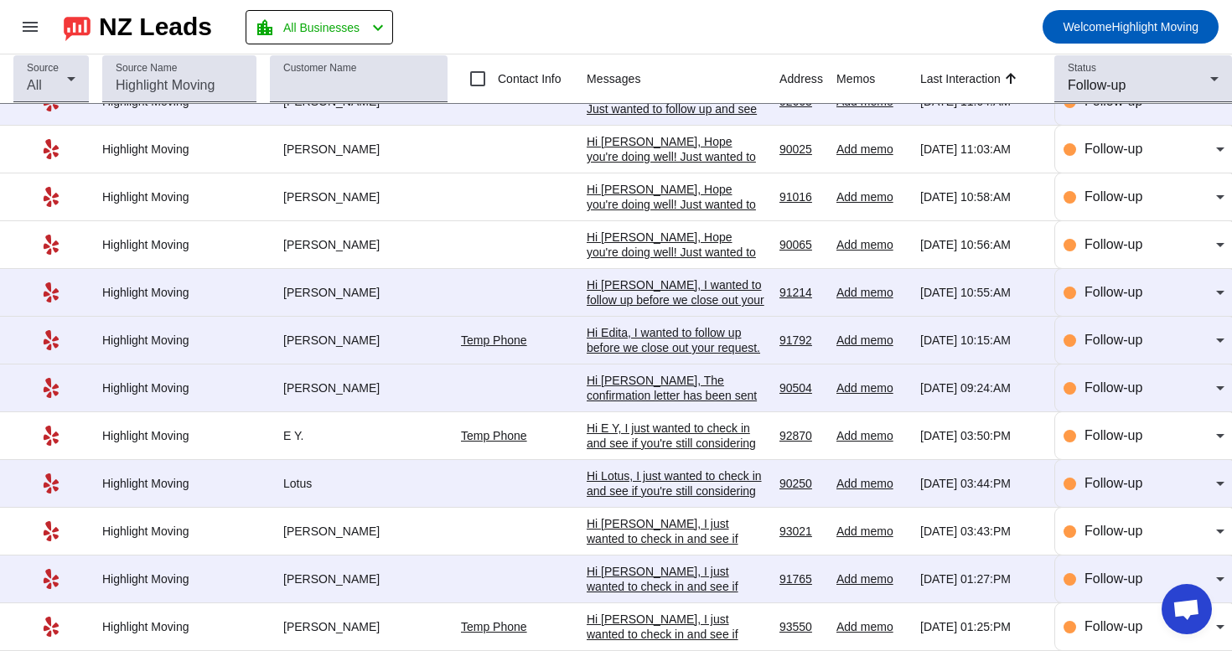
scroll to position [37, 0]
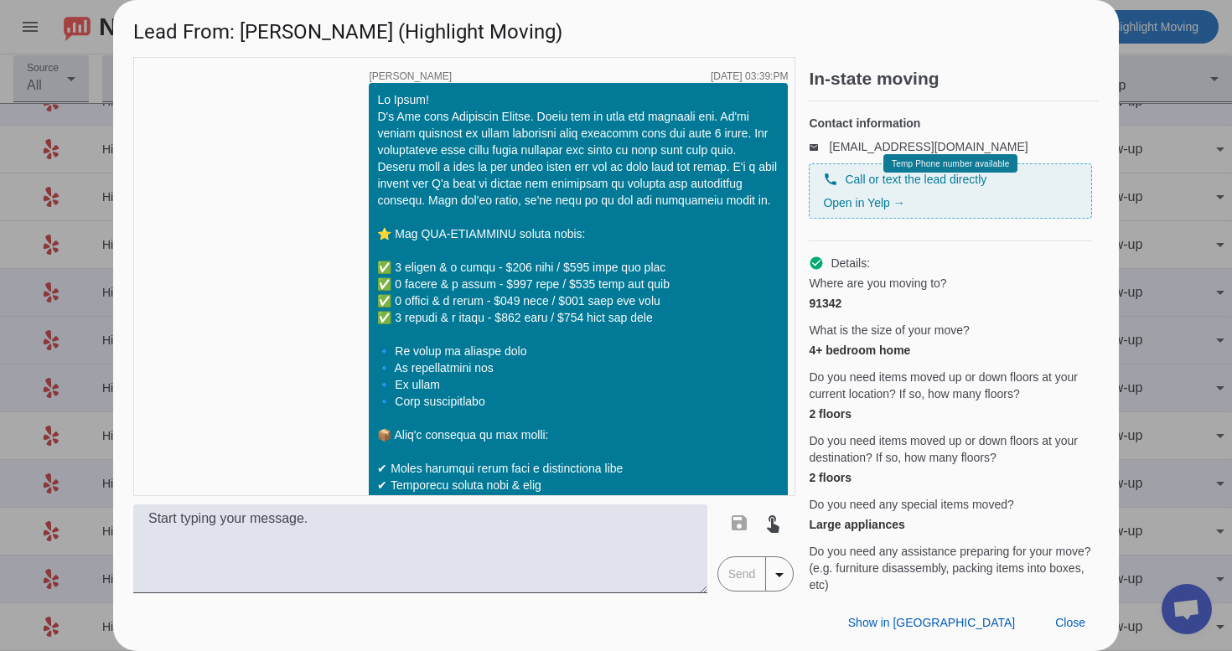
scroll to position [1516, 0]
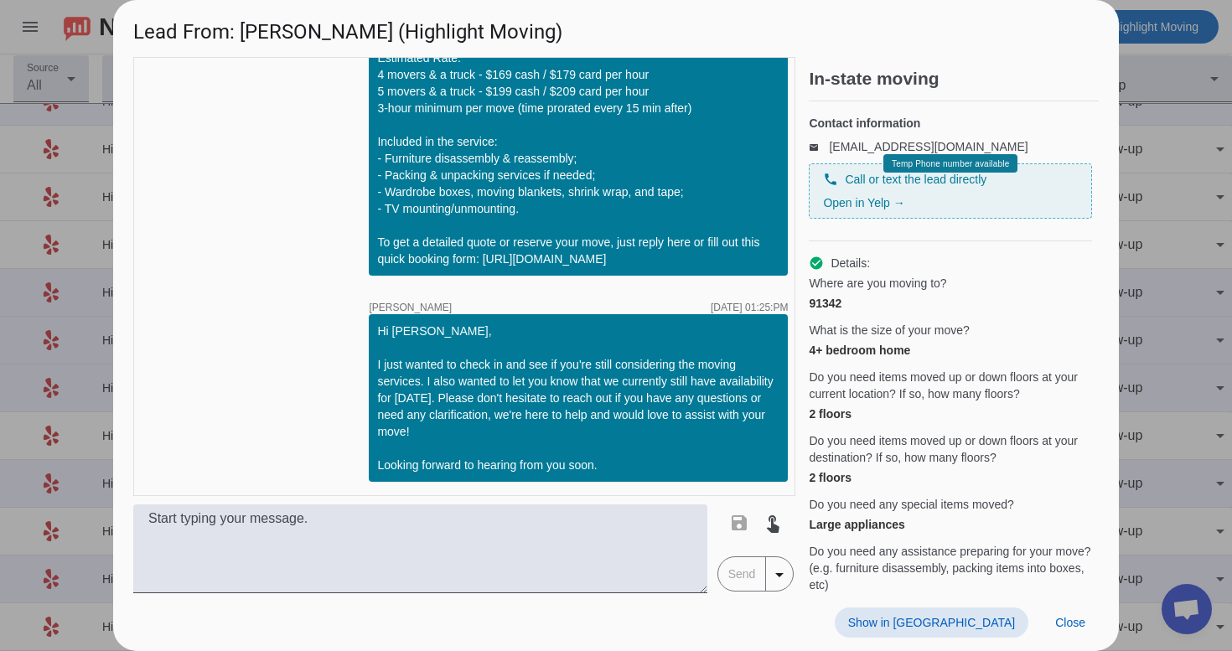
click at [965, 620] on span "Show in [GEOGRAPHIC_DATA]" at bounding box center [931, 622] width 167 height 13
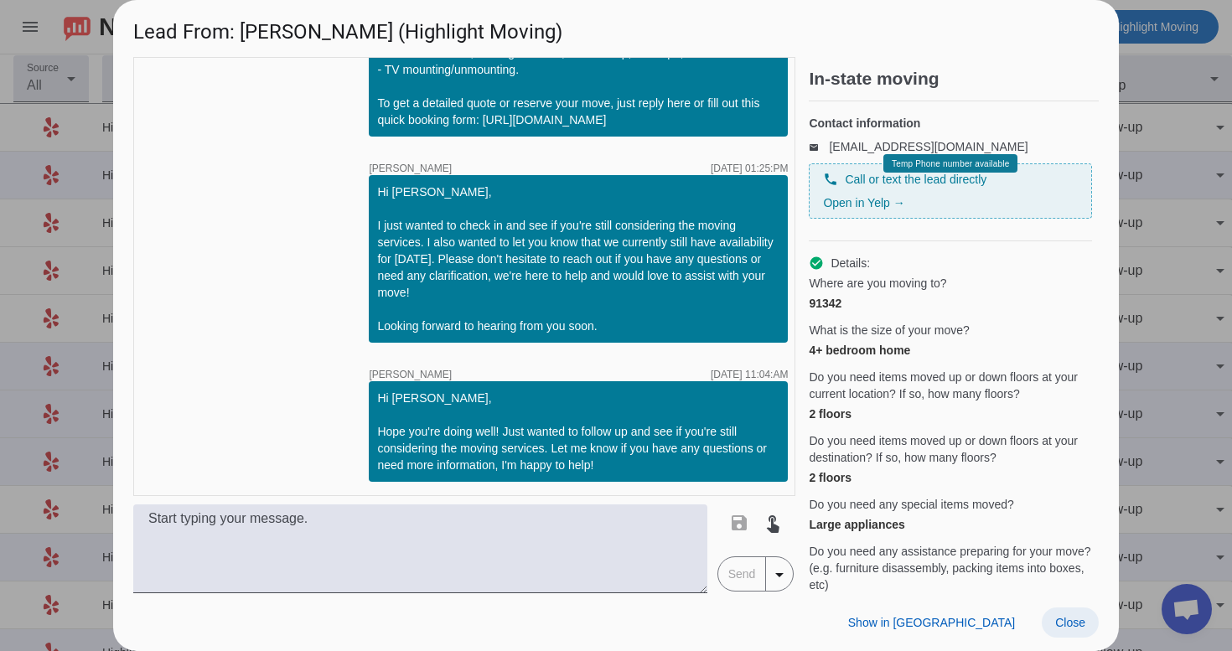
click at [1074, 620] on span "Close" at bounding box center [1071, 622] width 30 height 13
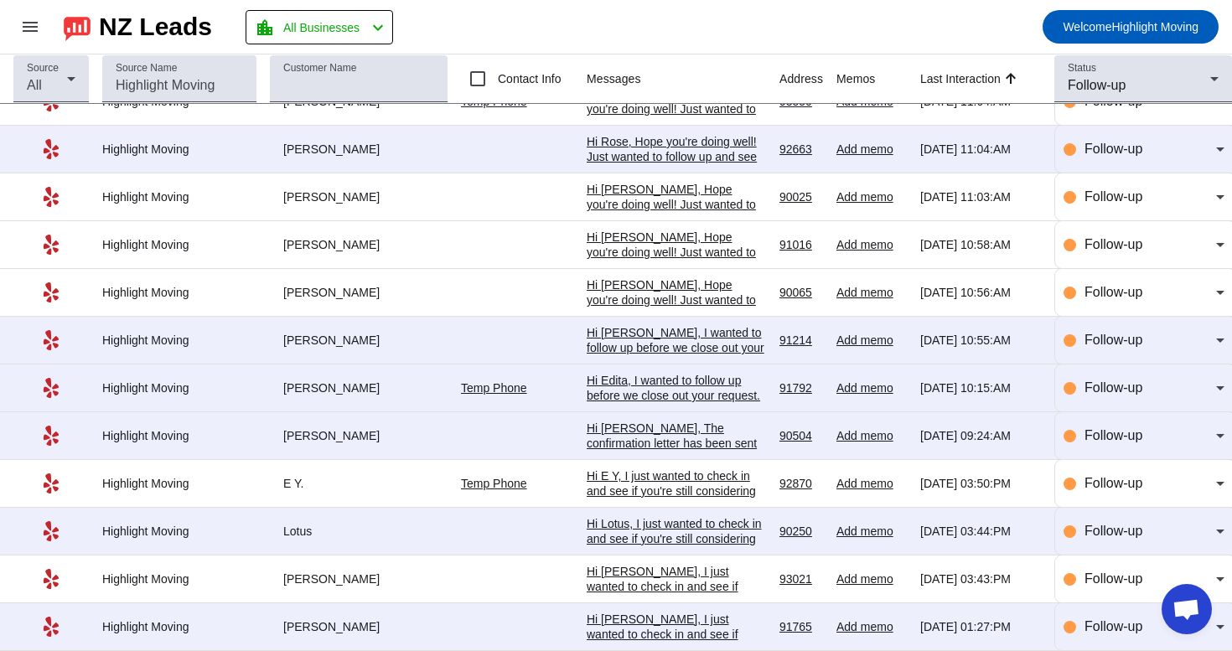
scroll to position [37, 0]
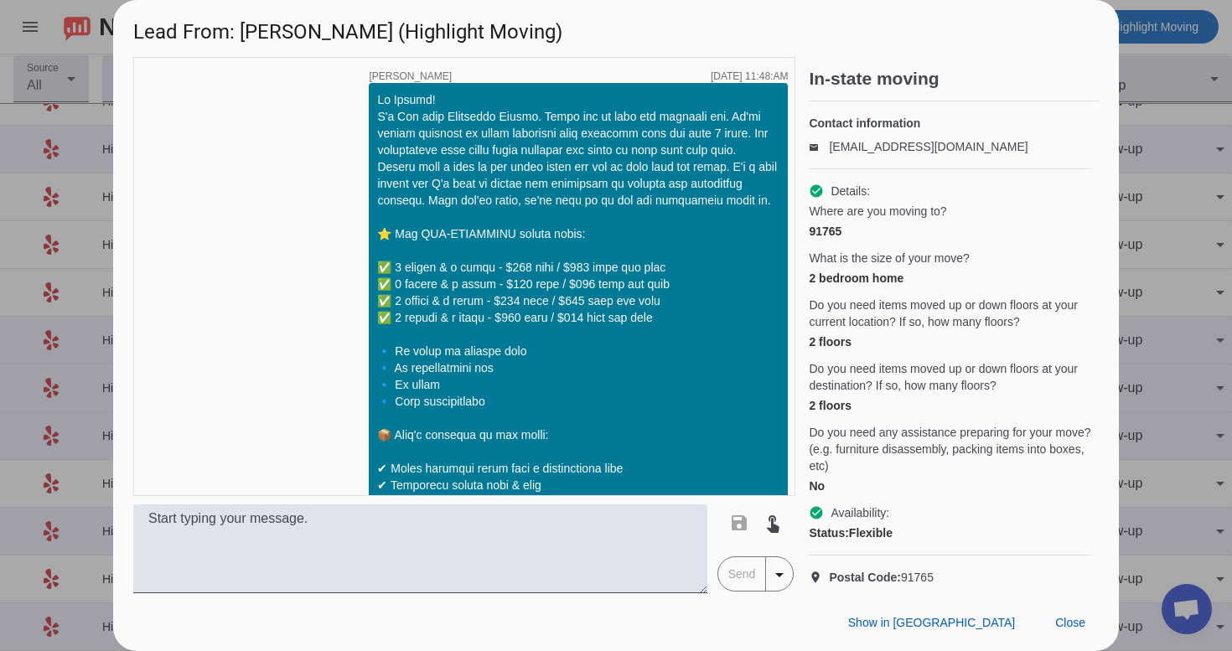
scroll to position [1828, 0]
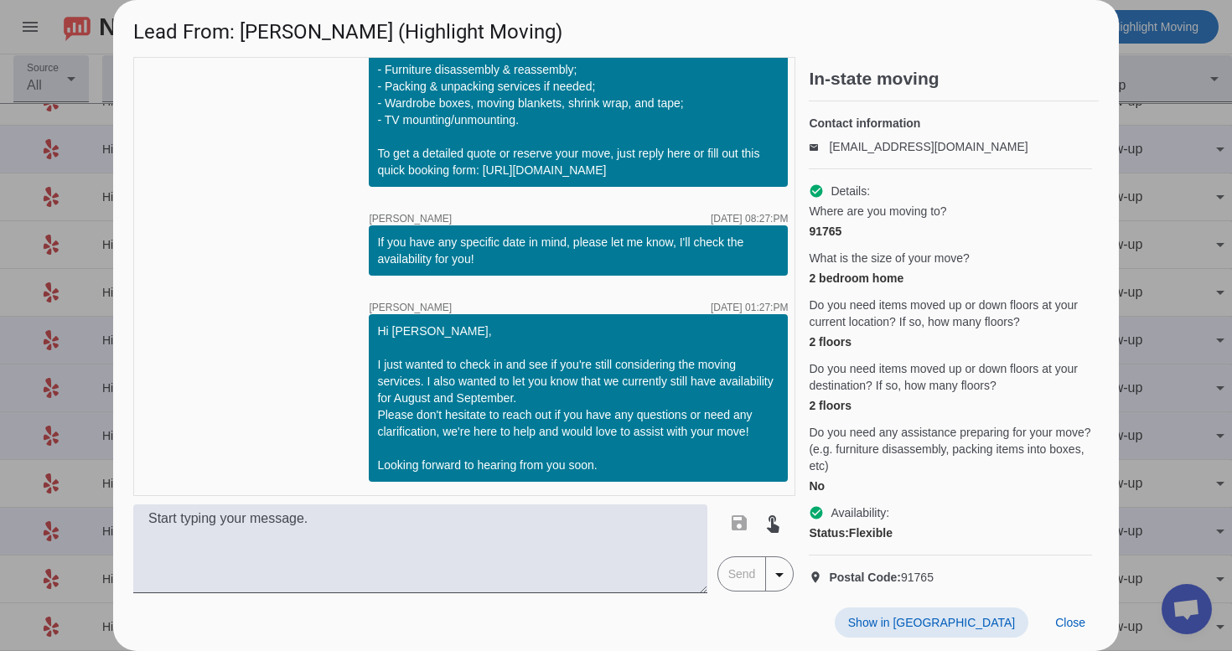
click at [971, 623] on span "Show in [GEOGRAPHIC_DATA]" at bounding box center [931, 622] width 167 height 13
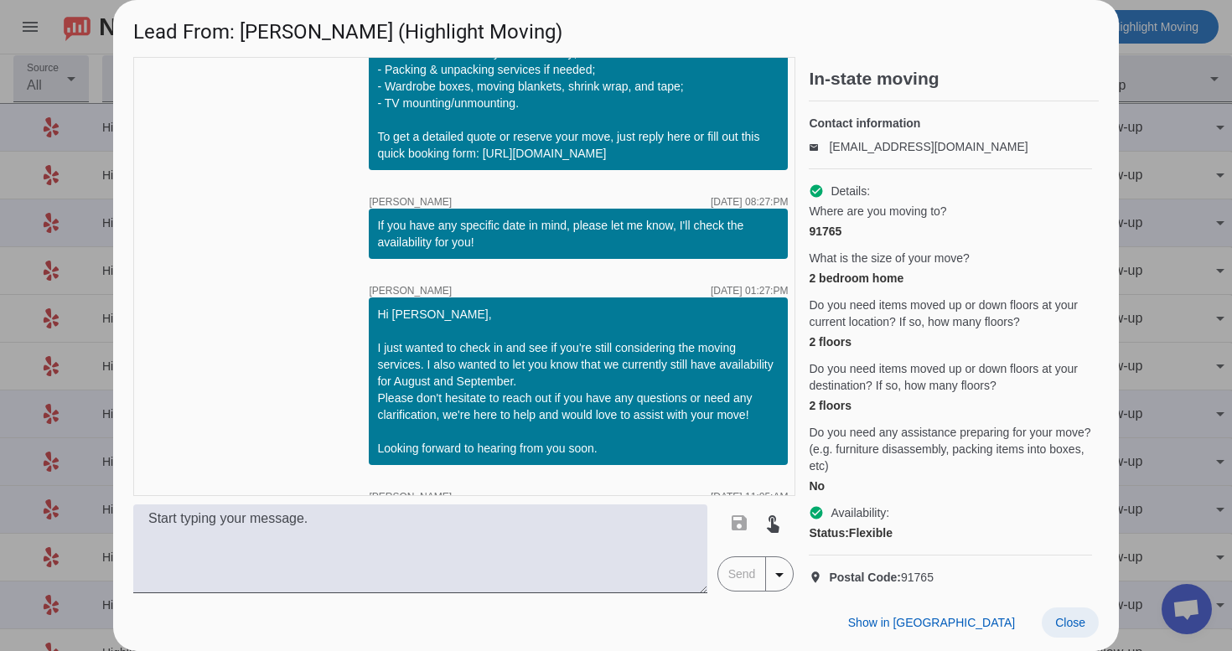
scroll to position [1967, 0]
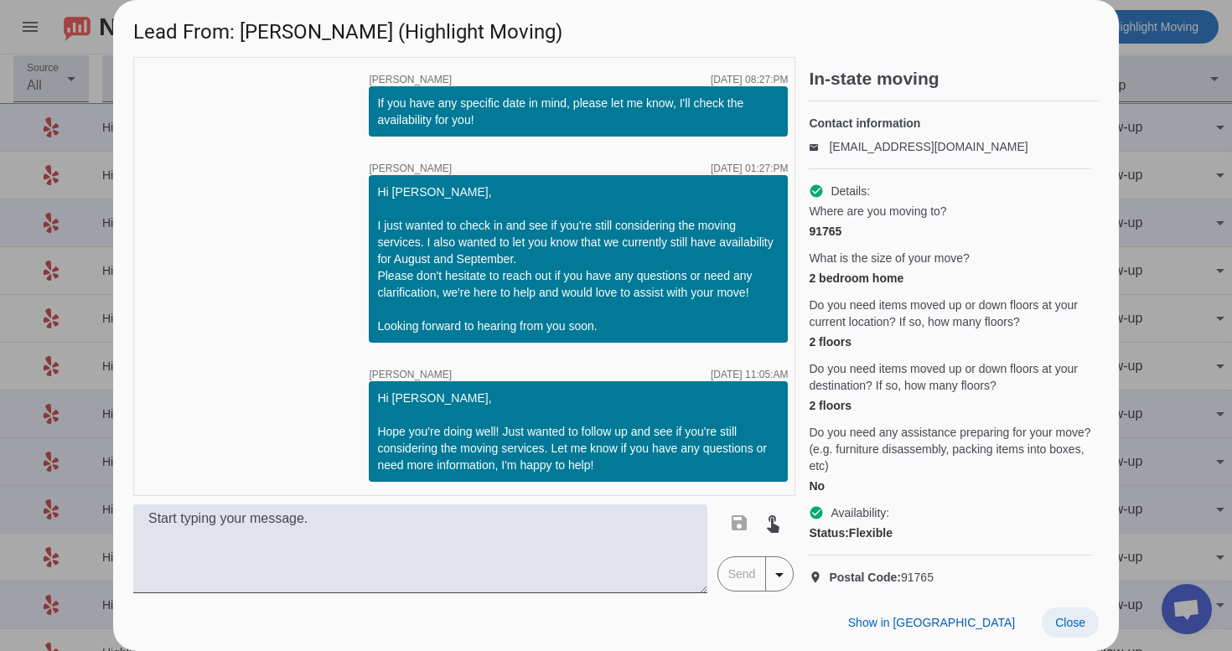
click at [1070, 617] on span "Close" at bounding box center [1071, 622] width 30 height 13
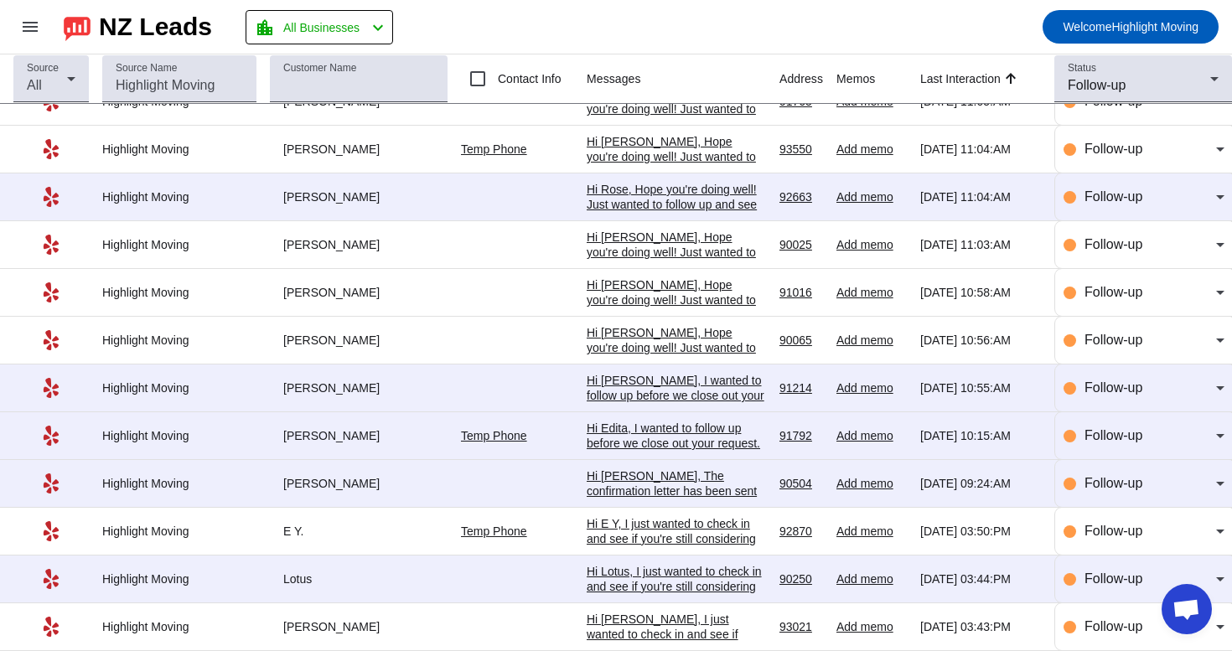
scroll to position [37, 0]
click at [1114, 485] on span "Follow-up" at bounding box center [1114, 483] width 58 height 14
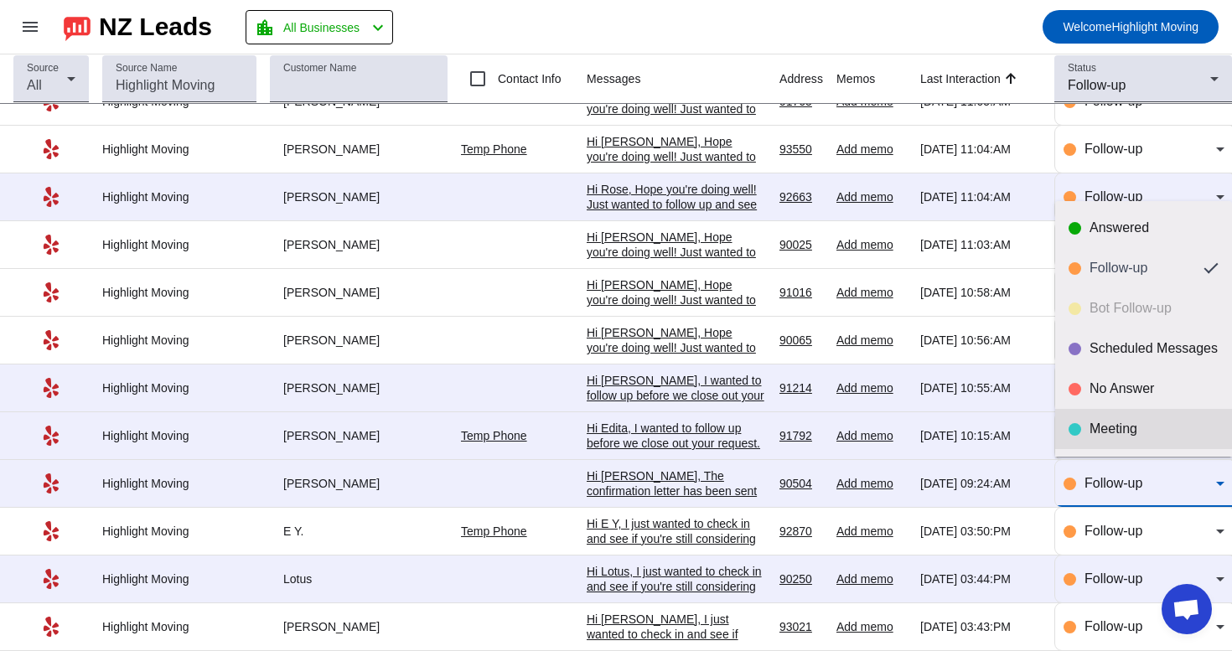
click at [1100, 420] on mat-option "Meeting" at bounding box center [1144, 429] width 177 height 40
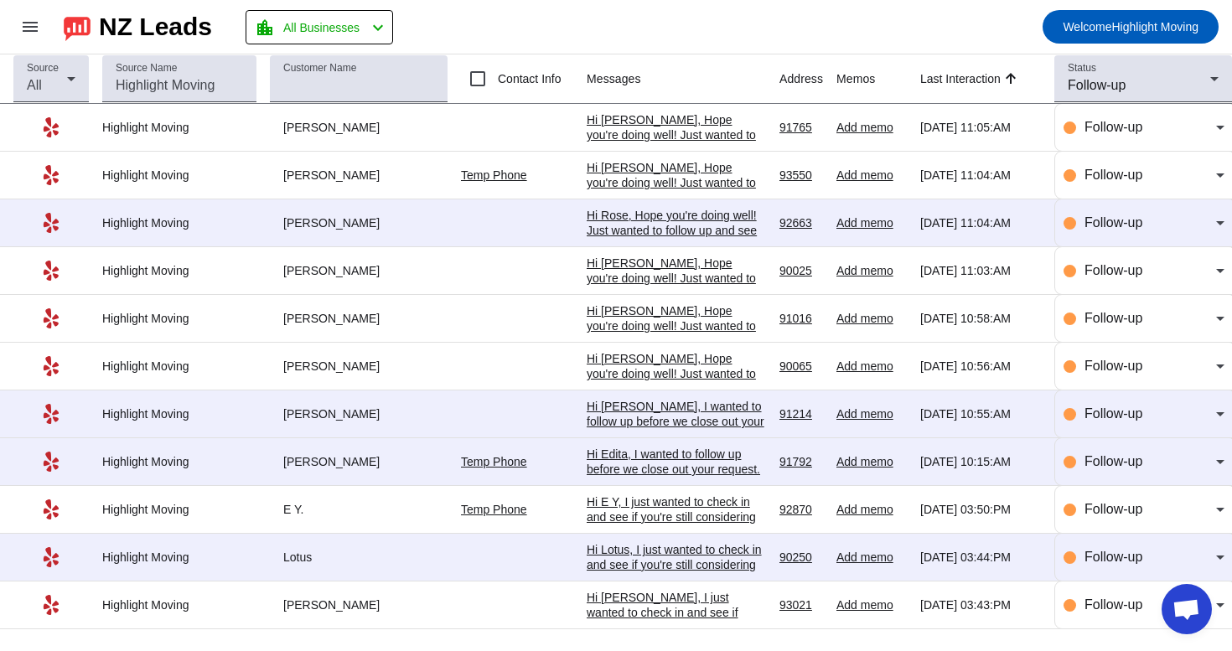
scroll to position [0, 0]
click at [622, 555] on div "Hi Lotus, I just wanted to check in and see if you're still considering the mov…" at bounding box center [676, 632] width 179 height 181
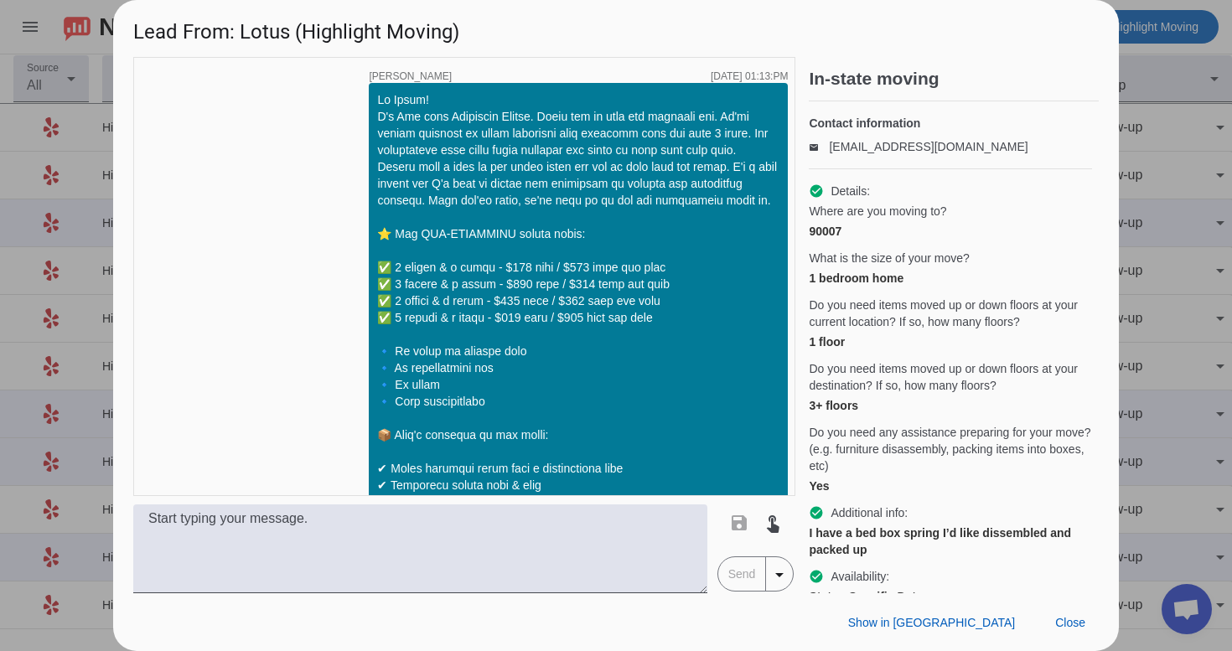
scroll to position [1895, 0]
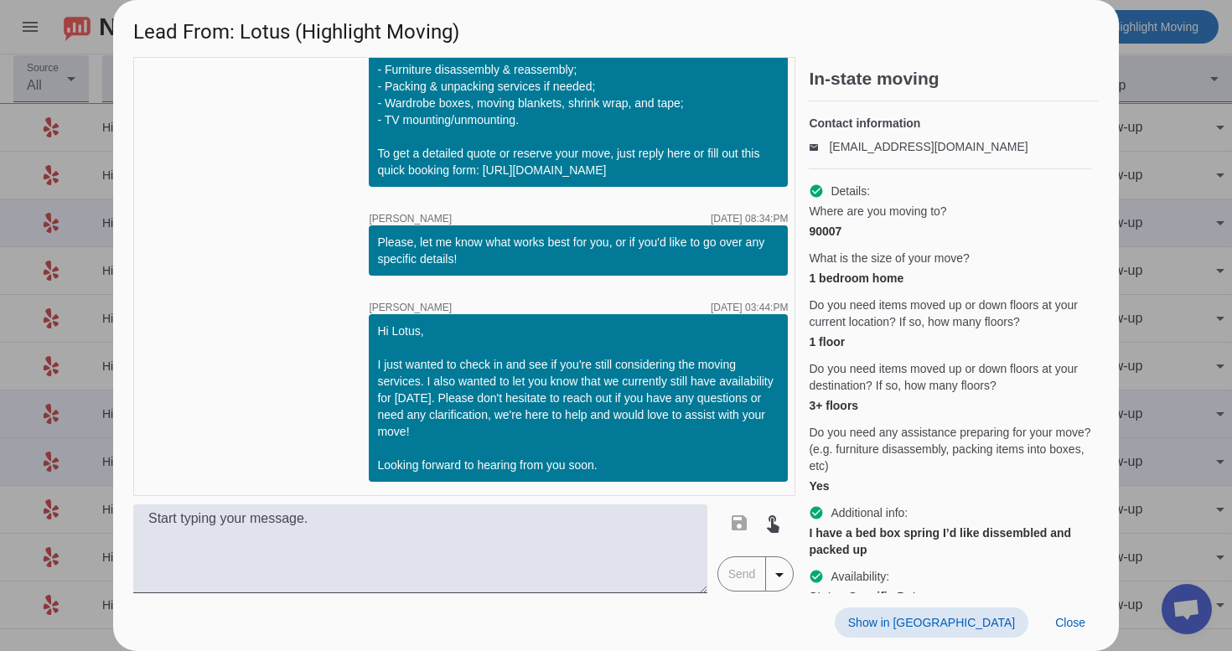
click at [994, 616] on span "Show in [GEOGRAPHIC_DATA]" at bounding box center [931, 622] width 167 height 13
click at [1073, 620] on span "Close" at bounding box center [1071, 622] width 30 height 13
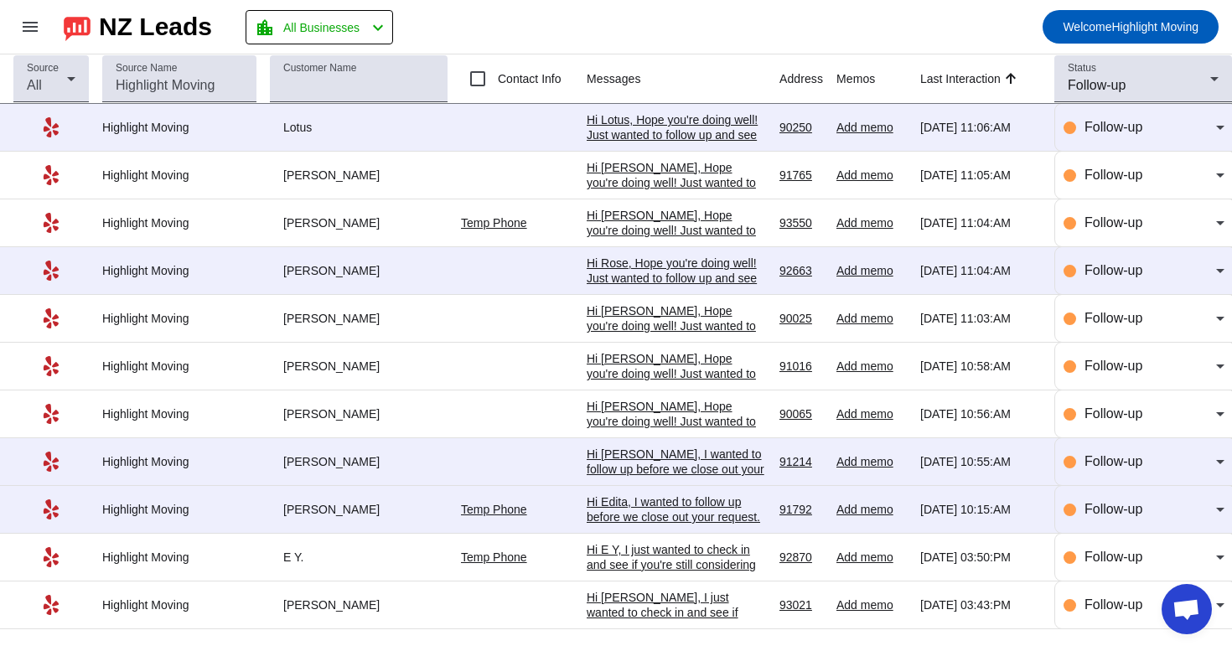
scroll to position [0, 0]
click at [628, 562] on div "Hi E Y, I just wanted to check in and see if you're still considering the movin…" at bounding box center [676, 632] width 179 height 181
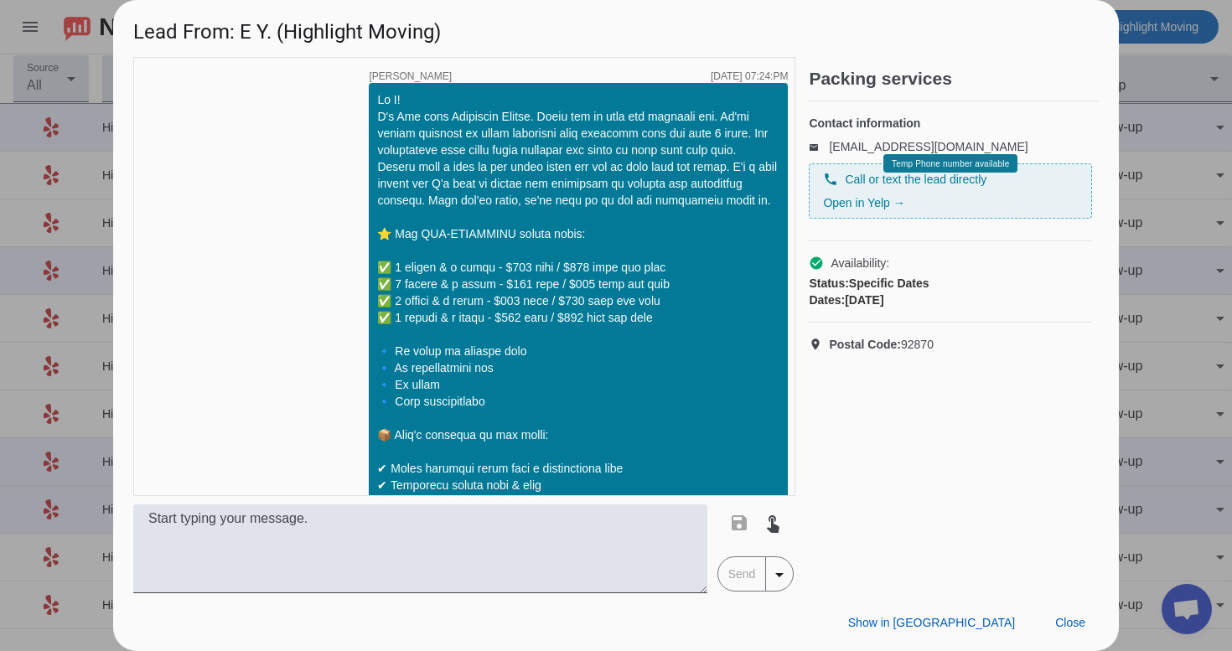
scroll to position [991, 0]
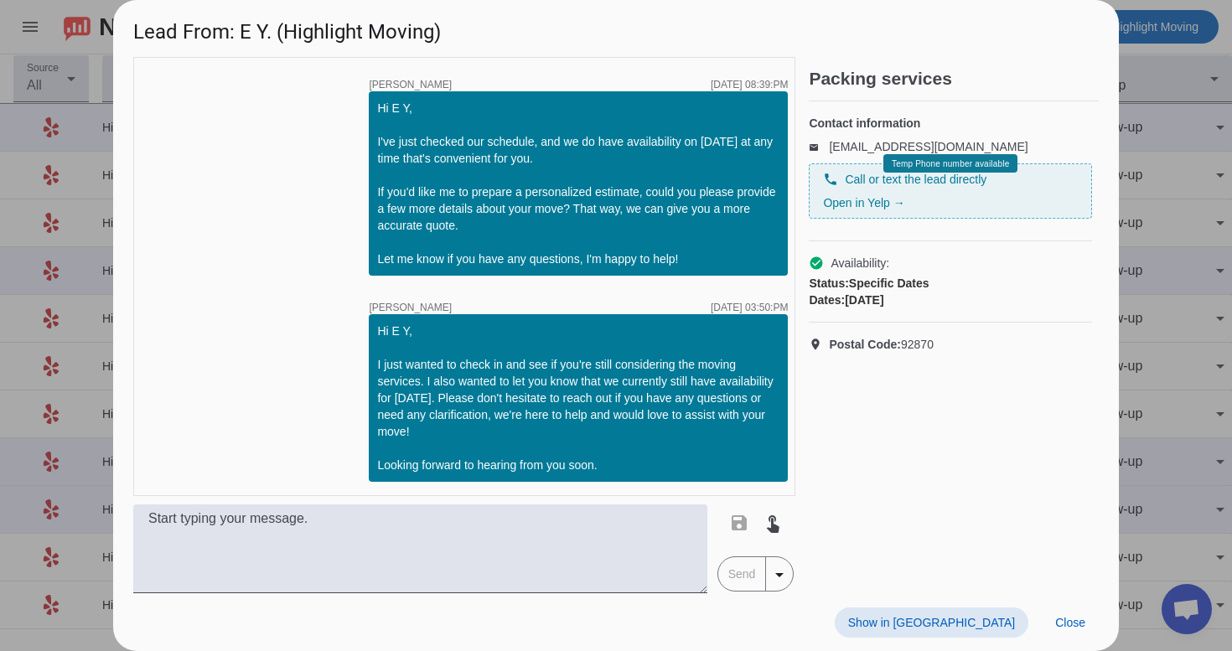
click at [945, 624] on span "Show in [GEOGRAPHIC_DATA]" at bounding box center [931, 622] width 167 height 13
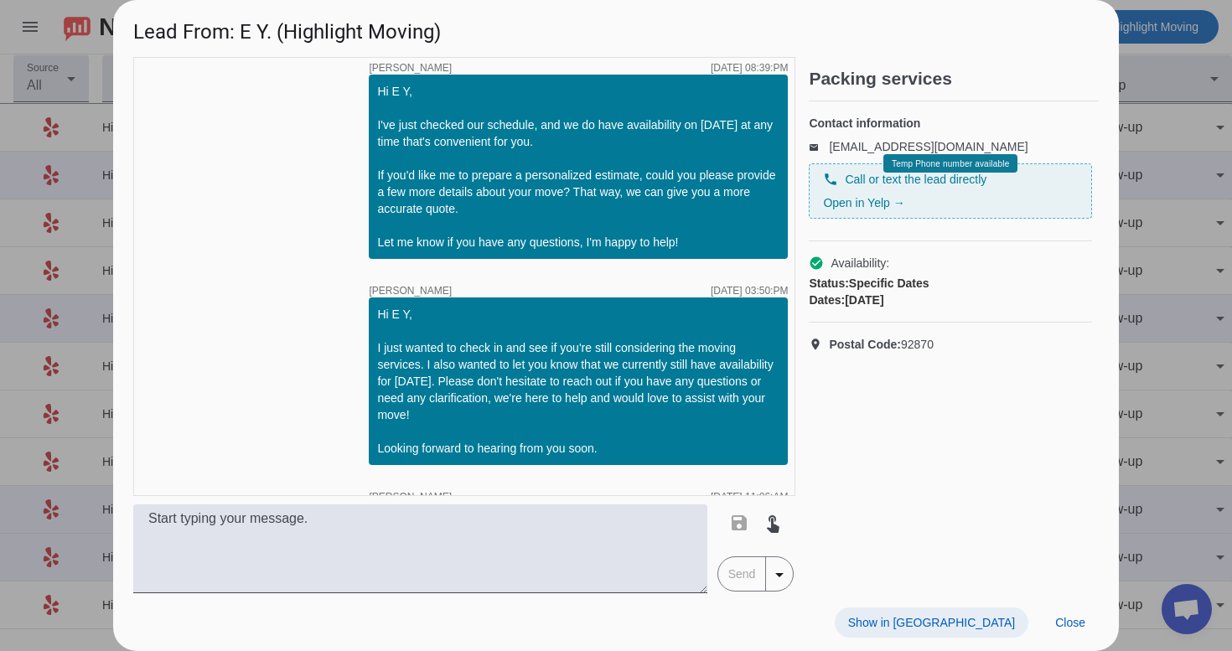
scroll to position [1130, 0]
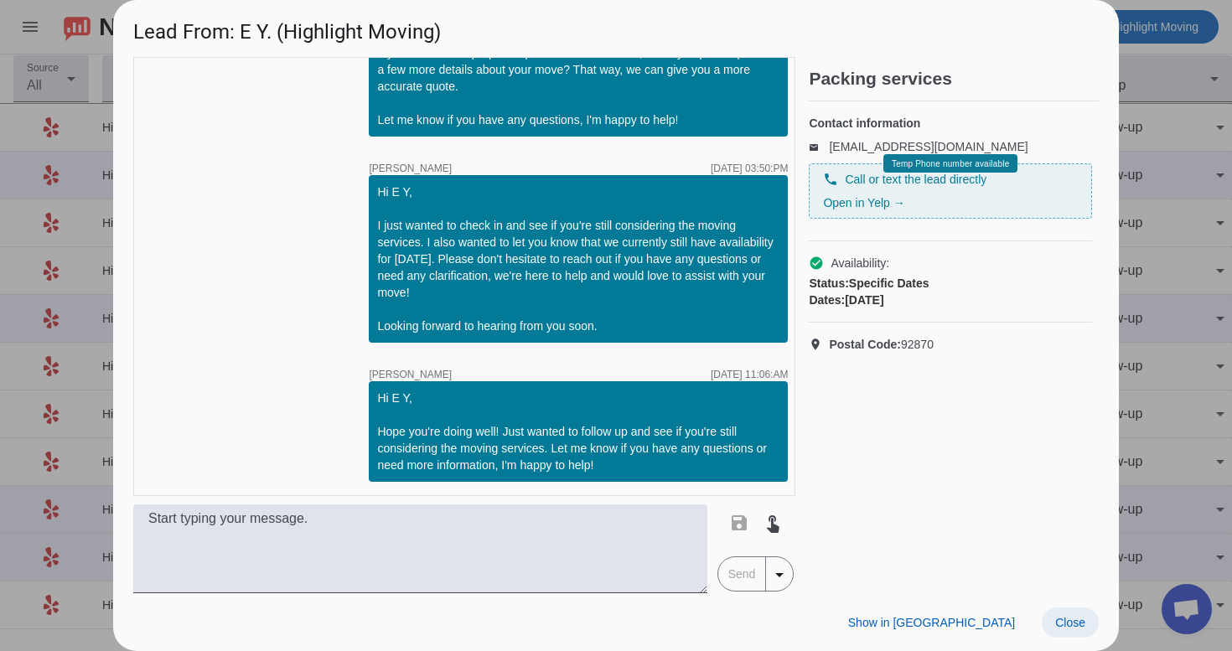
click at [1082, 624] on span "Close" at bounding box center [1071, 622] width 30 height 13
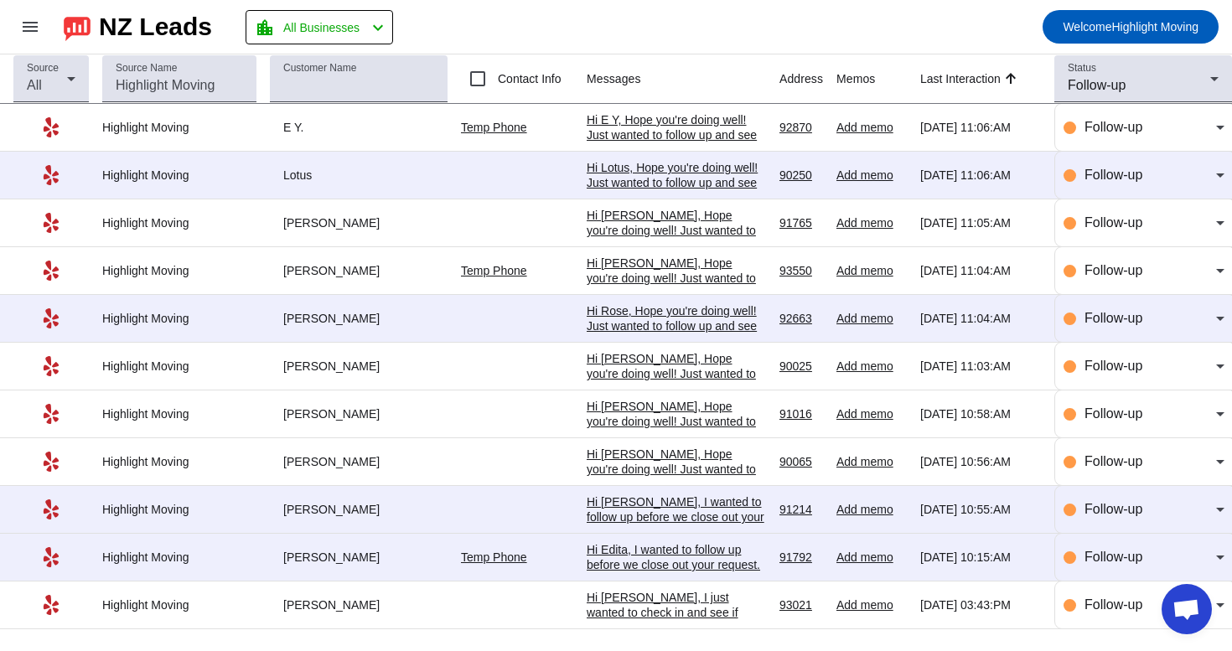
scroll to position [0, 0]
click at [1113, 92] on span "Follow-up" at bounding box center [1097, 85] width 58 height 14
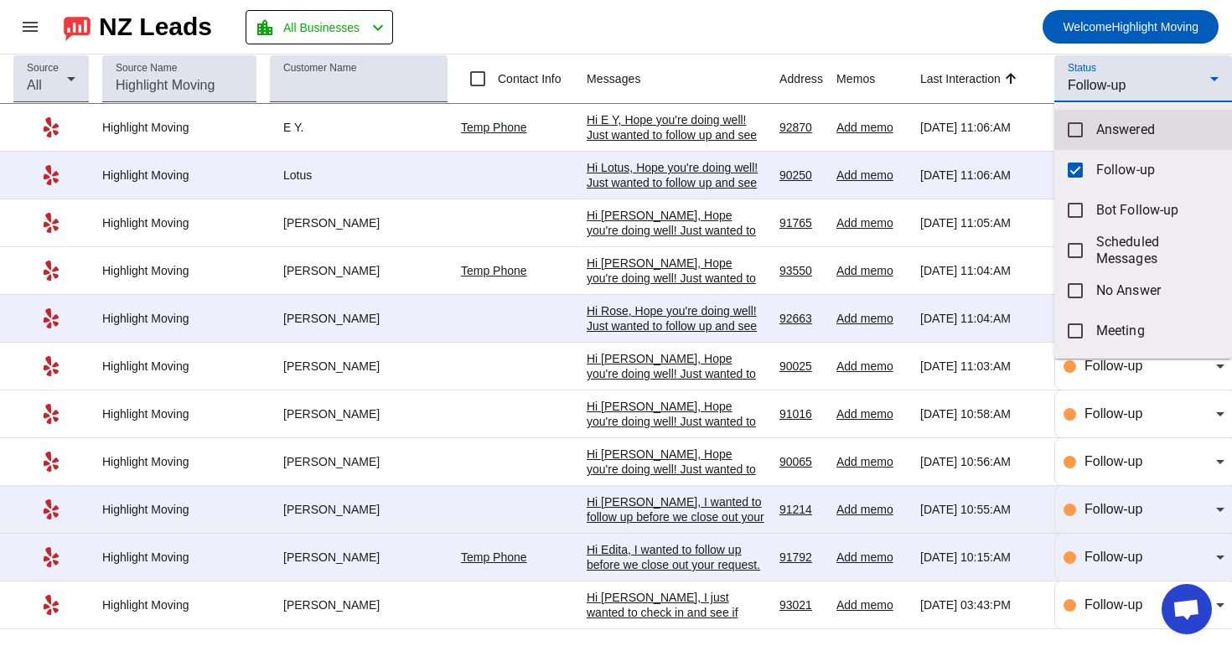
click at [1093, 132] on mat-option "Answered" at bounding box center [1144, 130] width 178 height 40
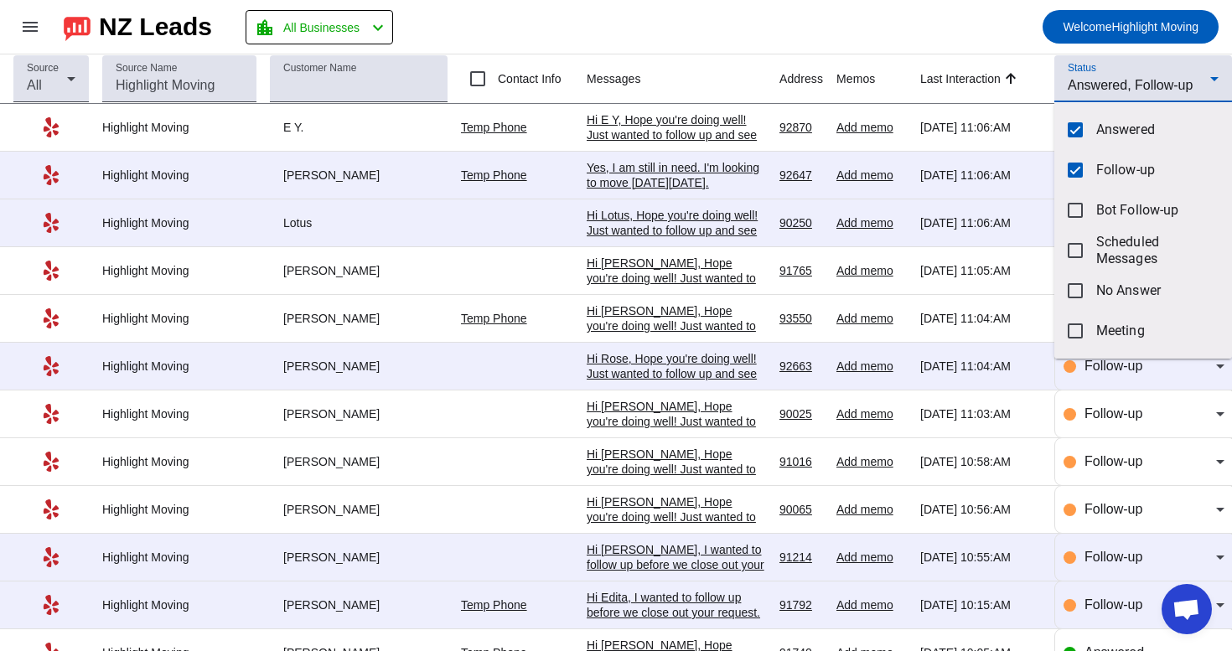
click at [653, 184] on div at bounding box center [616, 325] width 1232 height 651
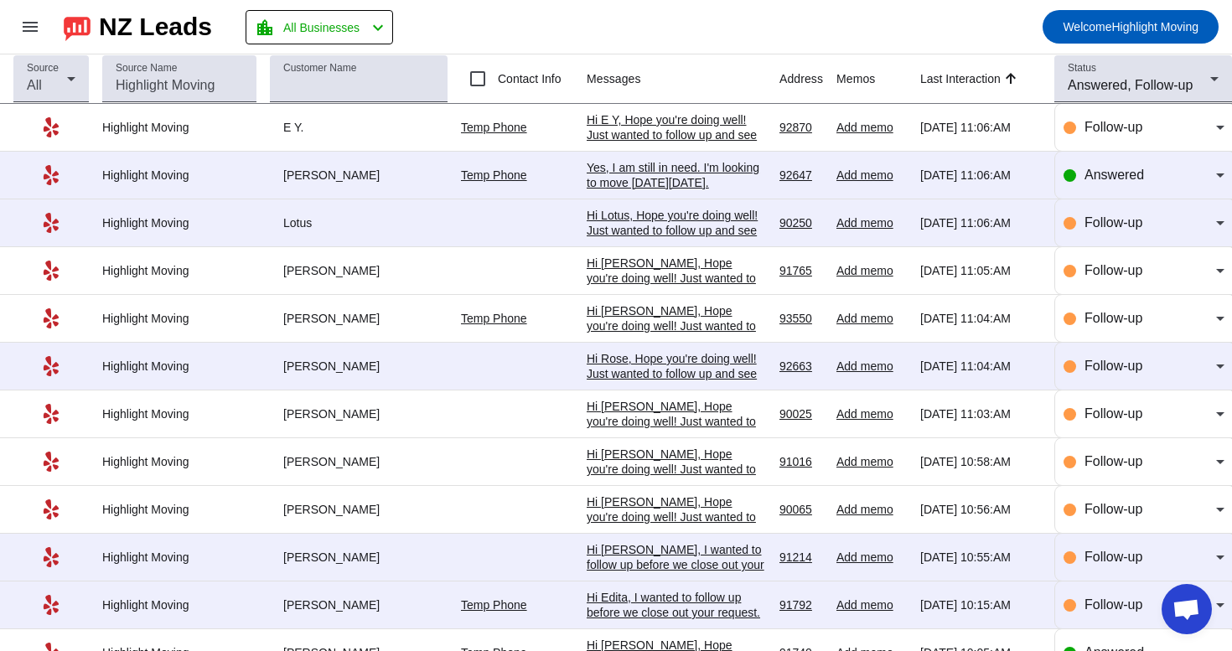
click at [653, 184] on div "Yes, I am still in need. I'm looking to move on Sunday, August 31st." at bounding box center [676, 175] width 179 height 30
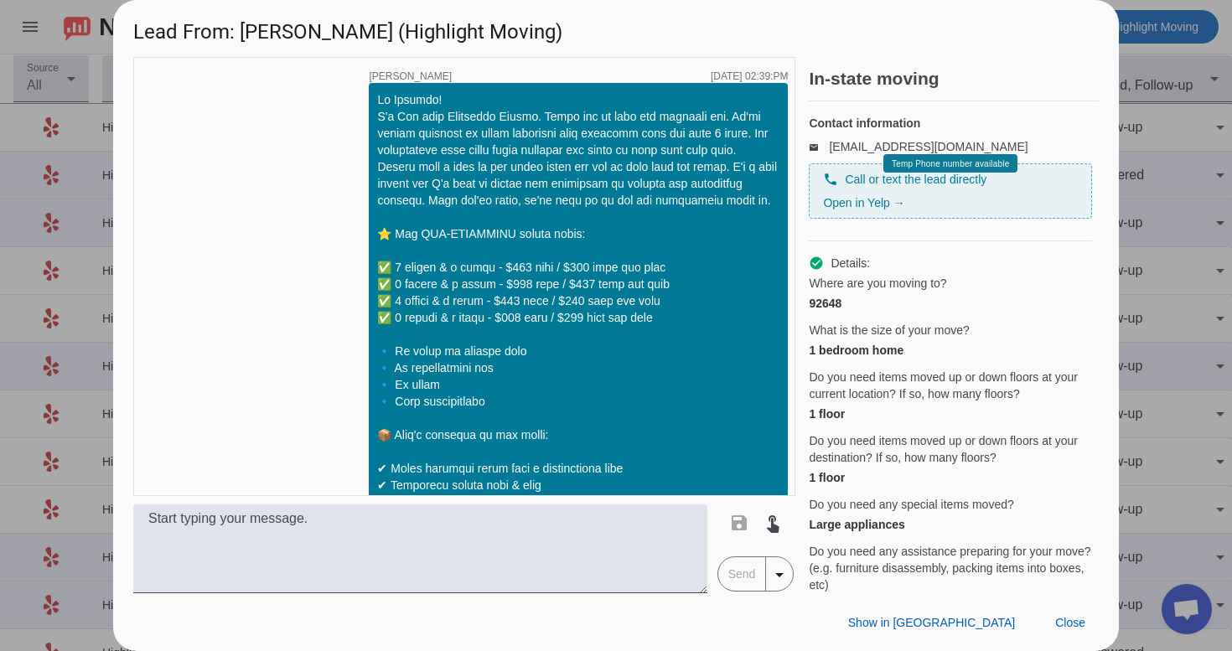
scroll to position [1476, 0]
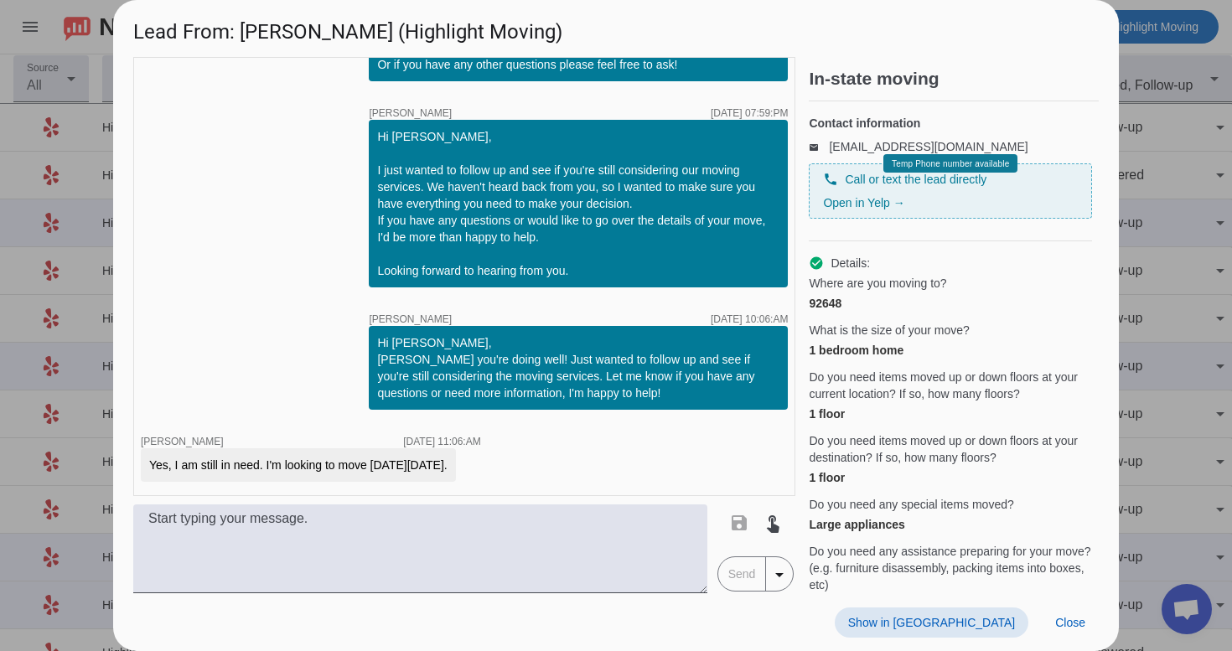
click at [979, 629] on span "Show in [GEOGRAPHIC_DATA]" at bounding box center [931, 622] width 167 height 13
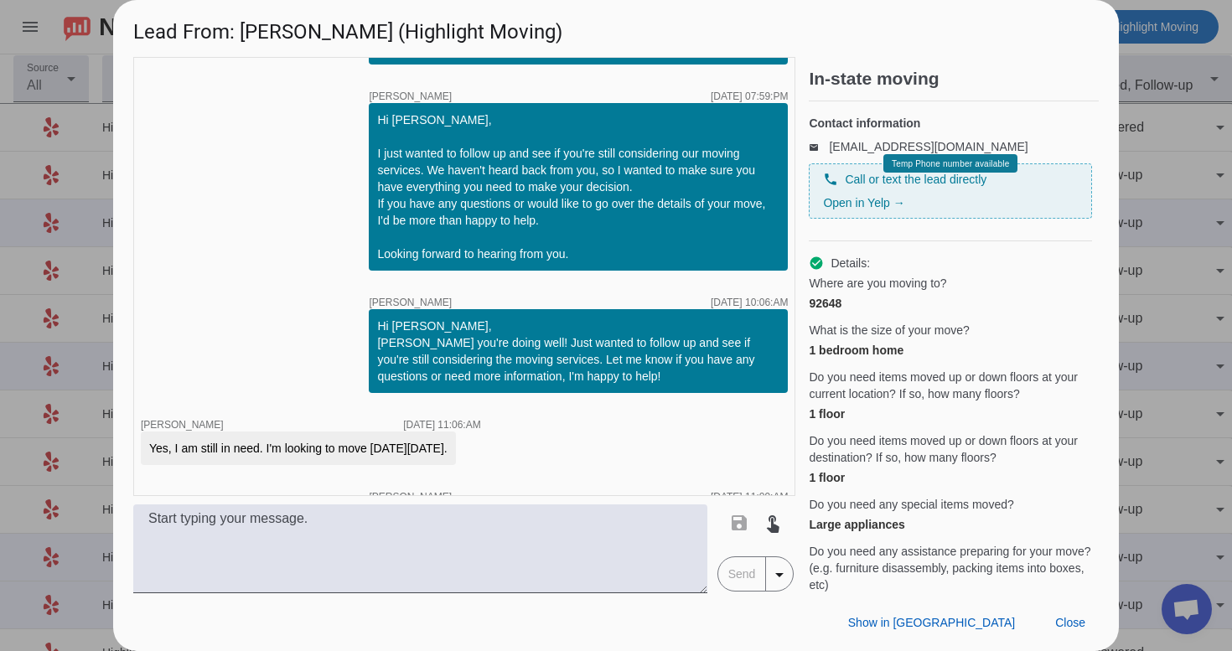
scroll to position [1564, 0]
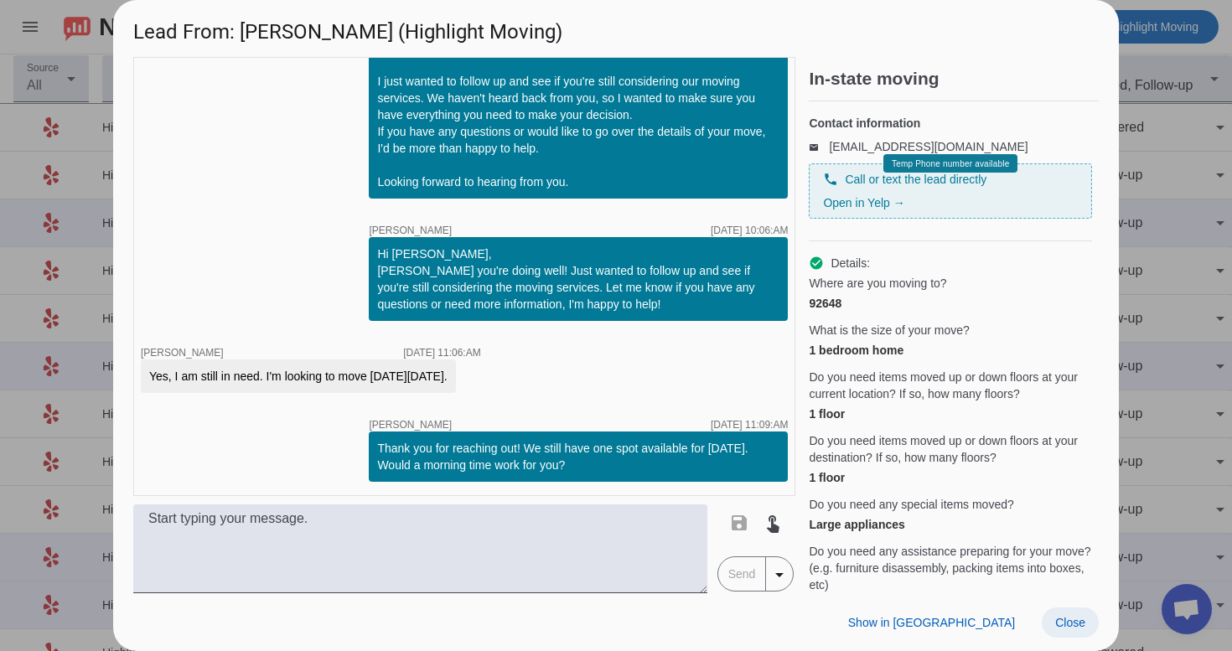
click at [1051, 613] on span at bounding box center [1070, 623] width 57 height 30
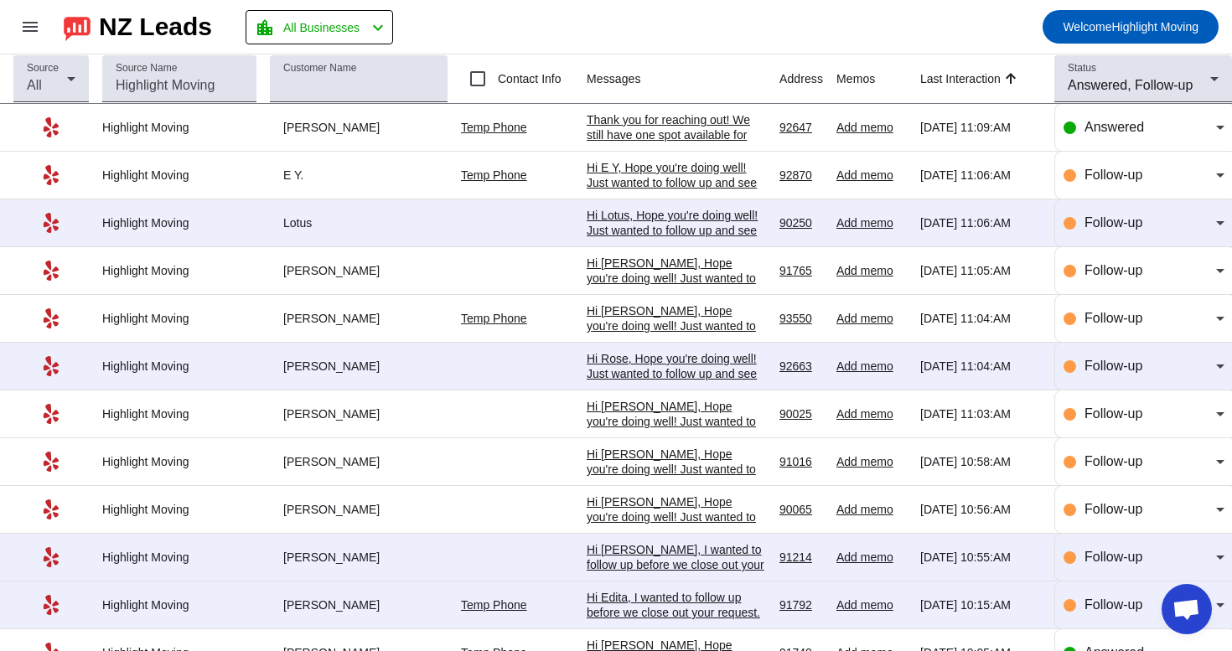
scroll to position [0, 0]
click at [1178, 75] on div "Status Answered, Follow-up" at bounding box center [1143, 78] width 151 height 47
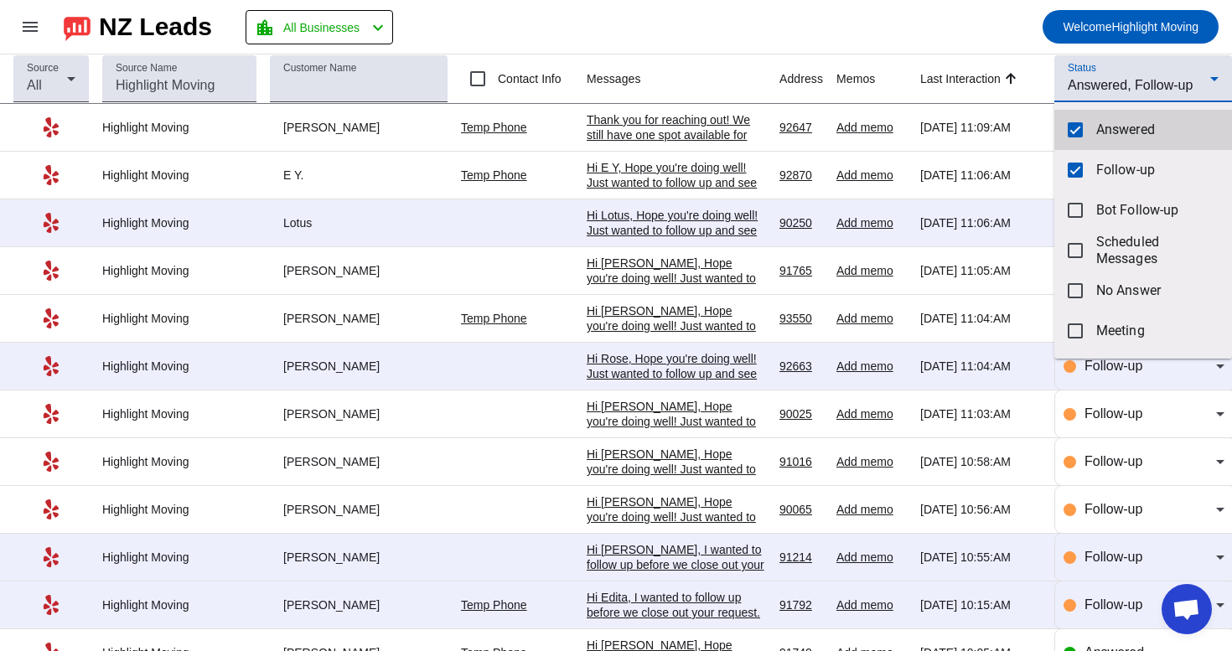
click at [1121, 125] on span "Answered" at bounding box center [1158, 130] width 122 height 17
click at [1150, 86] on div at bounding box center [616, 325] width 1232 height 651
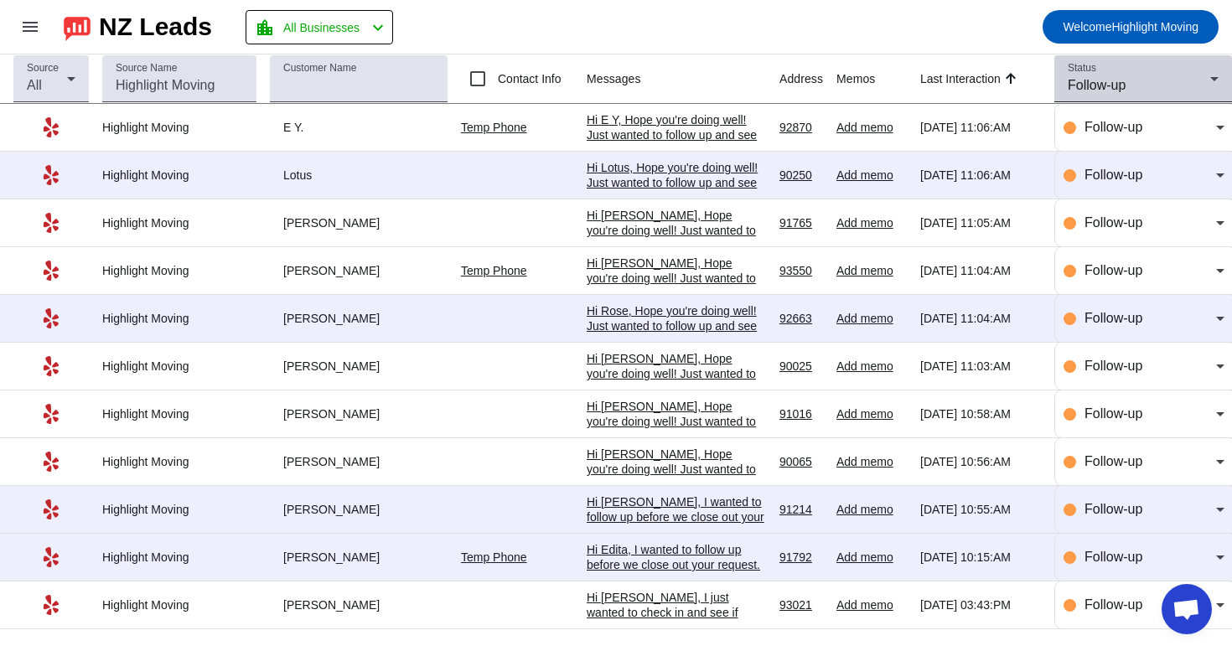
click at [1150, 79] on div "Follow-up" at bounding box center [1139, 85] width 143 height 20
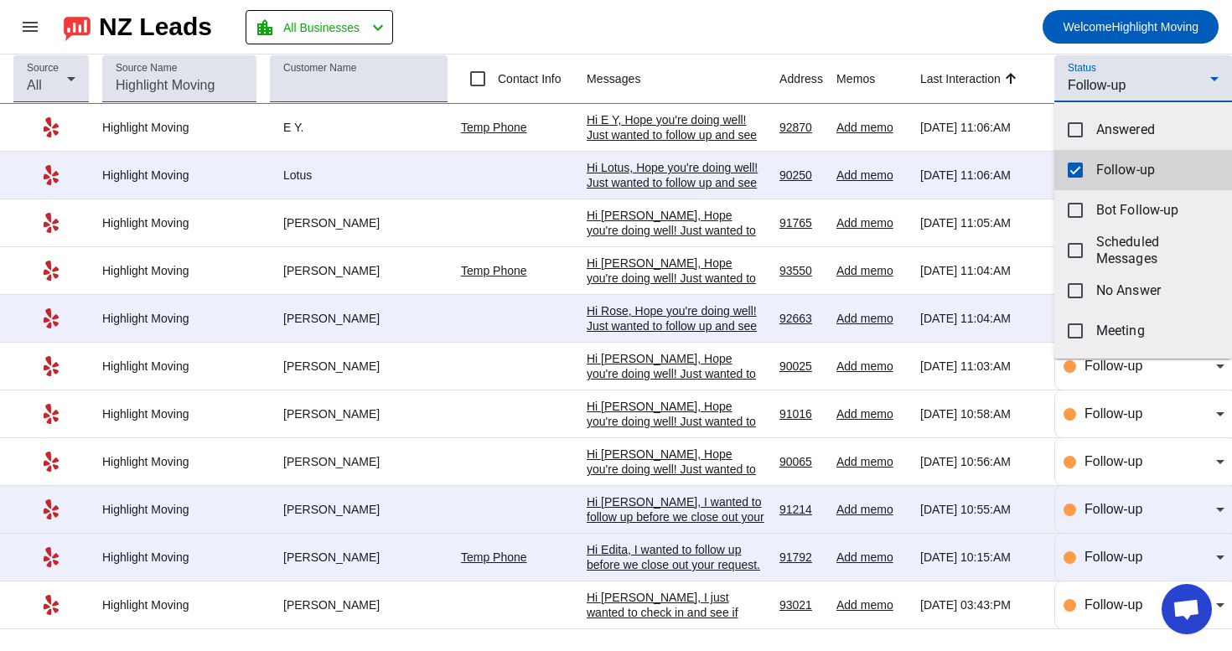
click at [1083, 157] on mat-option "Follow-up" at bounding box center [1144, 170] width 178 height 40
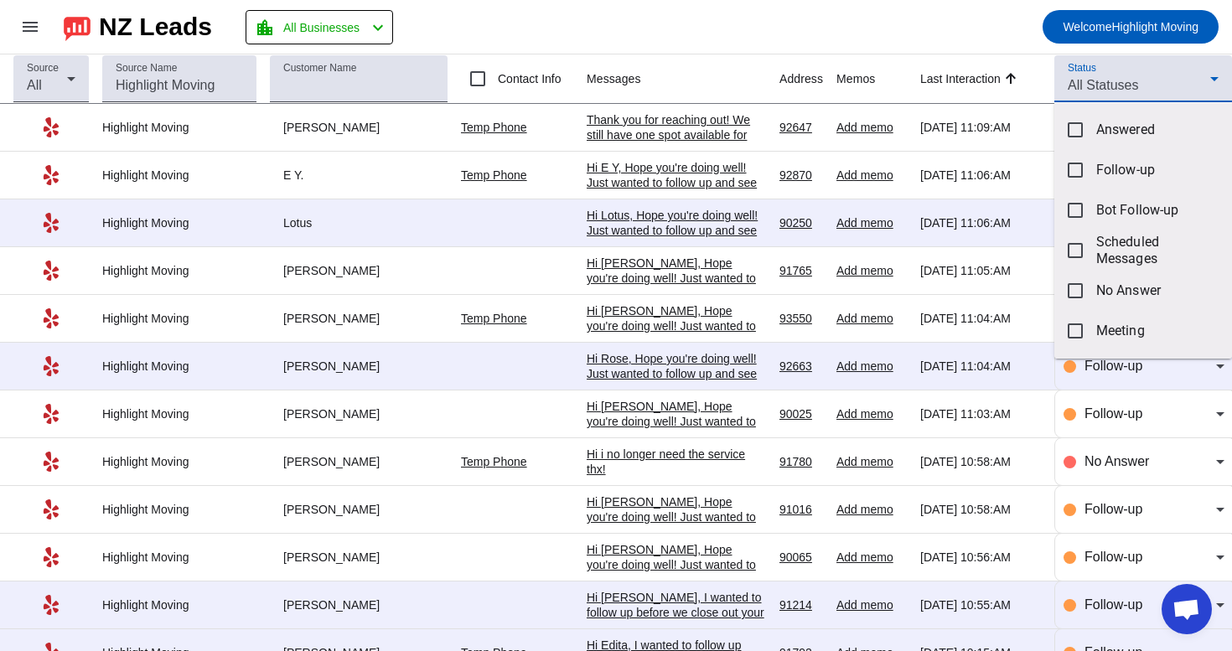
click at [1123, 71] on div at bounding box center [616, 325] width 1232 height 651
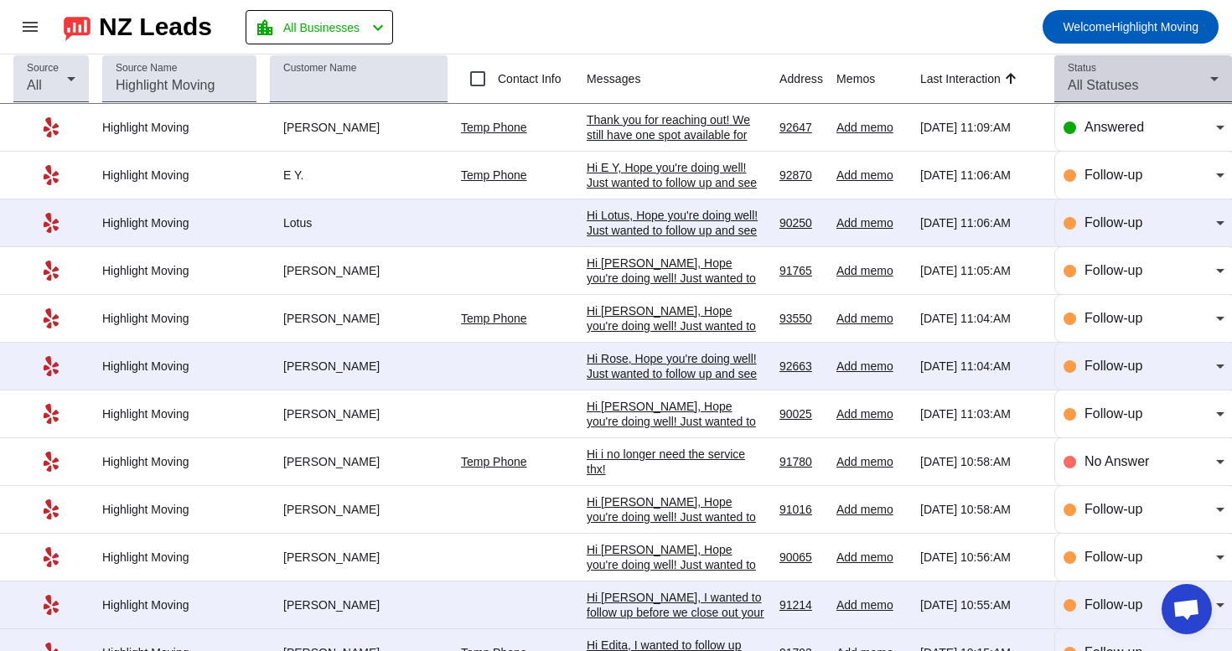
click at [1115, 89] on span "All Statuses" at bounding box center [1103, 85] width 70 height 14
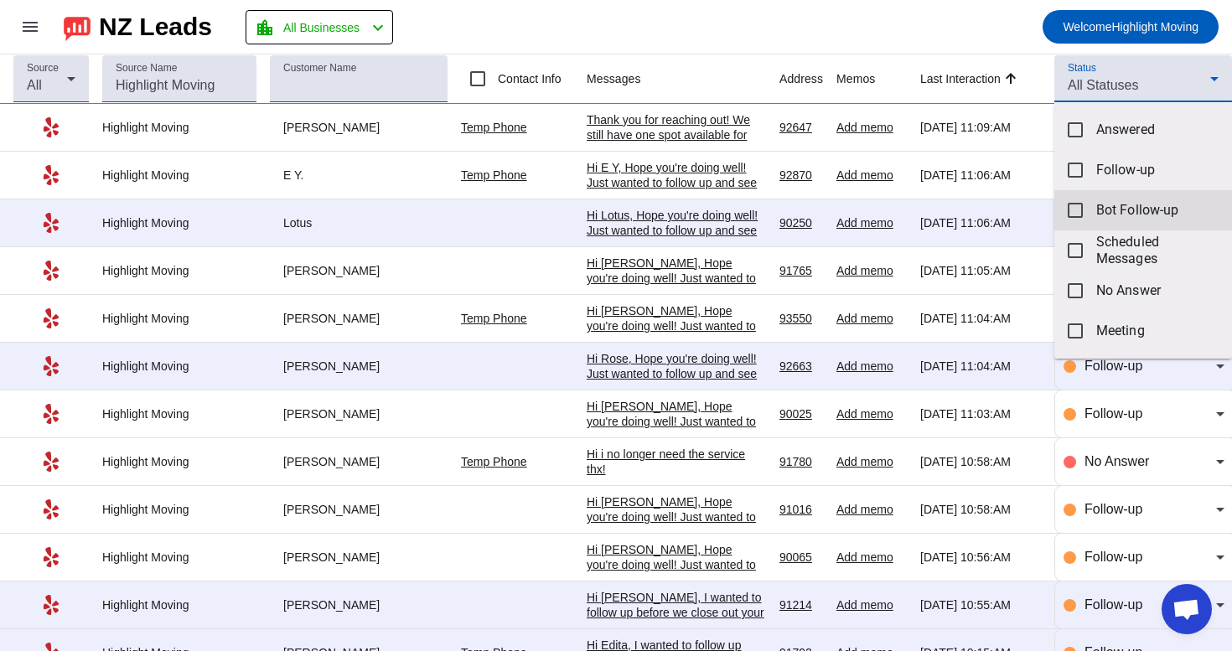
click at [1089, 195] on mat-option "Bot Follow-up" at bounding box center [1144, 210] width 178 height 40
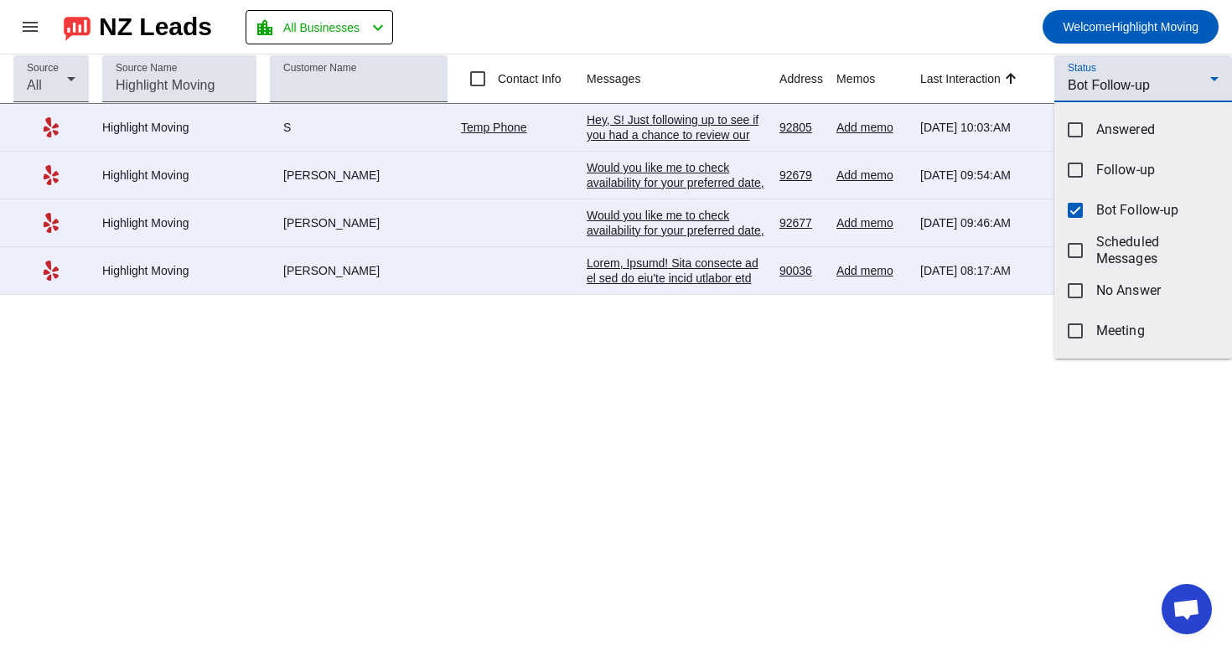
click at [960, 4] on div at bounding box center [616, 325] width 1232 height 651
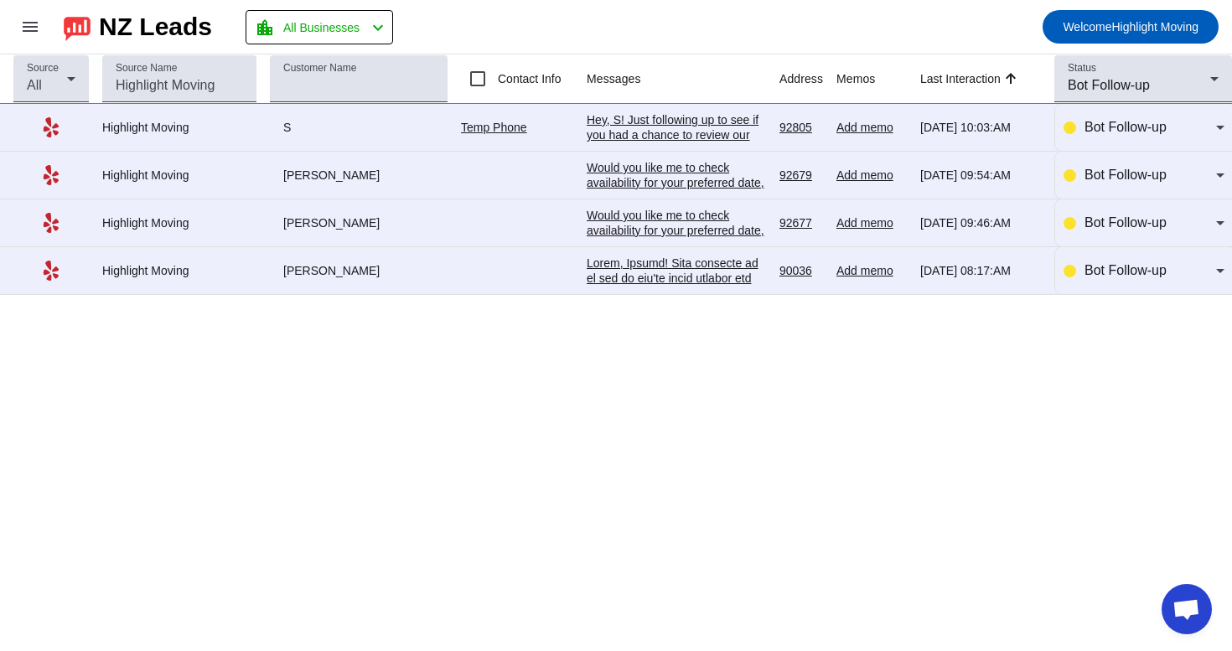
click at [730, 276] on div at bounding box center [676, 520] width 179 height 528
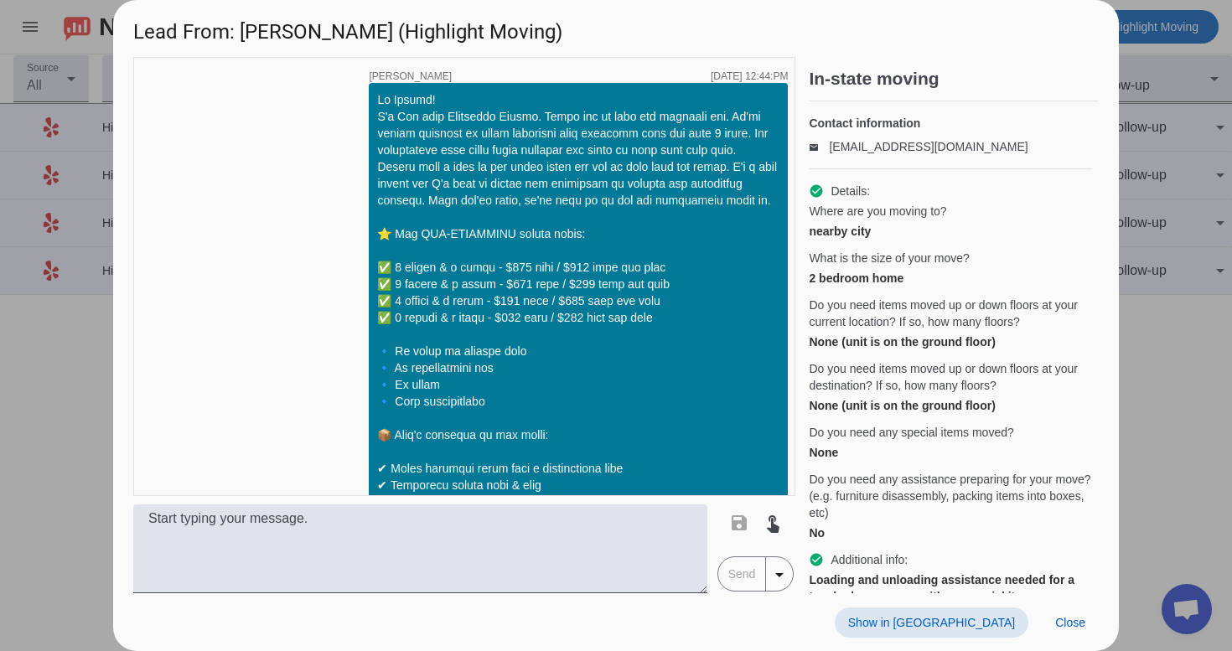
scroll to position [1700, 0]
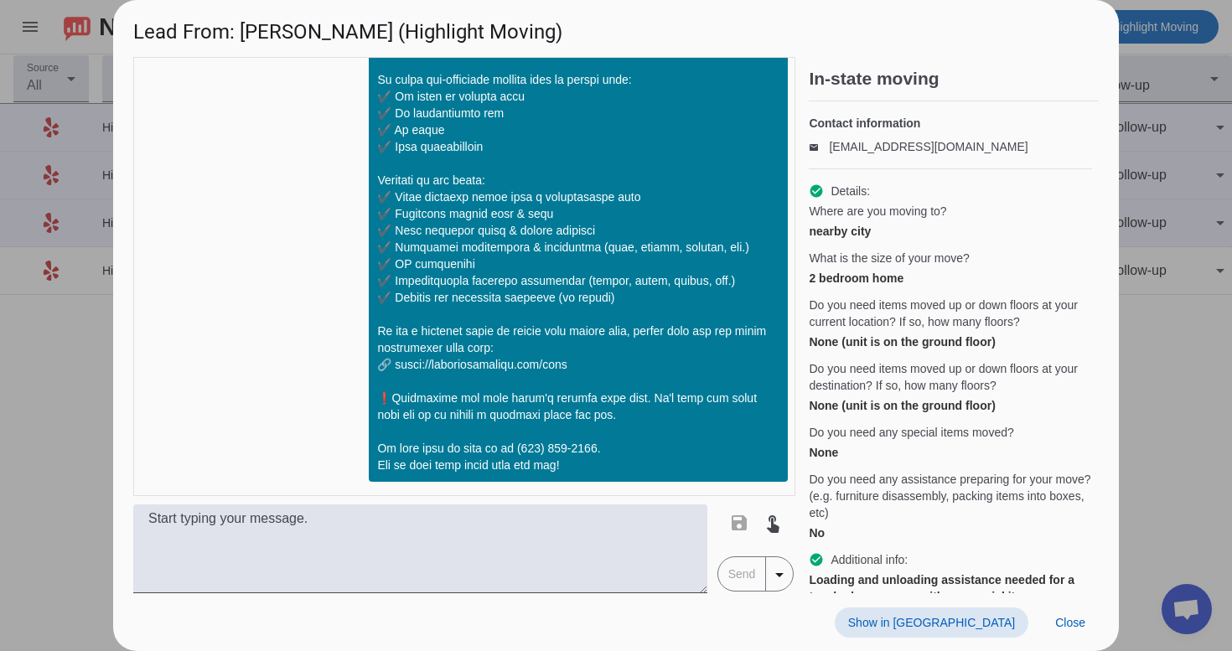
click at [982, 626] on span "Show in [GEOGRAPHIC_DATA]" at bounding box center [931, 622] width 167 height 13
click at [1056, 630] on span at bounding box center [1070, 623] width 57 height 30
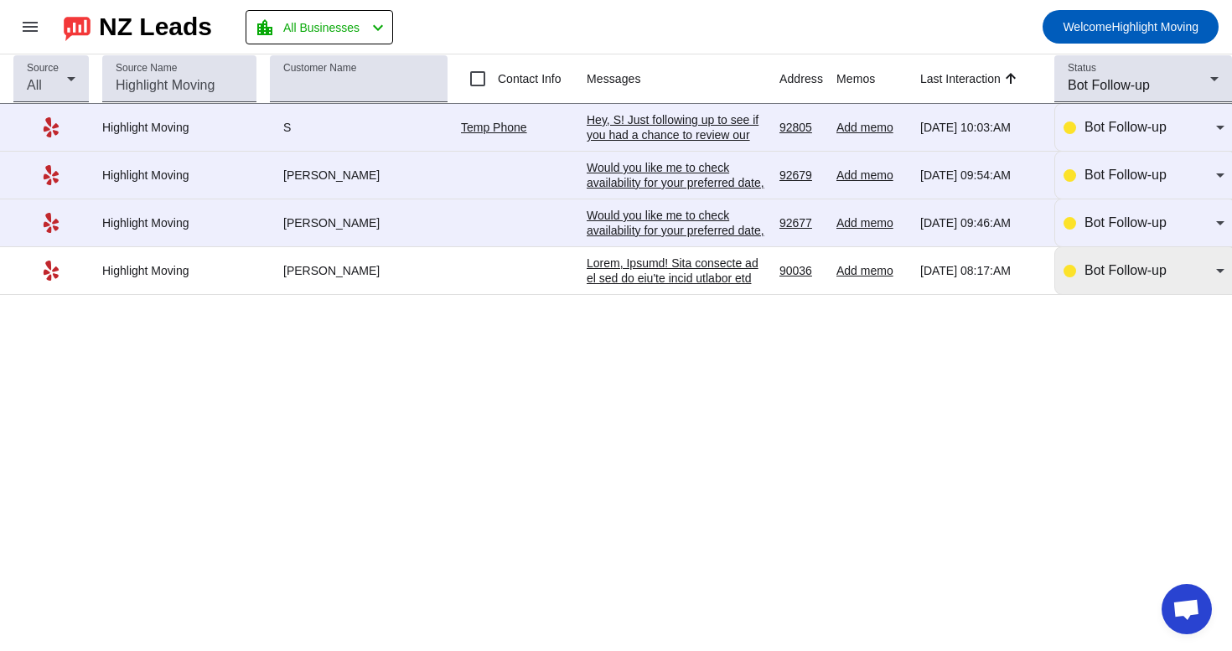
click at [1086, 272] on span "Bot Follow-up" at bounding box center [1126, 270] width 82 height 14
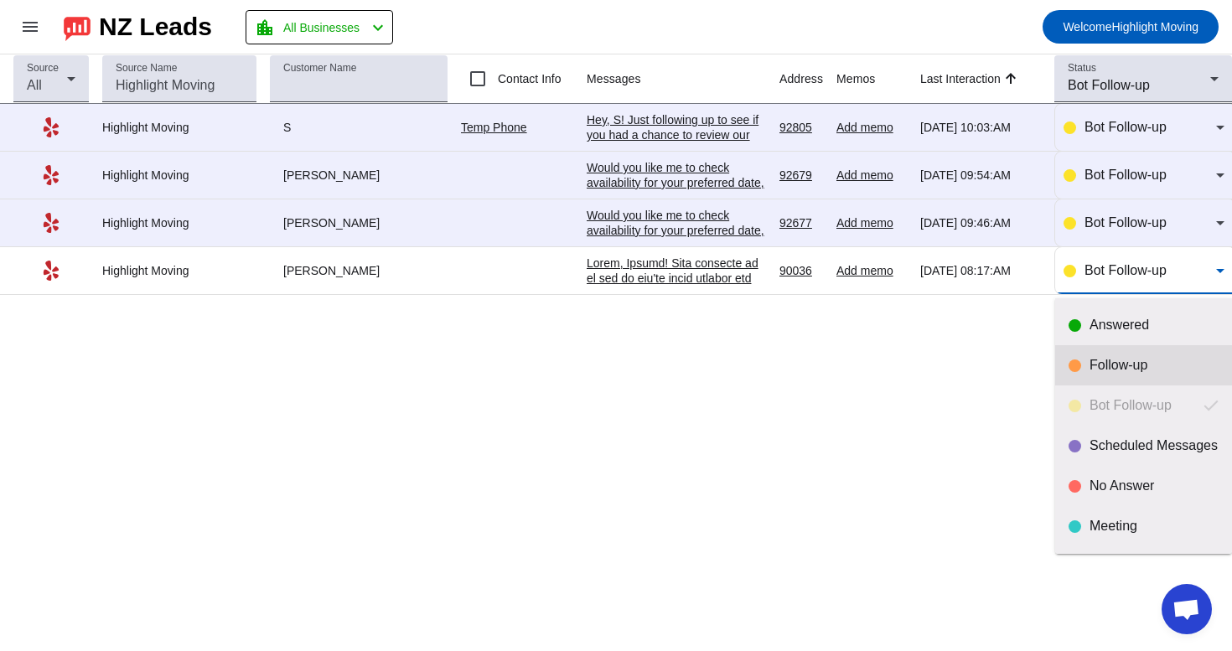
click at [1071, 374] on mat-option "Follow-up" at bounding box center [1144, 365] width 177 height 40
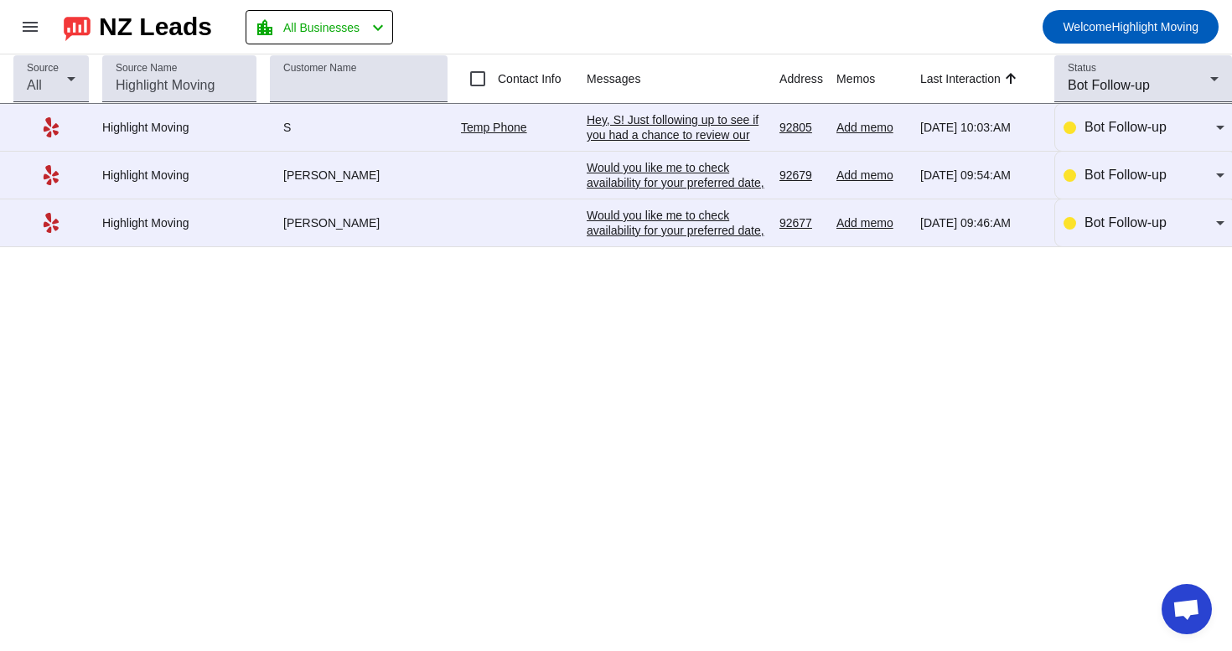
click at [717, 220] on div "Would you like me to check availability for your preferred date, or are you sti…" at bounding box center [676, 238] width 179 height 60
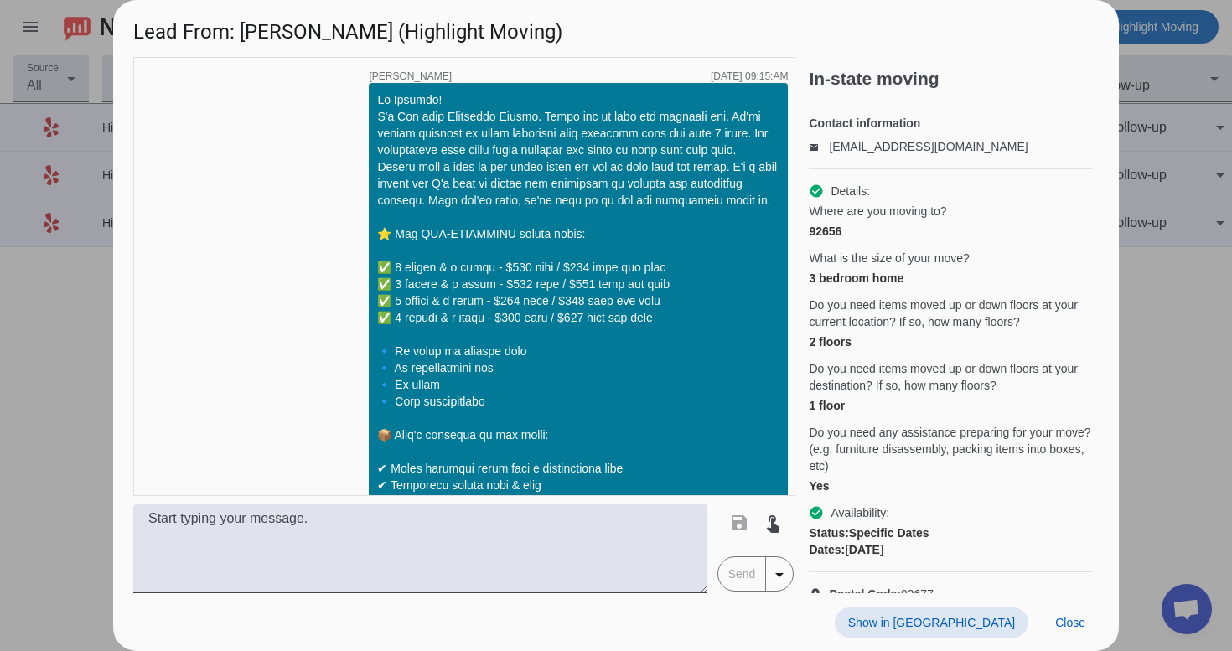
scroll to position [562, 0]
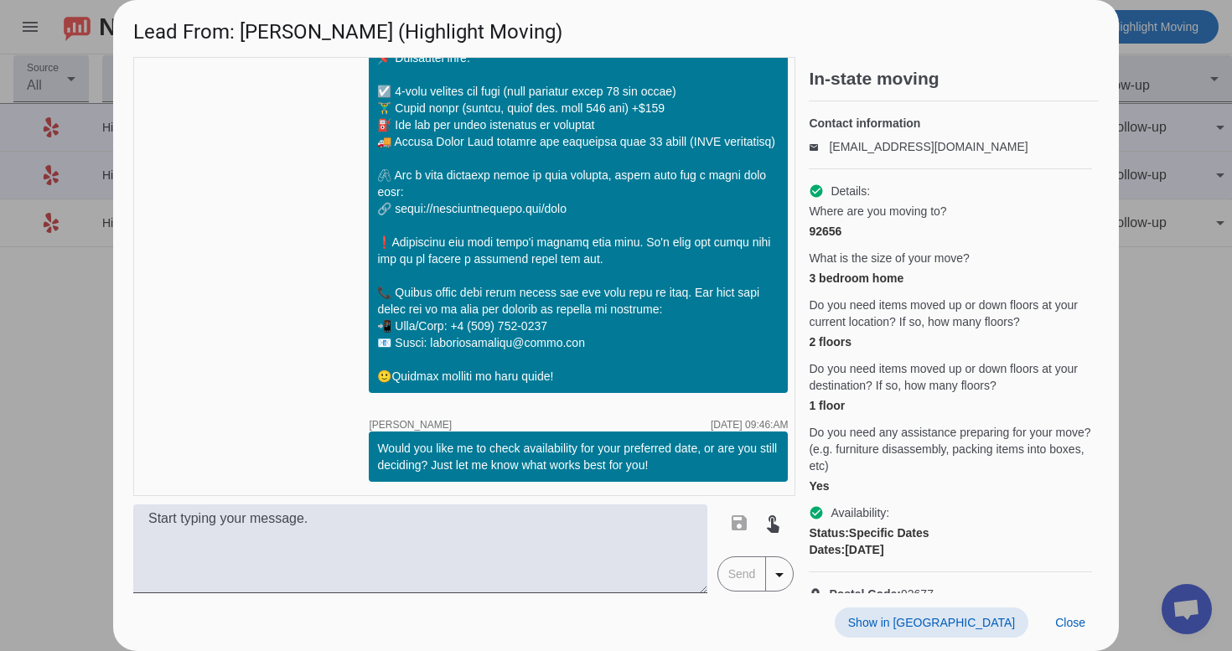
click at [983, 635] on span at bounding box center [932, 623] width 194 height 30
click at [1066, 630] on span at bounding box center [1070, 623] width 57 height 30
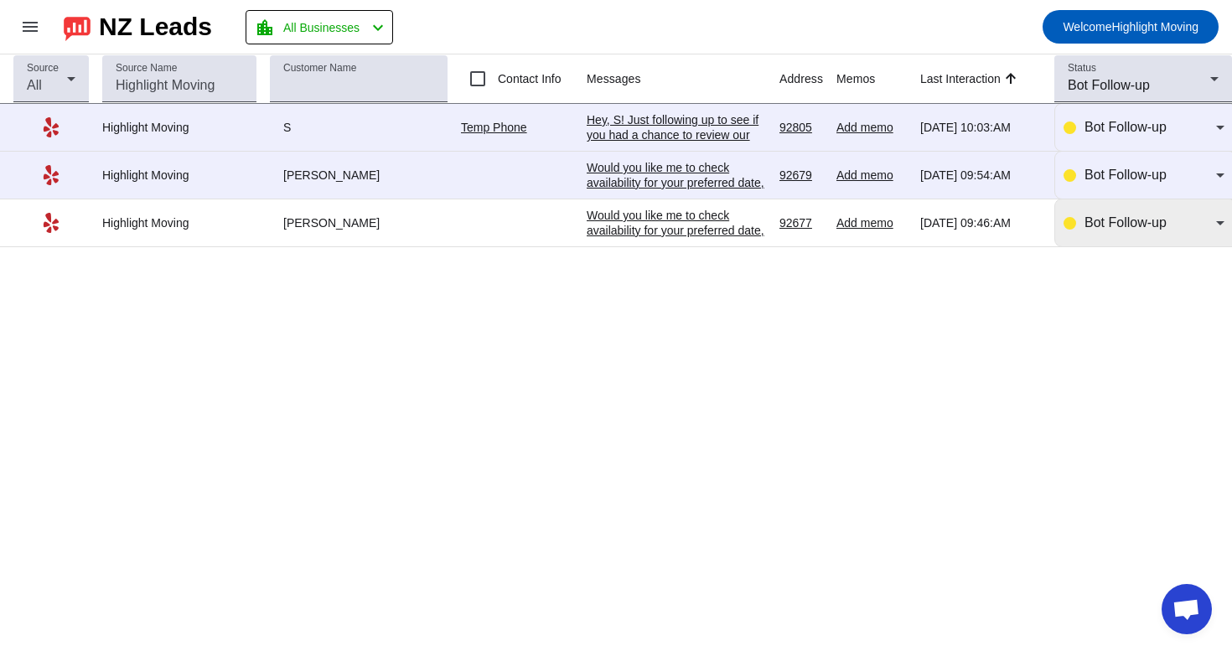
click at [1093, 224] on span "Bot Follow-up" at bounding box center [1126, 222] width 82 height 14
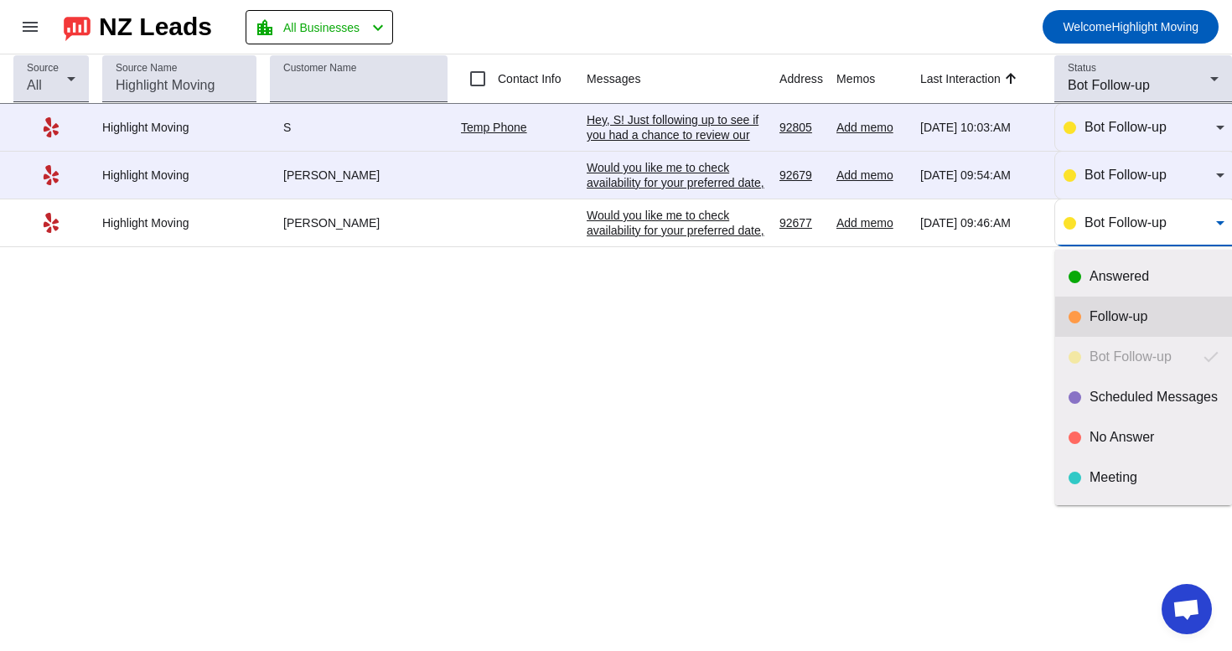
click at [1068, 315] on mat-option "Follow-up" at bounding box center [1144, 317] width 177 height 40
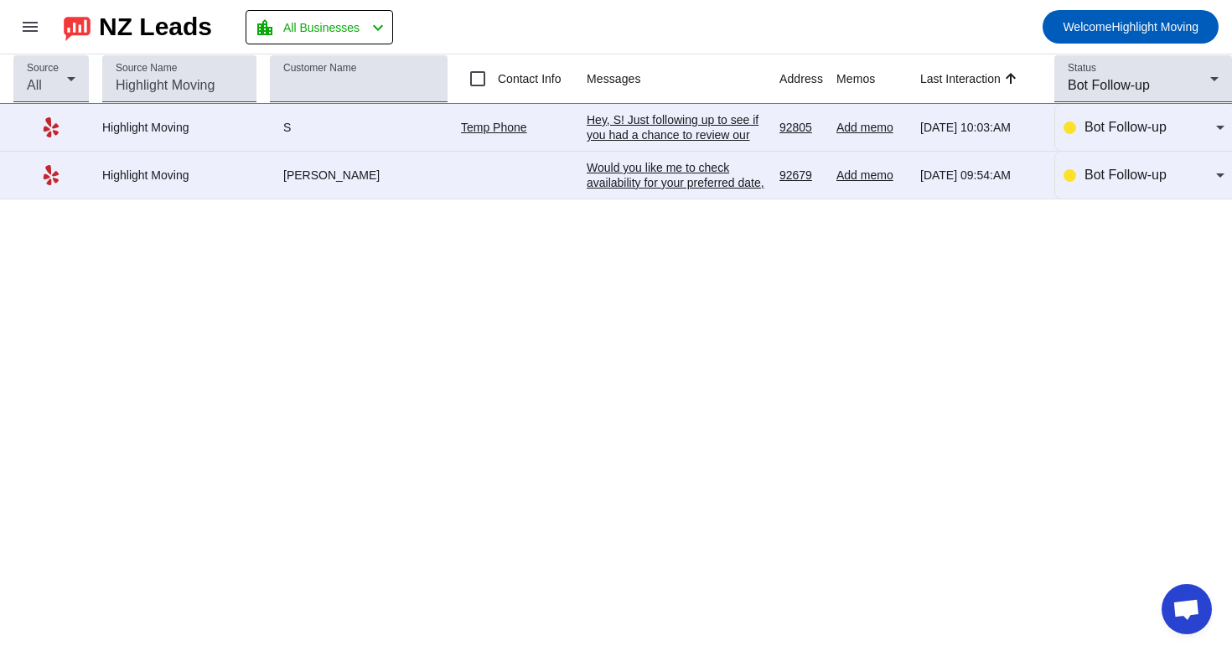
click at [712, 193] on td "Would you like me to check availability for your preferred date, or are you sti…" at bounding box center [683, 176] width 193 height 48
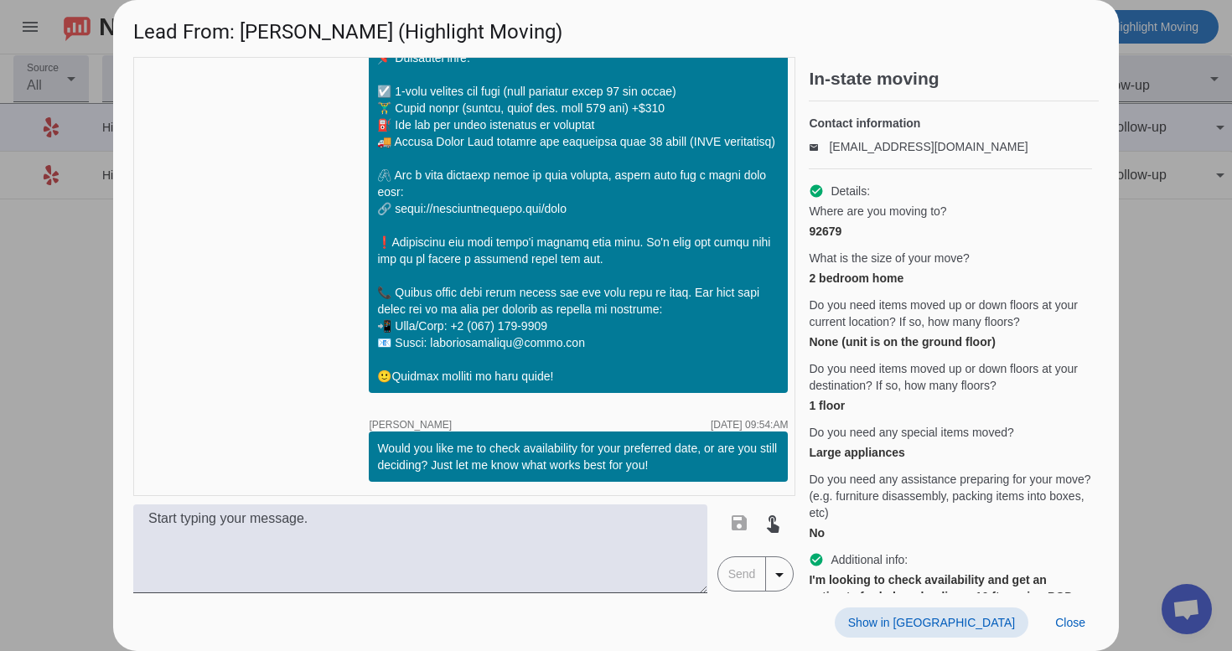
click at [1000, 639] on div "Show in Yelp Close" at bounding box center [616, 623] width 1006 height 58
click at [999, 624] on span "Show in [GEOGRAPHIC_DATA]" at bounding box center [931, 622] width 167 height 13
click at [1066, 620] on span "Close" at bounding box center [1071, 622] width 30 height 13
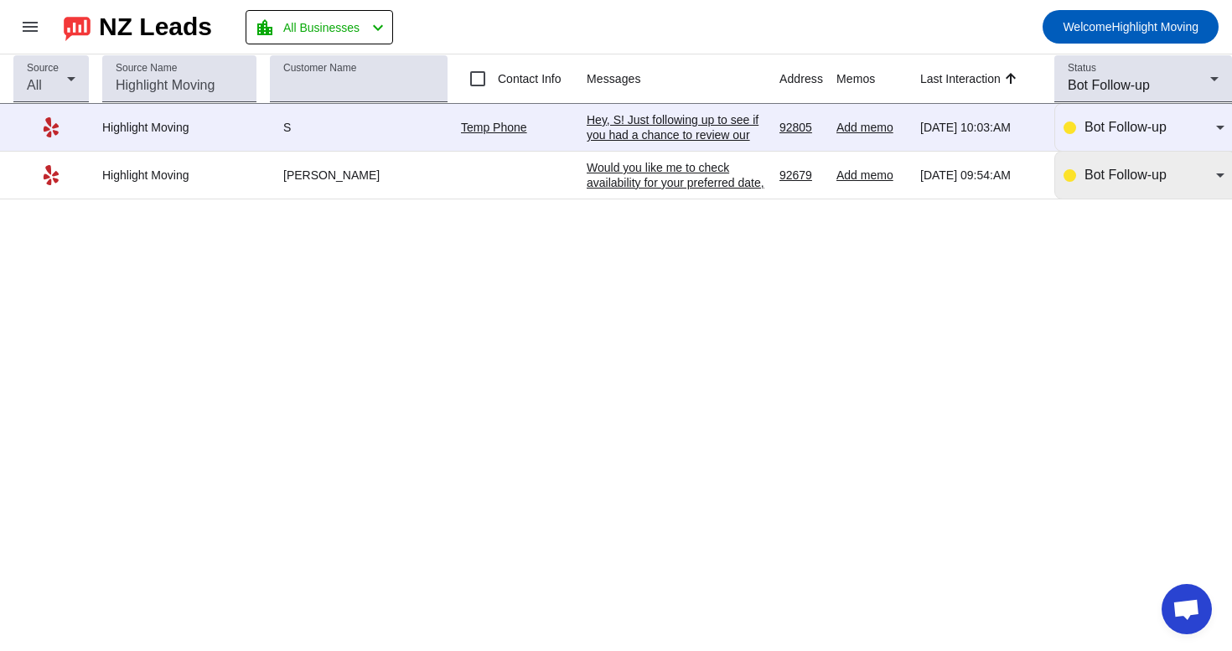
click at [1081, 179] on div "Bot Follow-up" at bounding box center [1144, 175] width 161 height 20
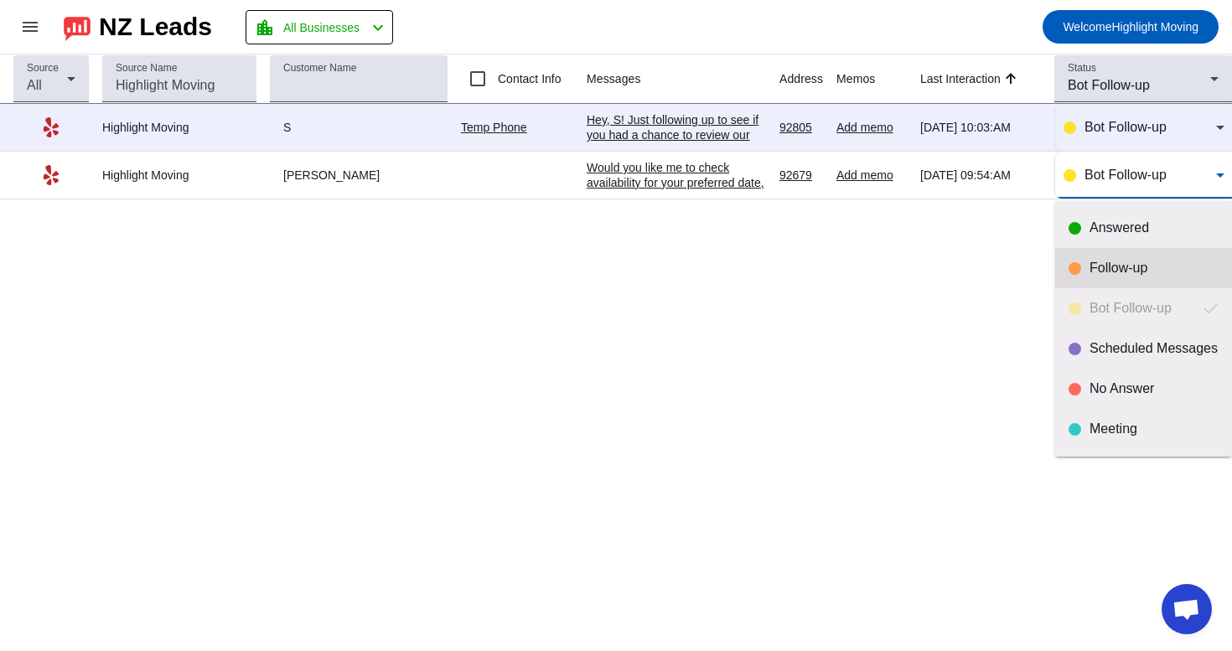
click at [1081, 268] on div at bounding box center [1075, 268] width 13 height 13
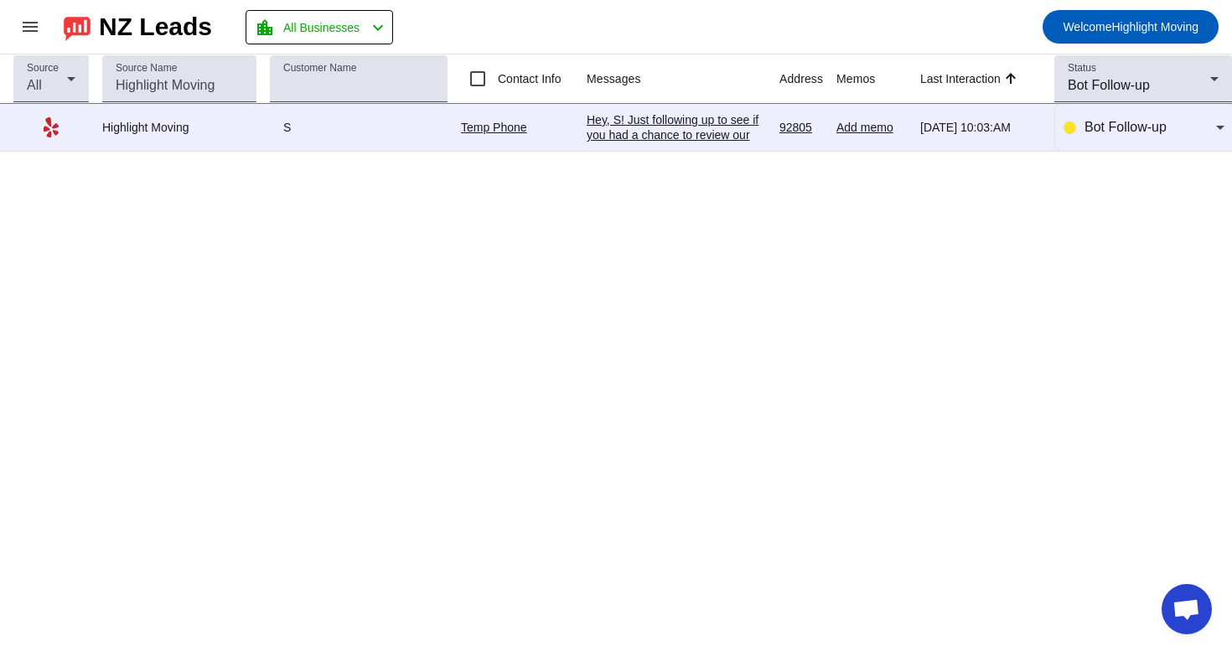
click at [667, 141] on div "Hey, S! Just following up to see if you had a chance to review our offer. Let m…" at bounding box center [676, 232] width 179 height 241
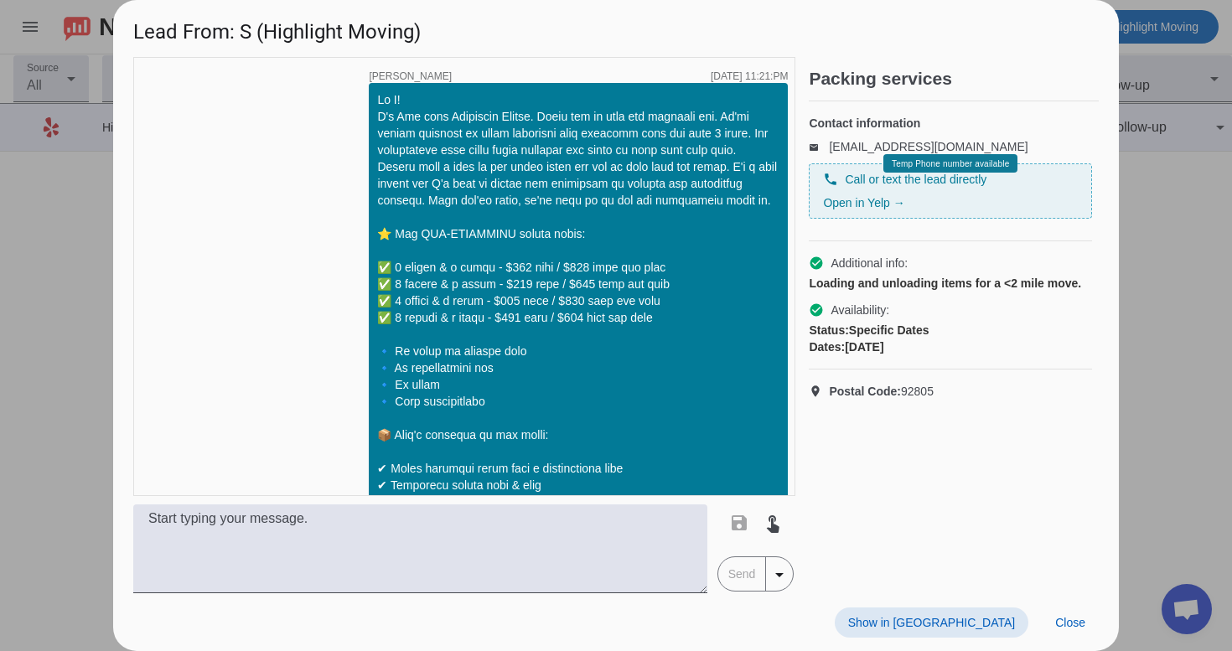
scroll to position [835, 0]
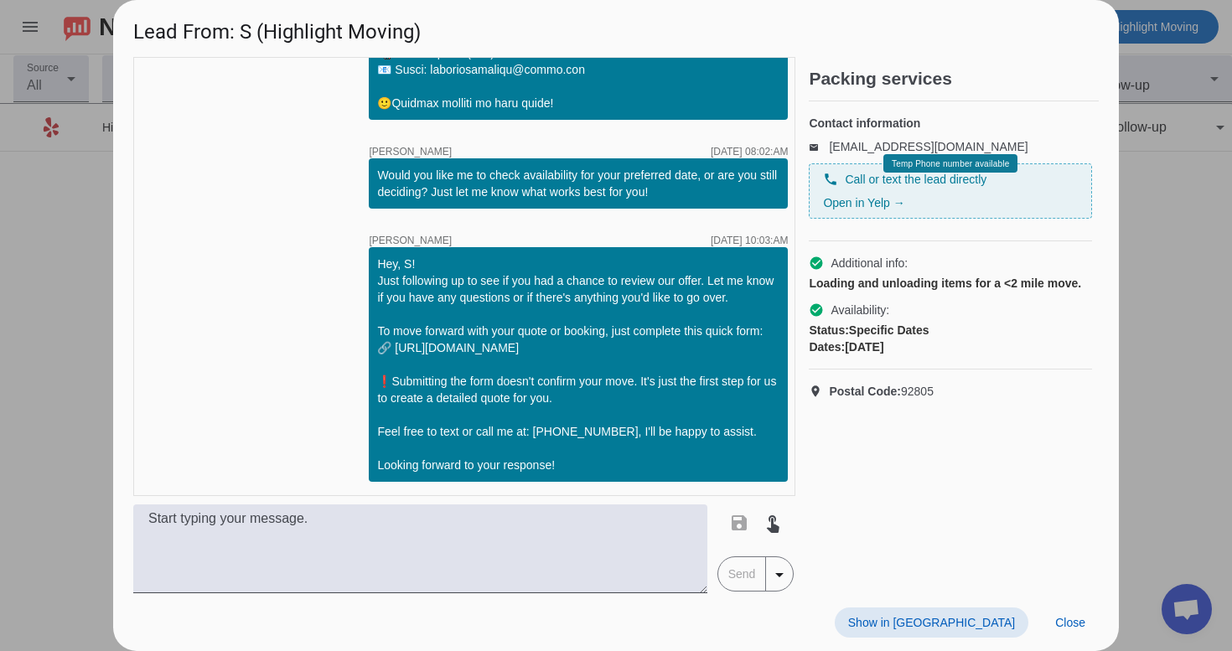
click at [952, 619] on span "Show in [GEOGRAPHIC_DATA]" at bounding box center [931, 622] width 167 height 13
click at [1082, 634] on span at bounding box center [1070, 623] width 57 height 30
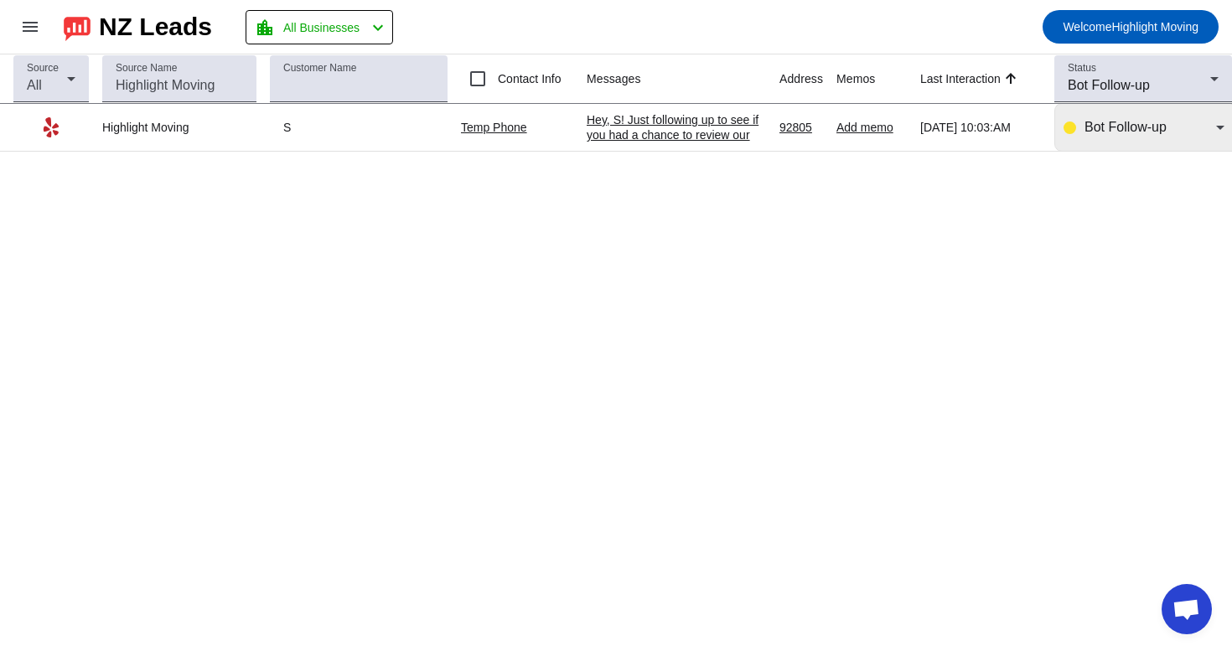
click at [1128, 121] on span "Bot Follow-up" at bounding box center [1126, 127] width 82 height 14
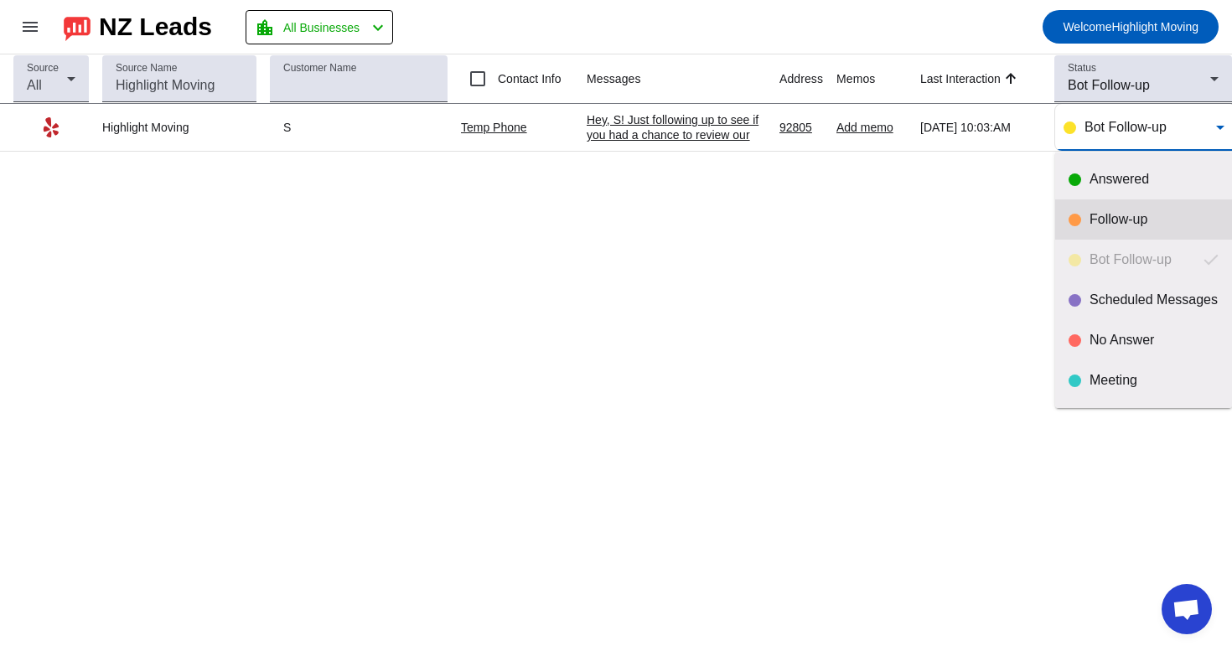
click at [1082, 229] on mat-option "Follow-up" at bounding box center [1144, 220] width 177 height 40
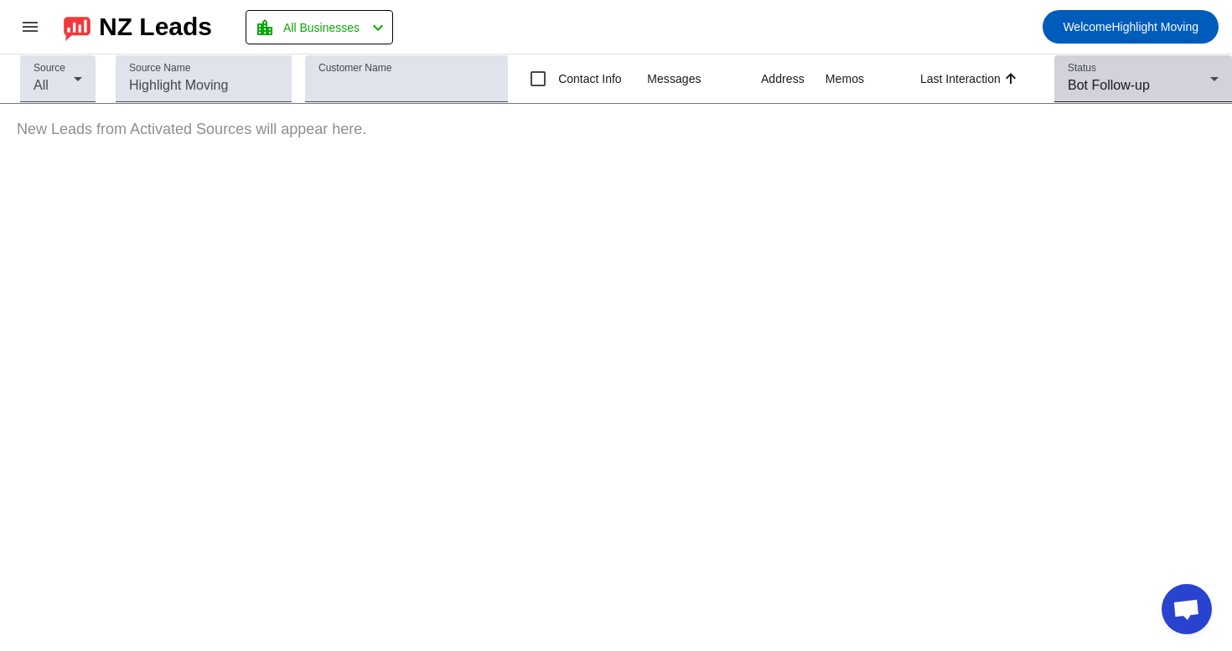
click at [1170, 90] on div "Bot Follow-up" at bounding box center [1139, 85] width 143 height 20
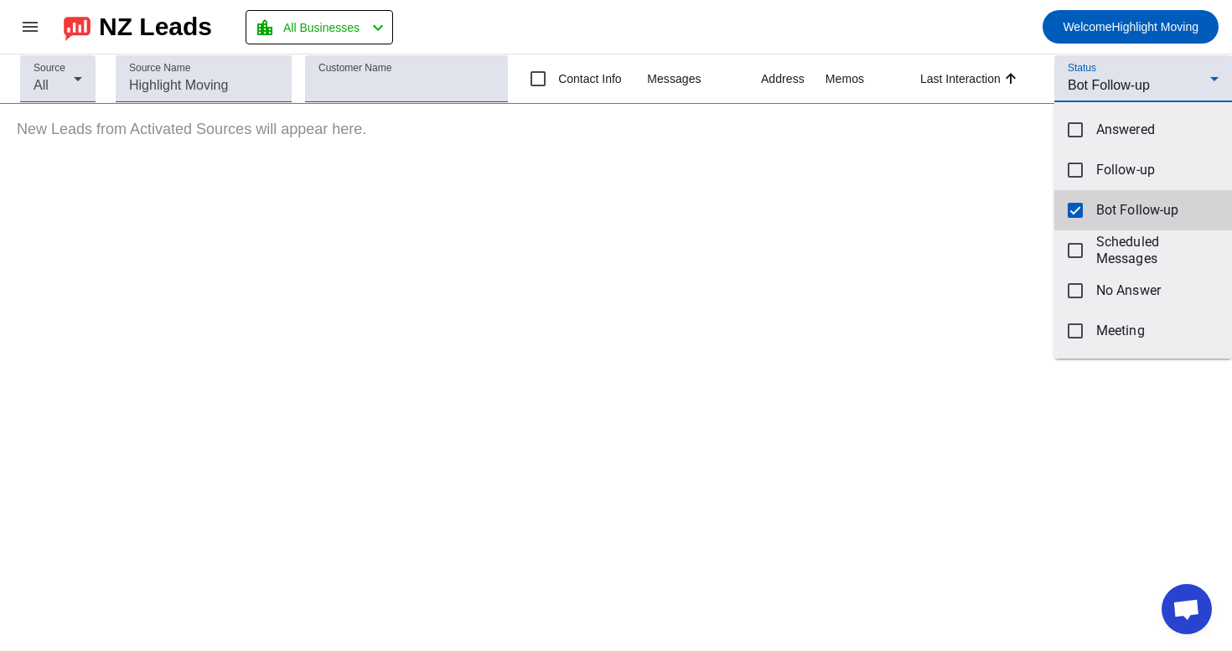
click at [1105, 196] on mat-option "Bot Follow-up" at bounding box center [1144, 210] width 178 height 40
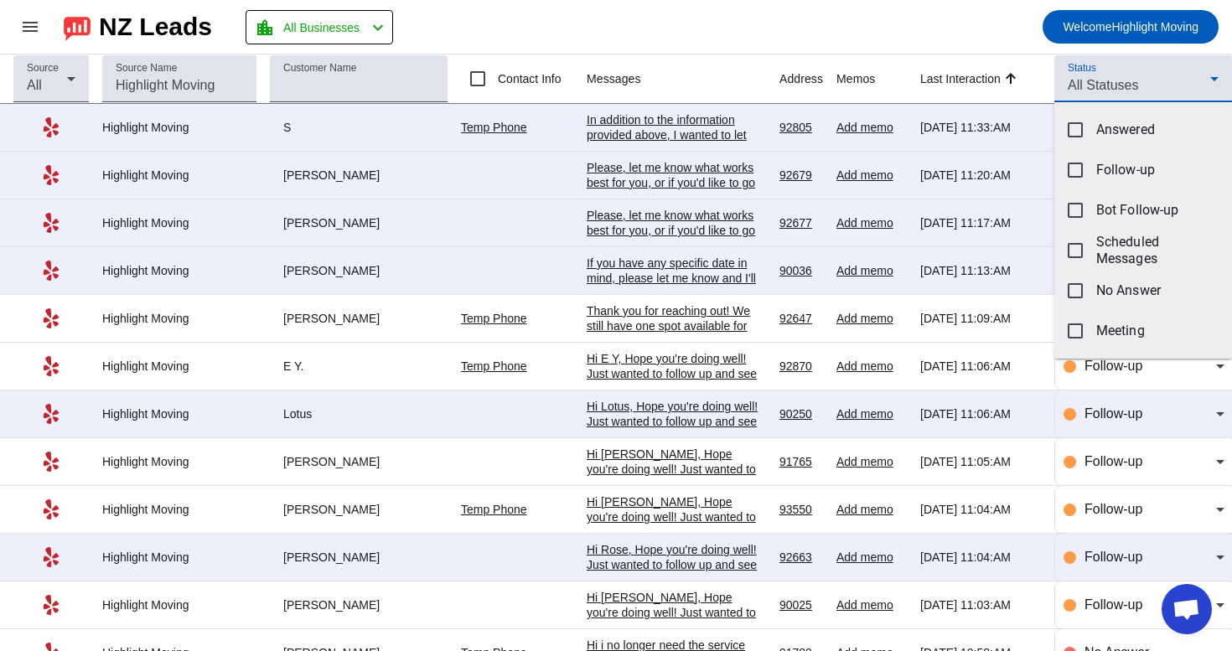
click at [994, 29] on div at bounding box center [616, 325] width 1232 height 651
